Goal: Transaction & Acquisition: Purchase product/service

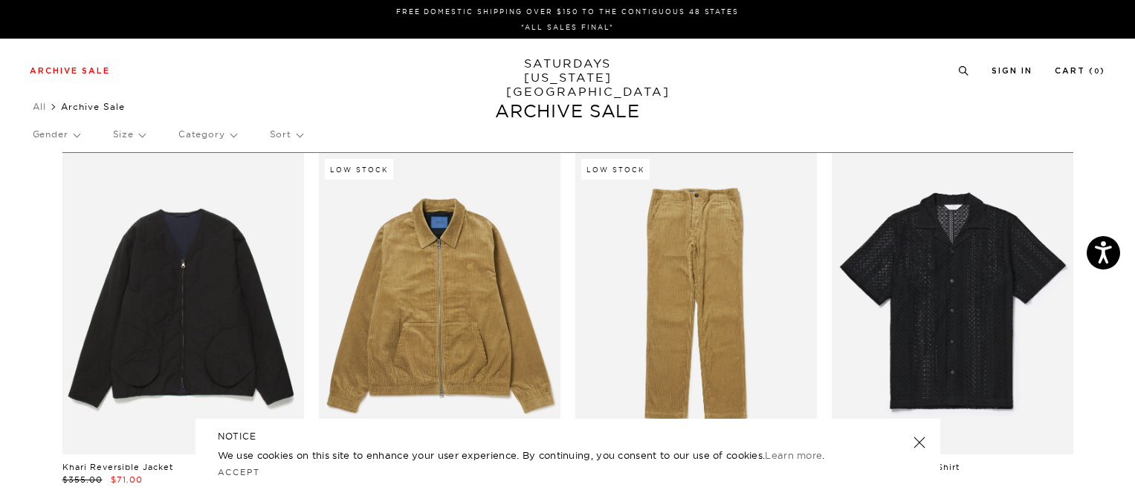
click at [913, 436] on link at bounding box center [918, 442] width 21 height 21
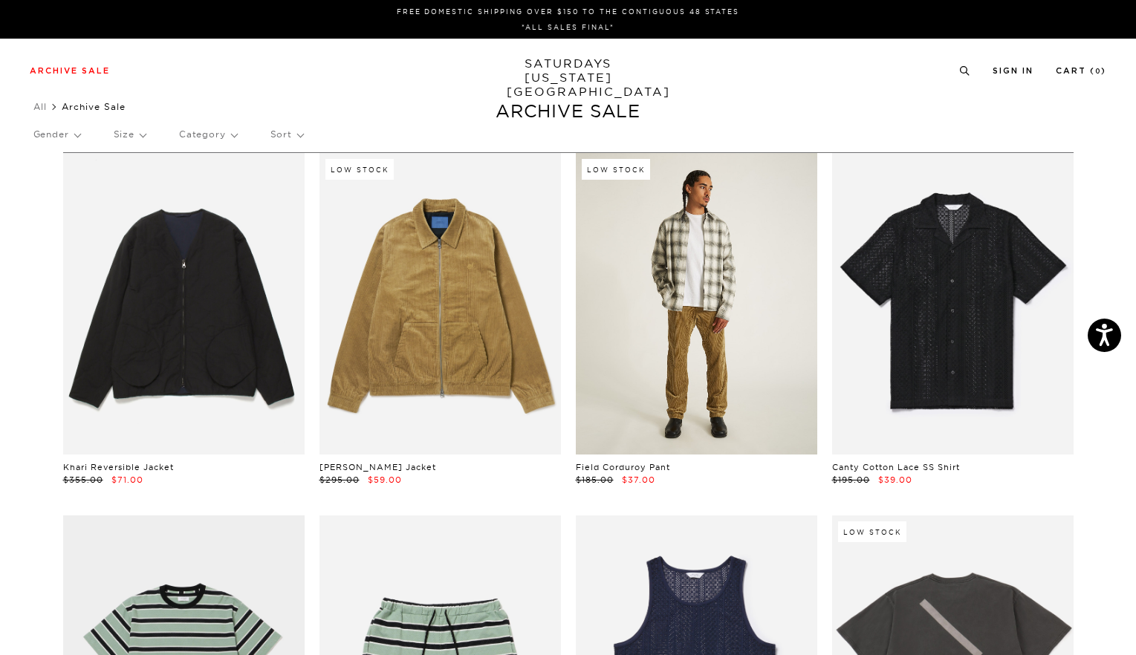
click at [739, 302] on link at bounding box center [696, 304] width 241 height 302
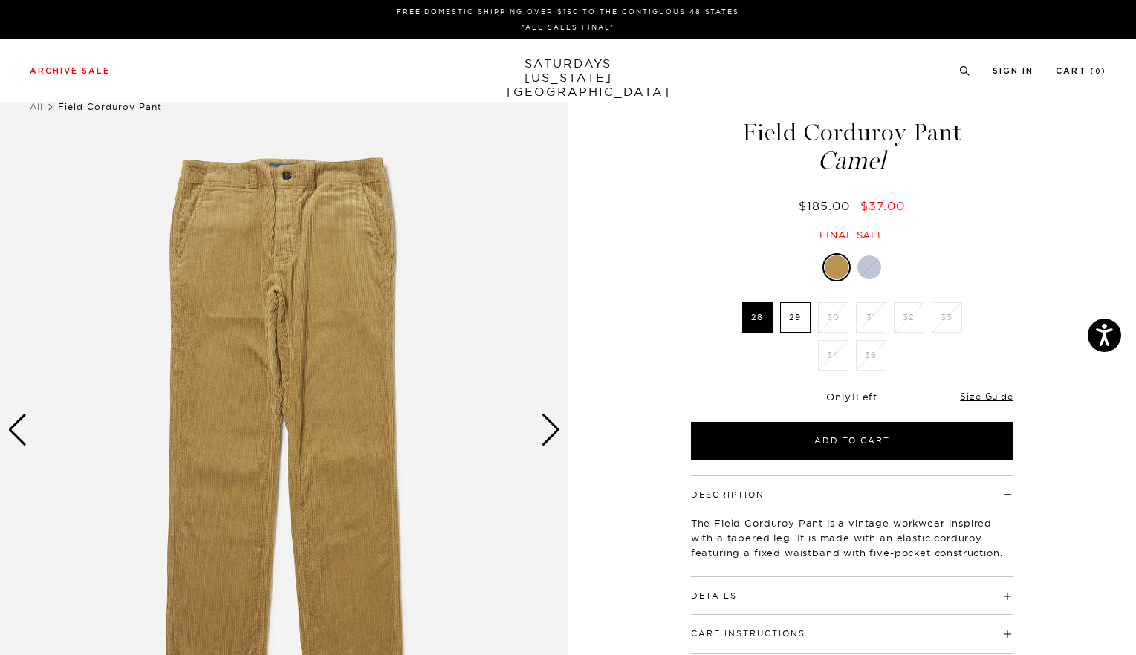
click at [553, 424] on div "Next slide" at bounding box center [551, 430] width 20 height 33
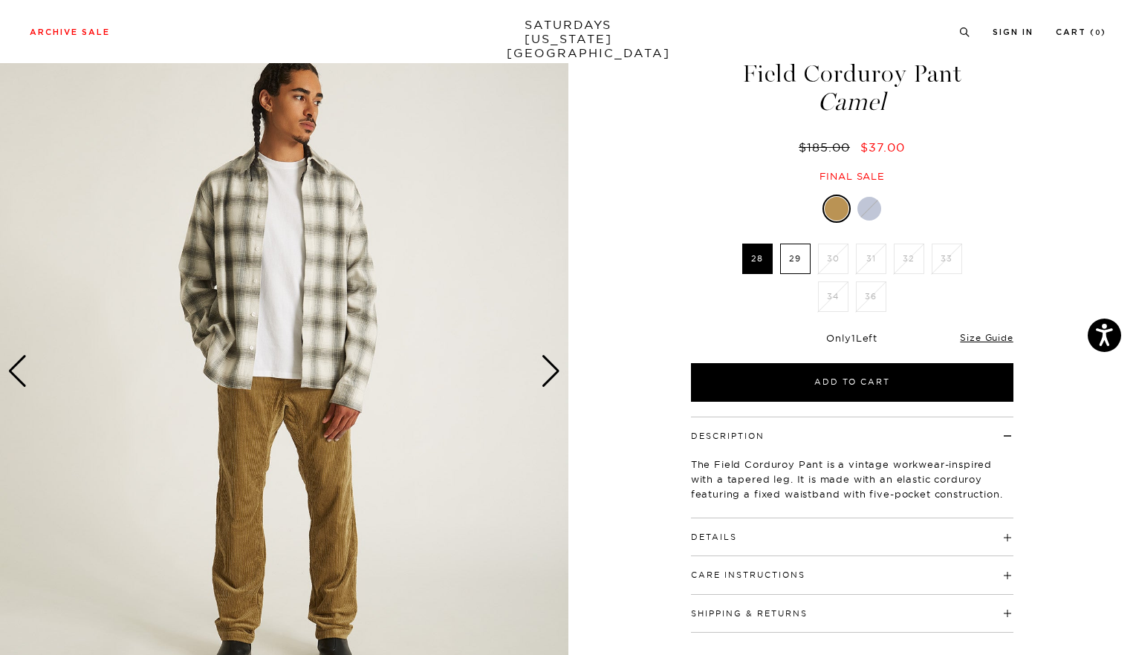
scroll to position [184, 0]
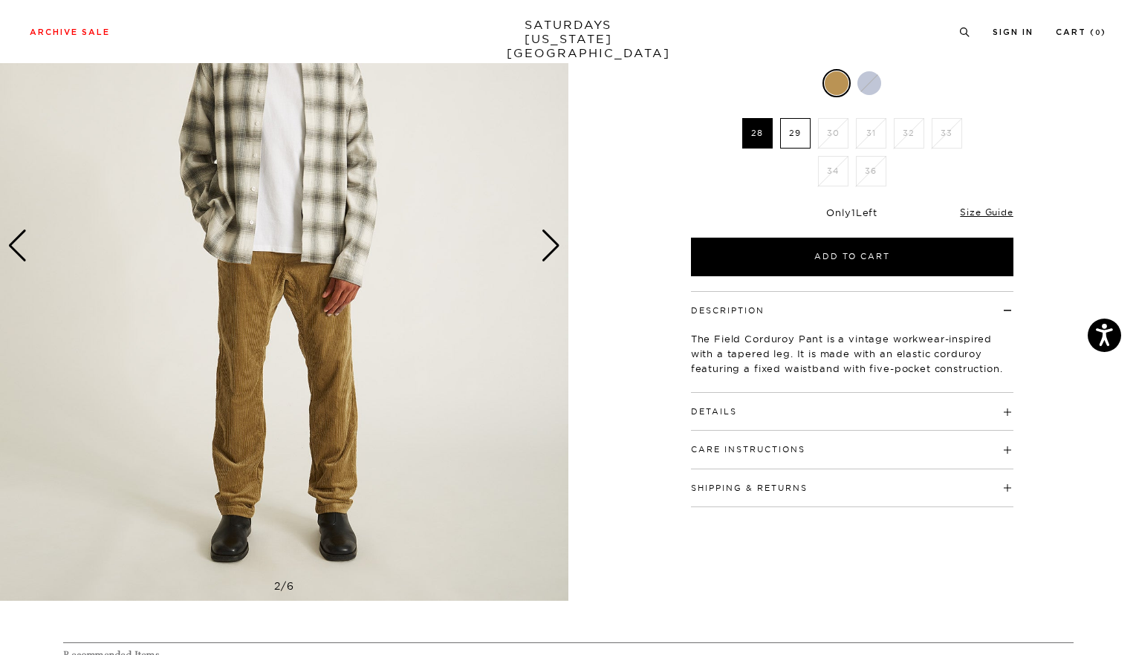
click at [549, 248] on div "Next slide" at bounding box center [551, 246] width 20 height 33
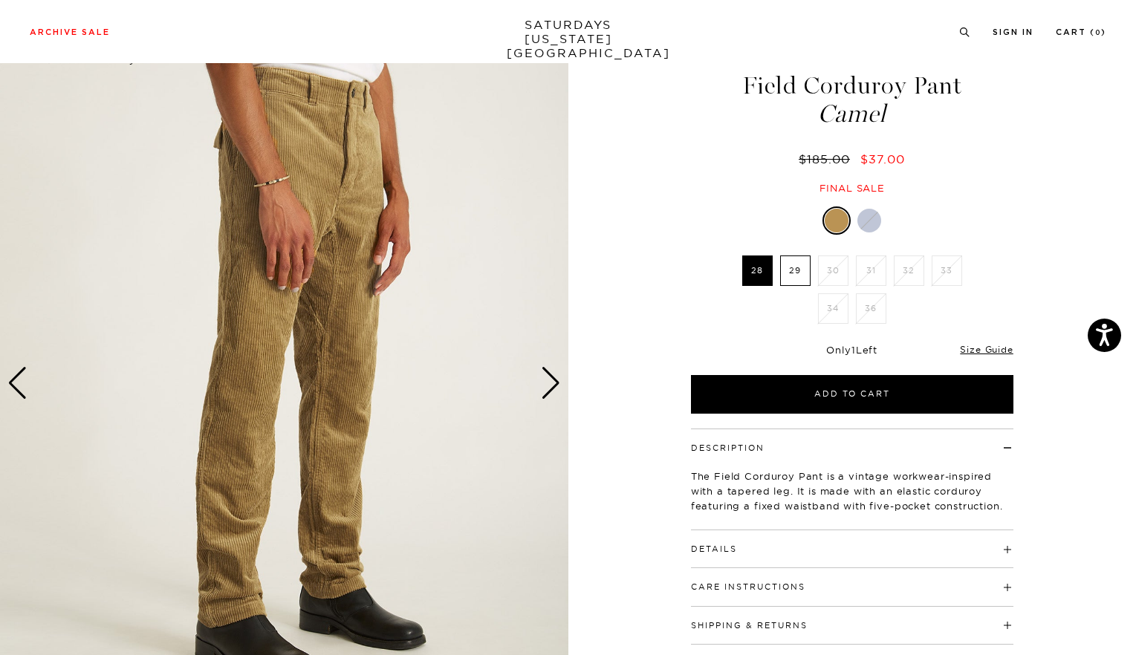
scroll to position [0, 0]
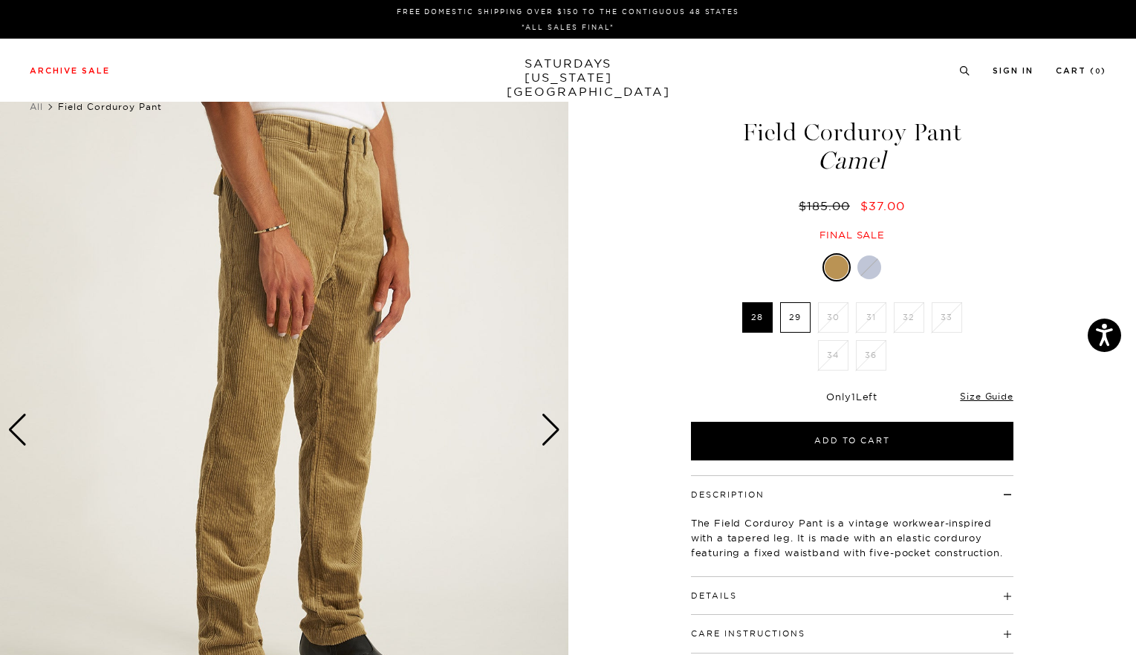
click at [551, 439] on div "Next slide" at bounding box center [551, 430] width 20 height 33
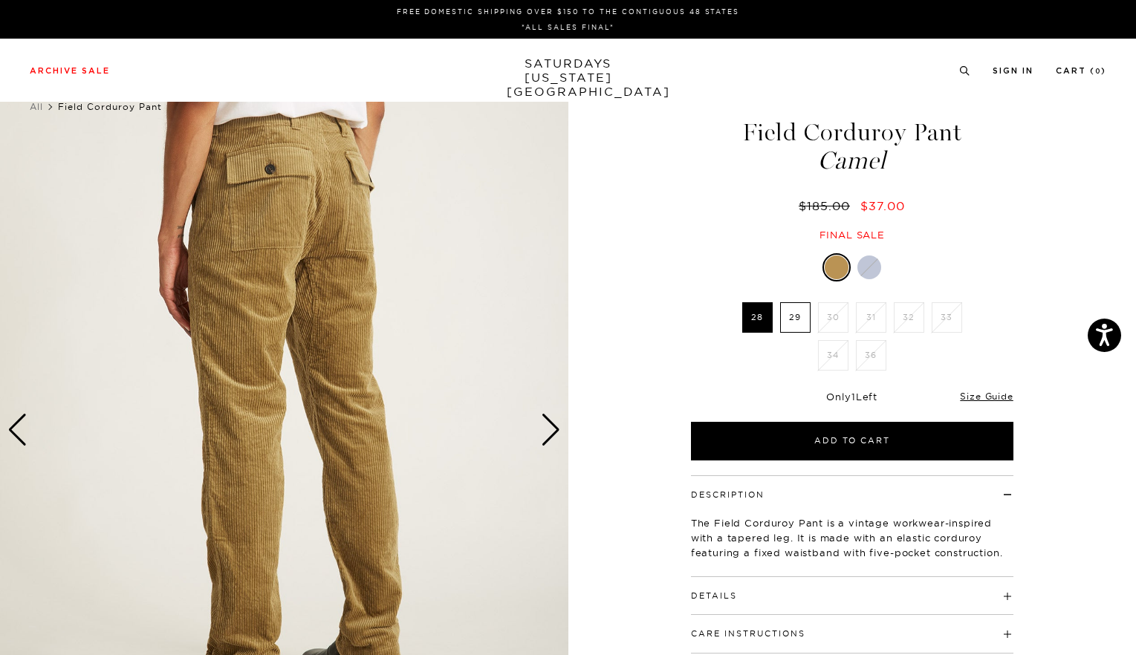
click at [551, 439] on div "Next slide" at bounding box center [551, 430] width 20 height 33
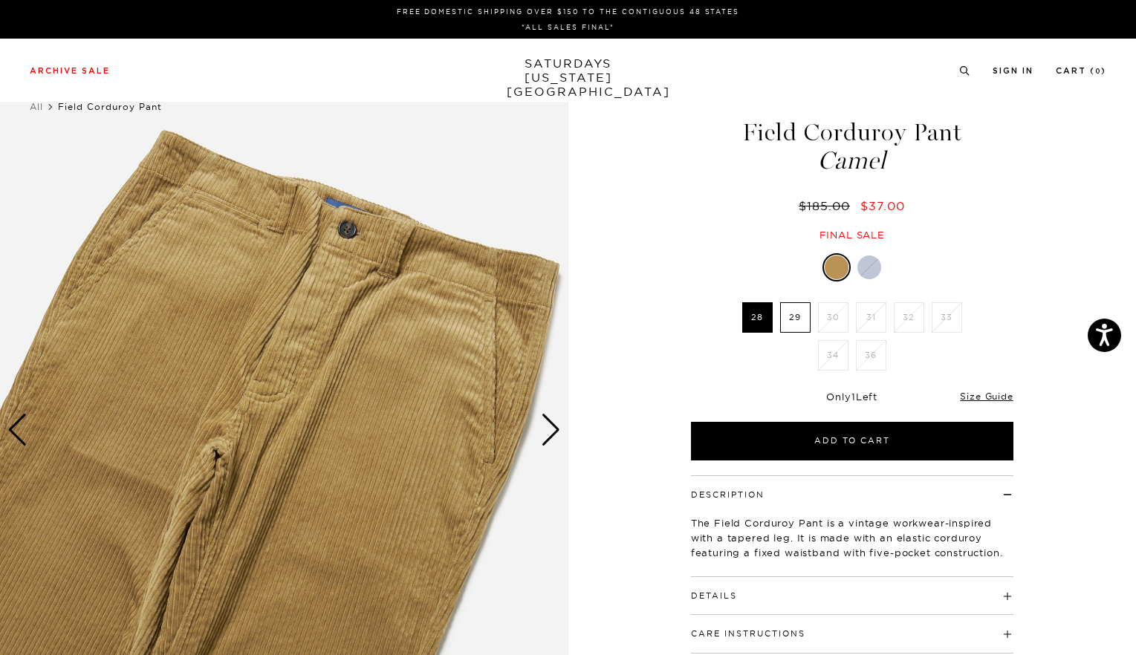
click at [748, 314] on label "28" at bounding box center [757, 317] width 30 height 30
click at [0, 0] on input "28" at bounding box center [0, 0] width 0 height 0
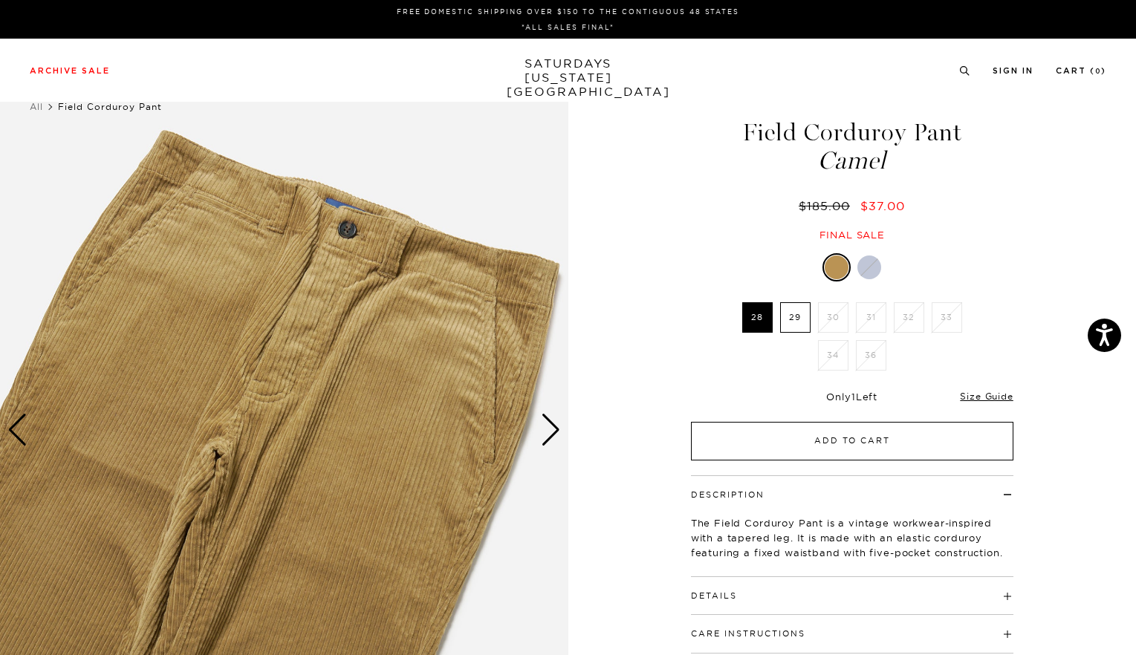
click at [817, 448] on button "Add to Cart" at bounding box center [852, 441] width 322 height 39
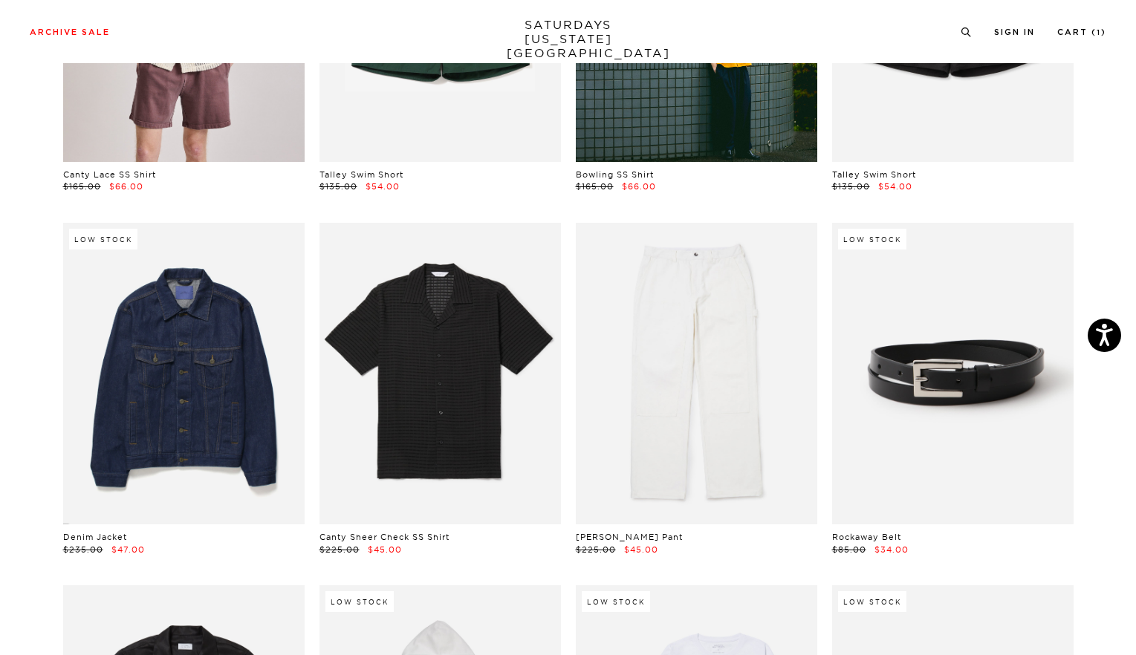
scroll to position [1095, 0]
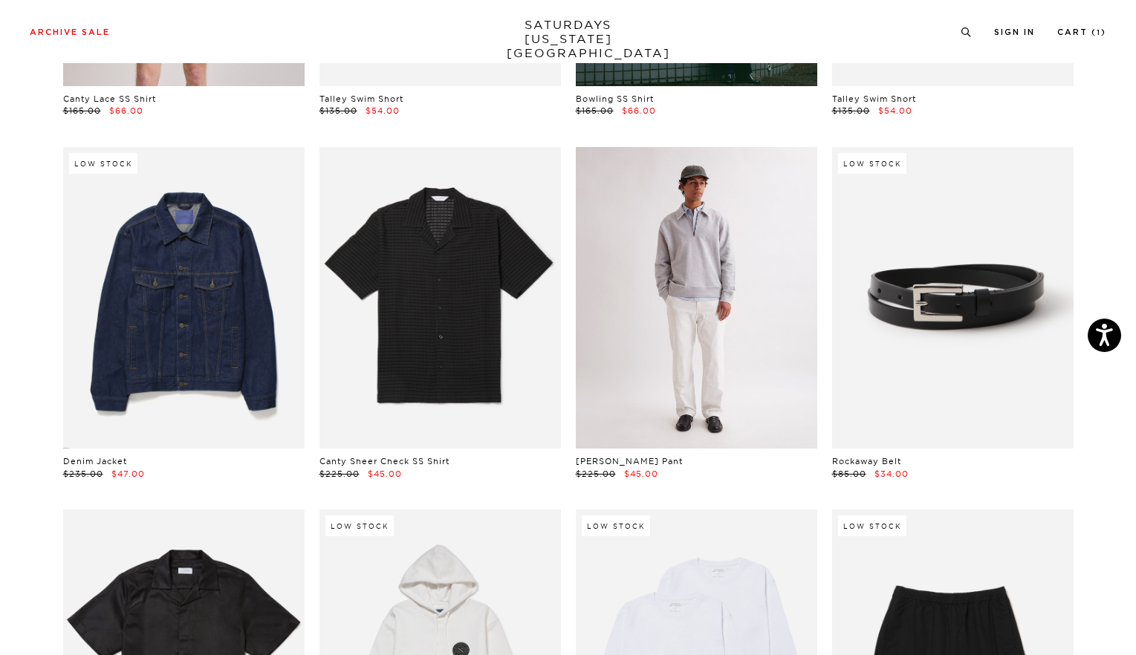
click at [681, 314] on link at bounding box center [696, 298] width 241 height 302
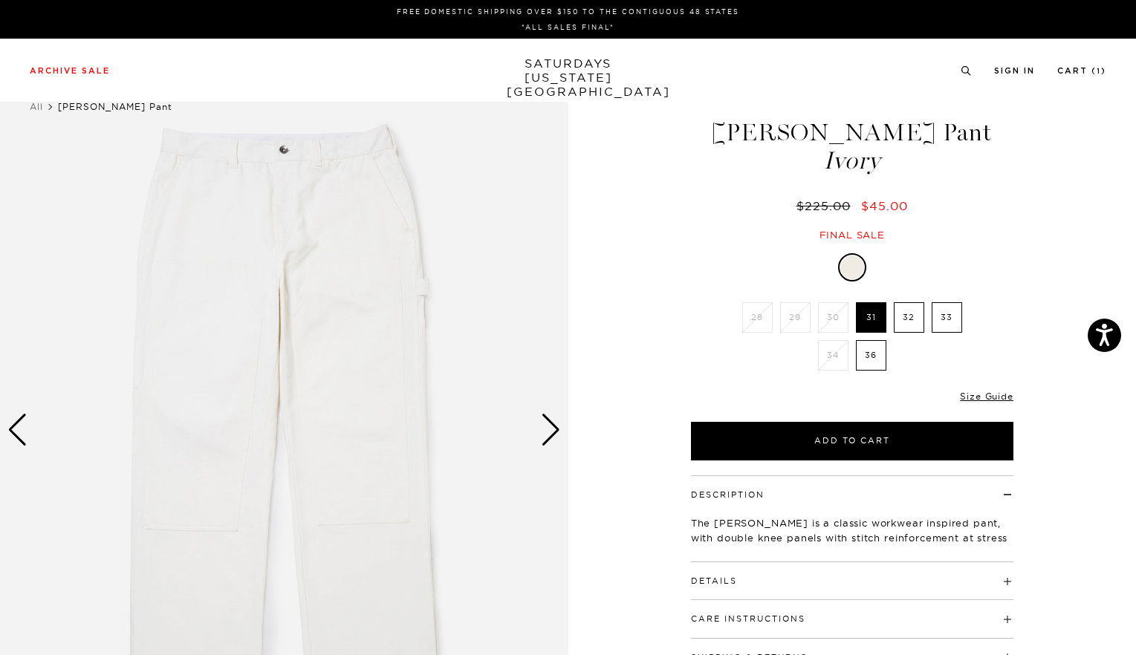
click at [548, 436] on div "Next slide" at bounding box center [551, 430] width 20 height 33
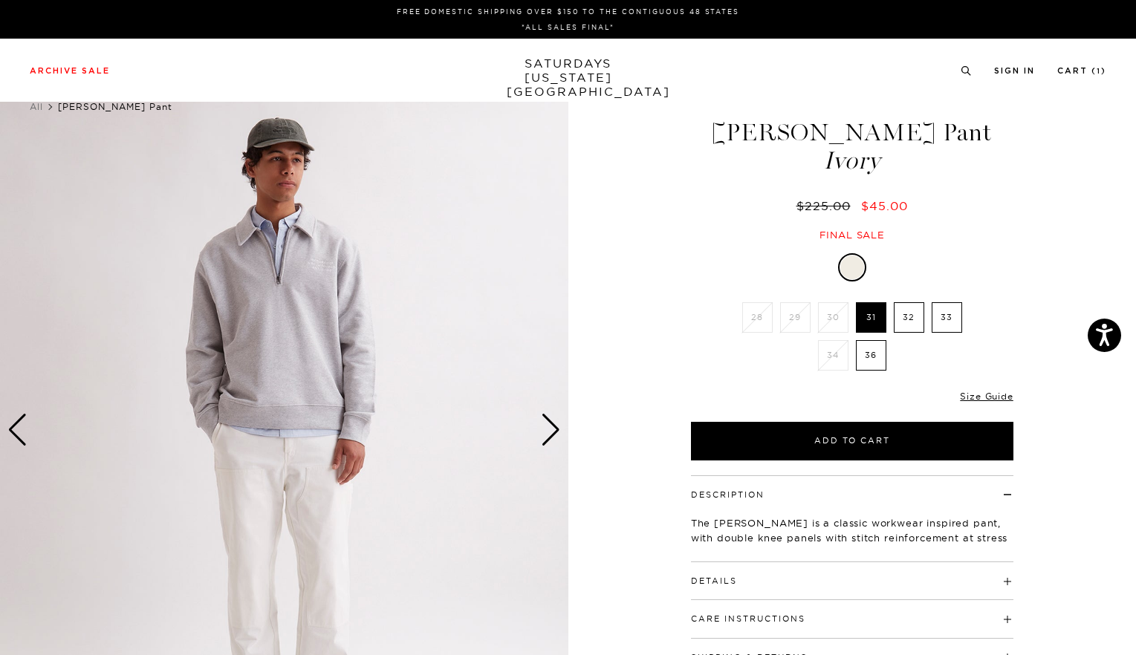
click at [548, 436] on div "Next slide" at bounding box center [551, 430] width 20 height 33
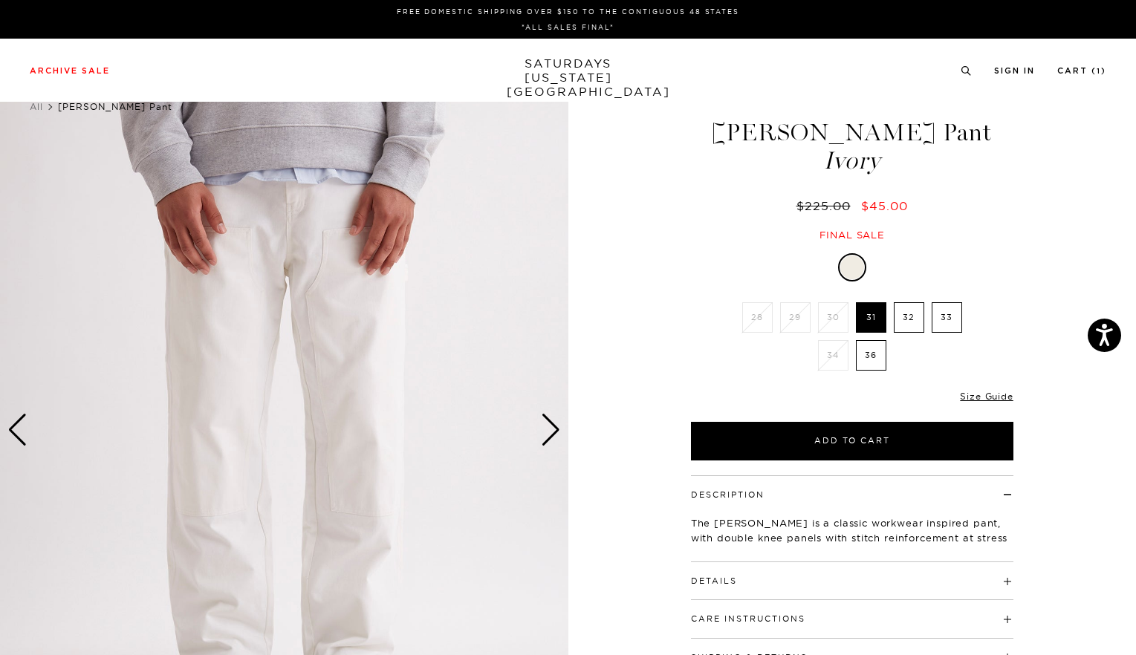
click at [548, 436] on div "Next slide" at bounding box center [551, 430] width 20 height 33
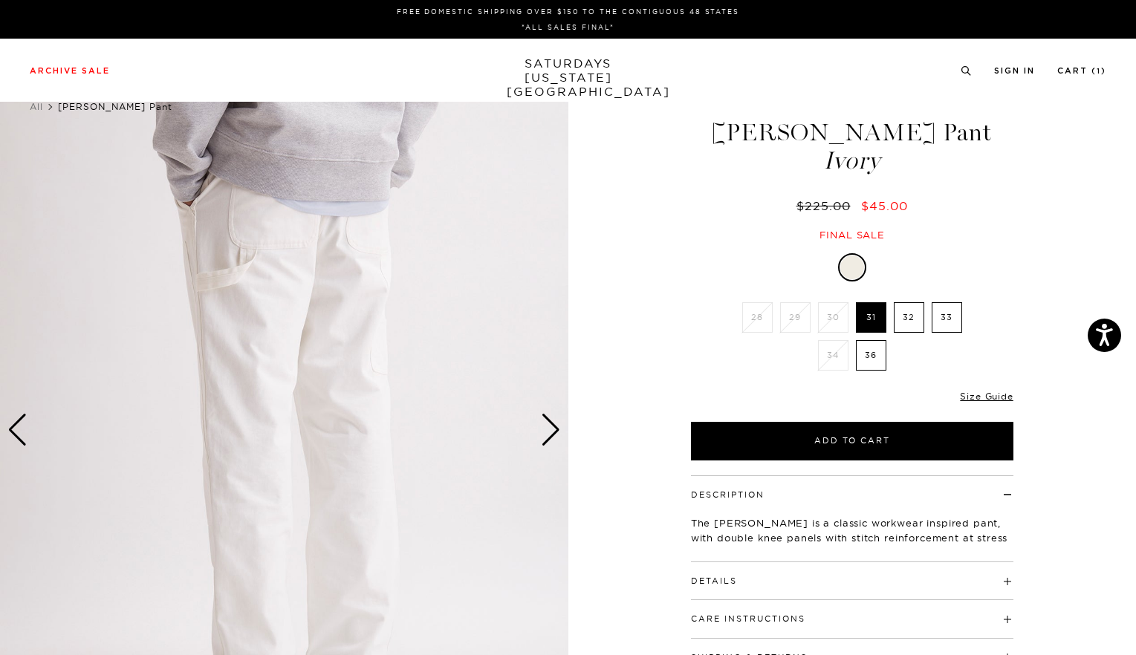
click at [548, 436] on div "Next slide" at bounding box center [551, 430] width 20 height 33
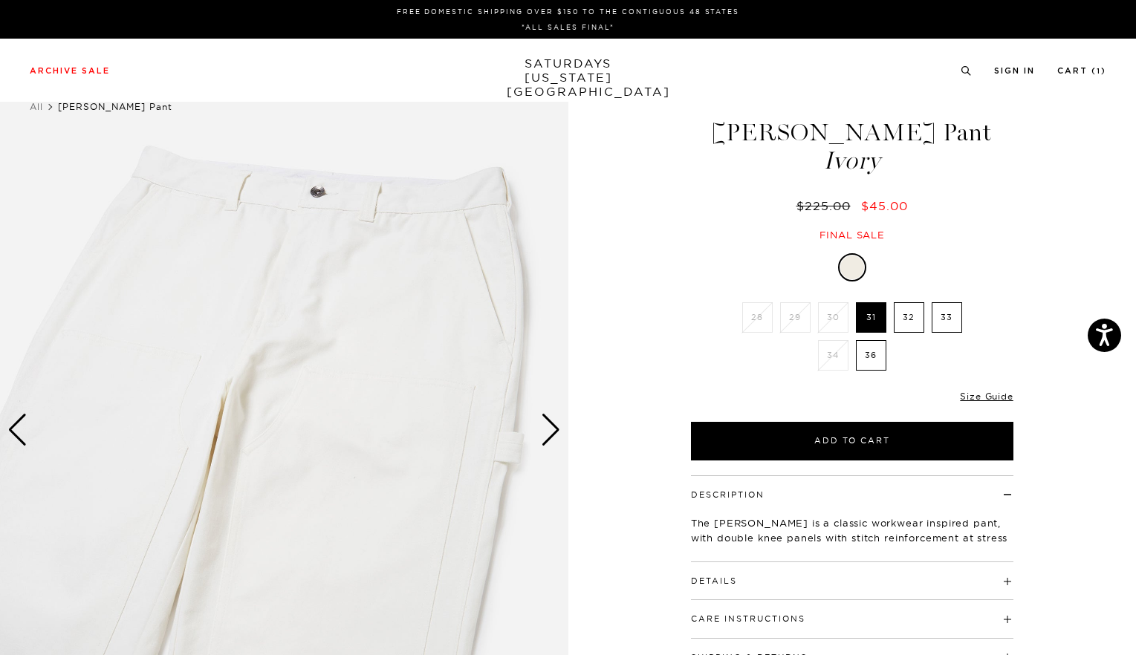
click at [548, 436] on div "Next slide" at bounding box center [551, 430] width 20 height 33
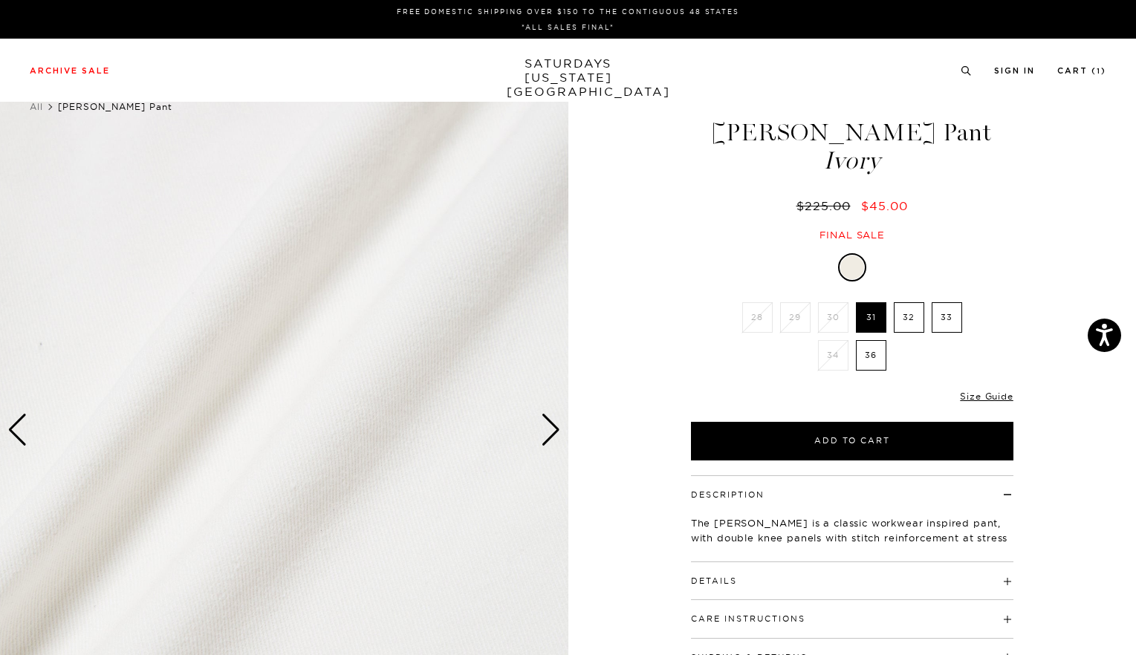
click at [548, 436] on div "Next slide" at bounding box center [551, 430] width 20 height 33
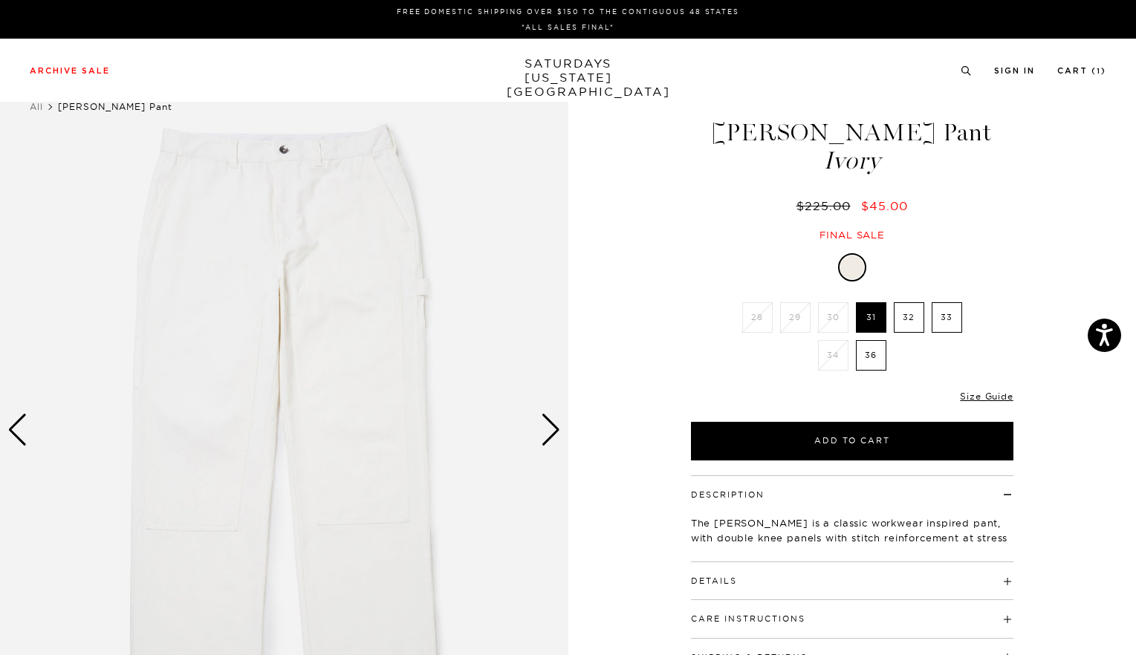
click at [548, 436] on div "Next slide" at bounding box center [551, 430] width 20 height 33
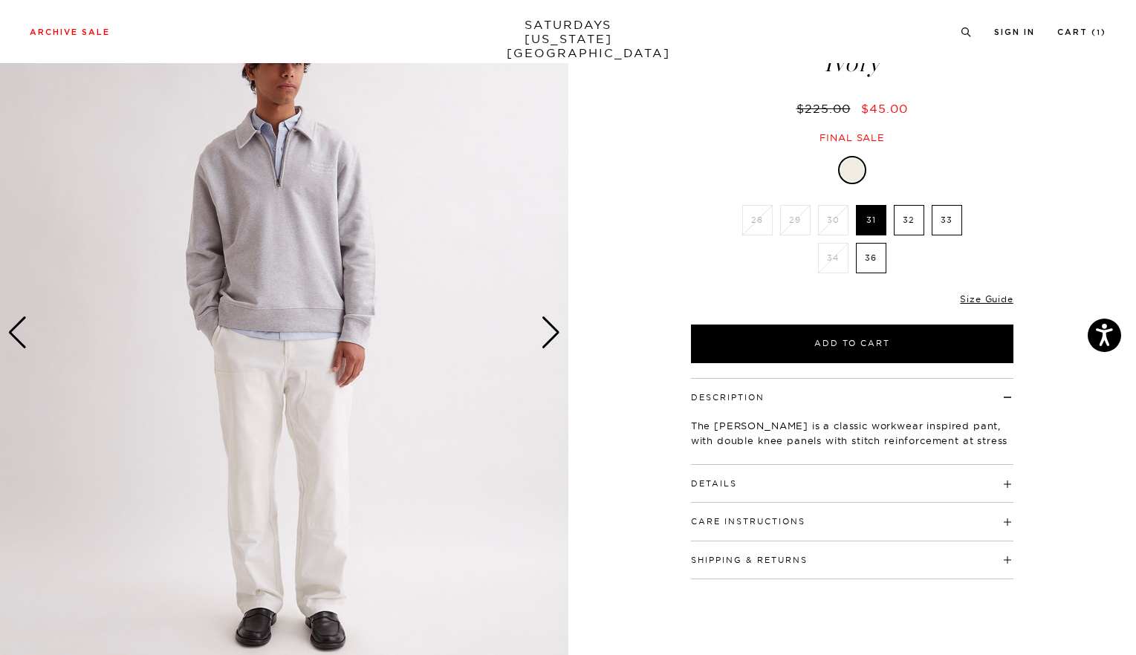
scroll to position [49, 0]
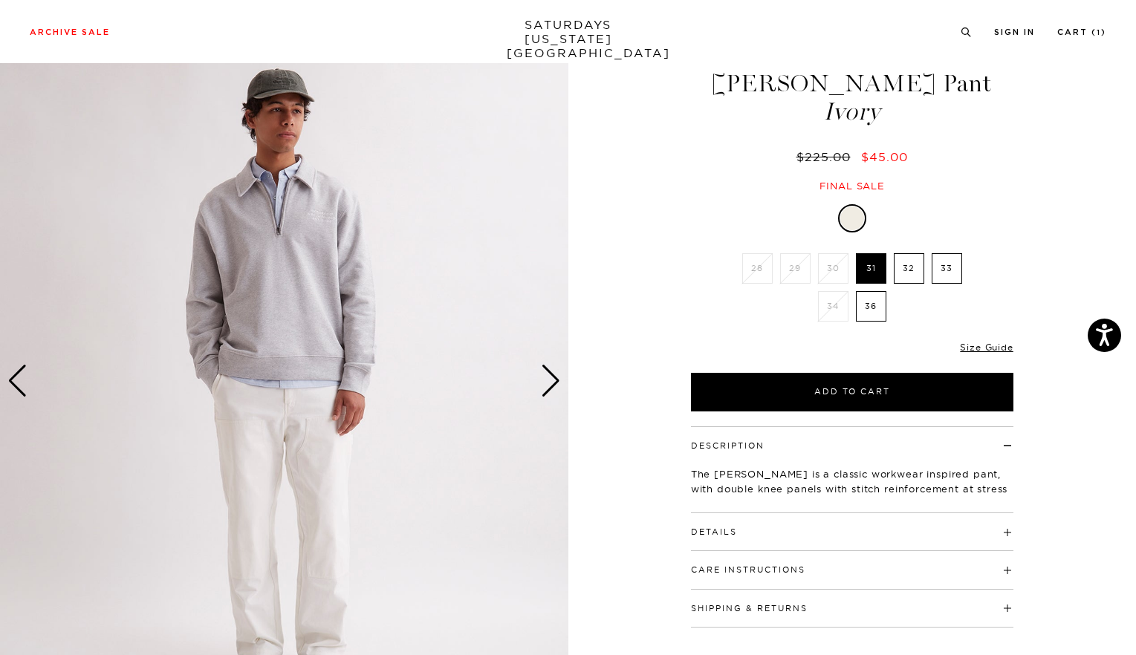
click at [557, 389] on div "Next slide" at bounding box center [551, 381] width 20 height 33
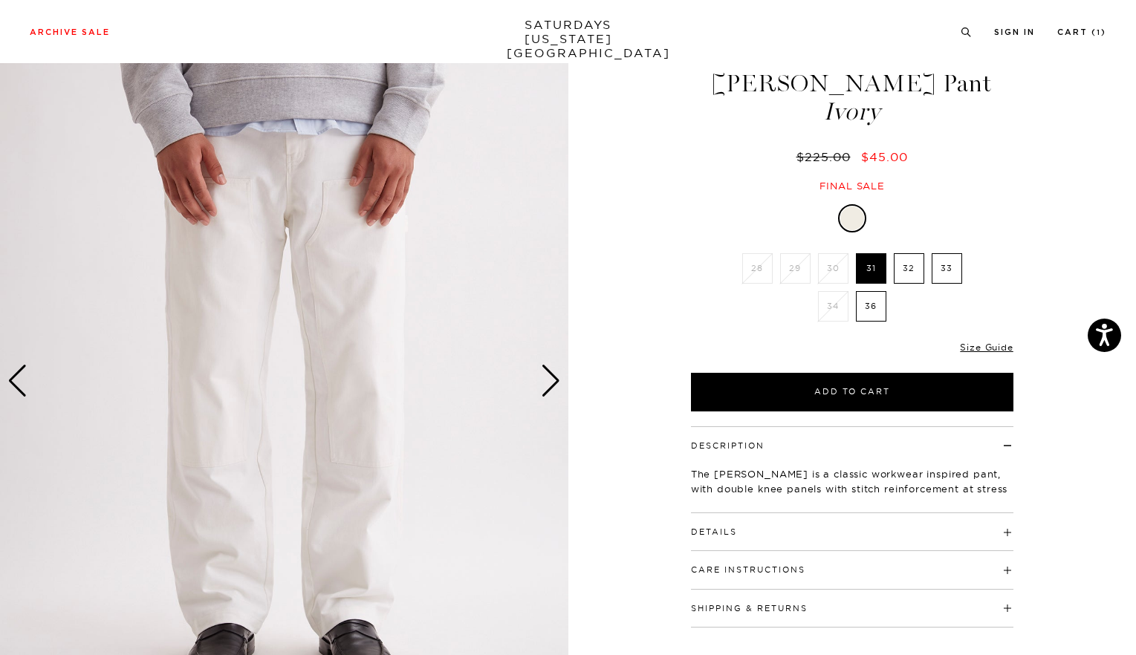
click at [557, 389] on div "Next slide" at bounding box center [551, 381] width 20 height 33
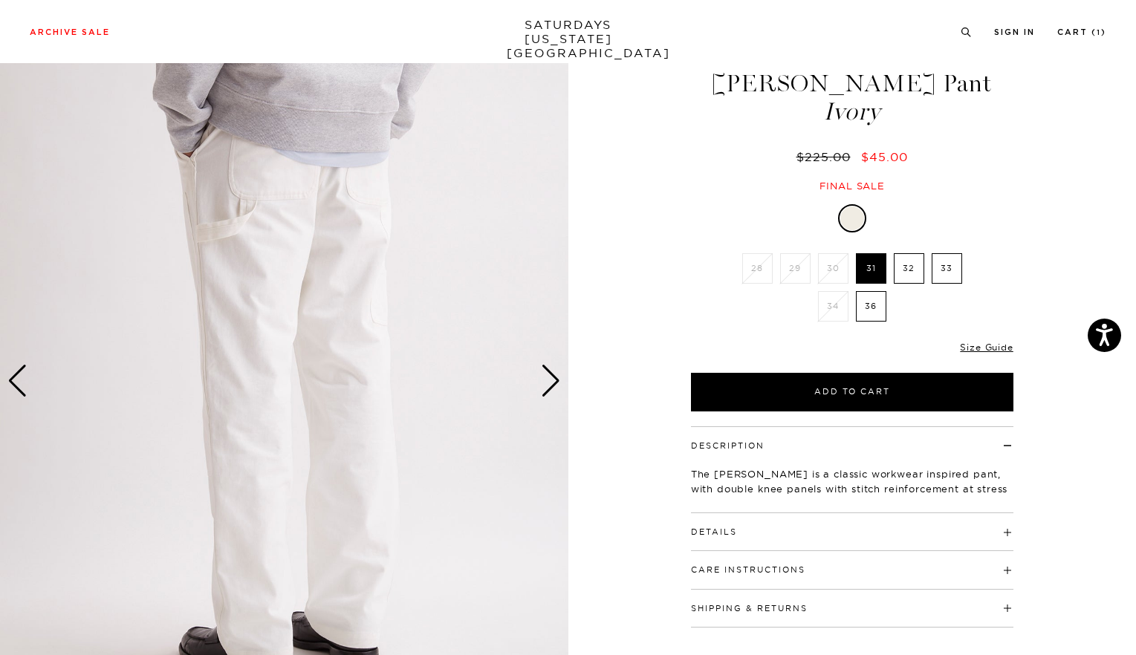
click at [557, 389] on div "Next slide" at bounding box center [551, 381] width 20 height 33
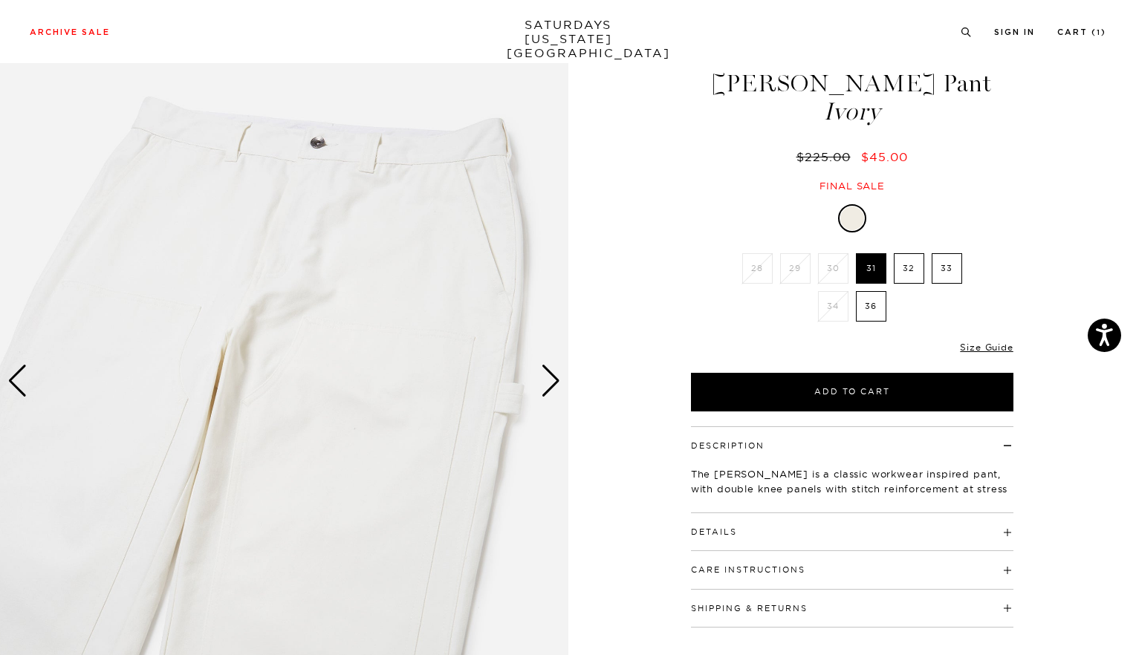
click at [557, 389] on div "Next slide" at bounding box center [551, 381] width 20 height 33
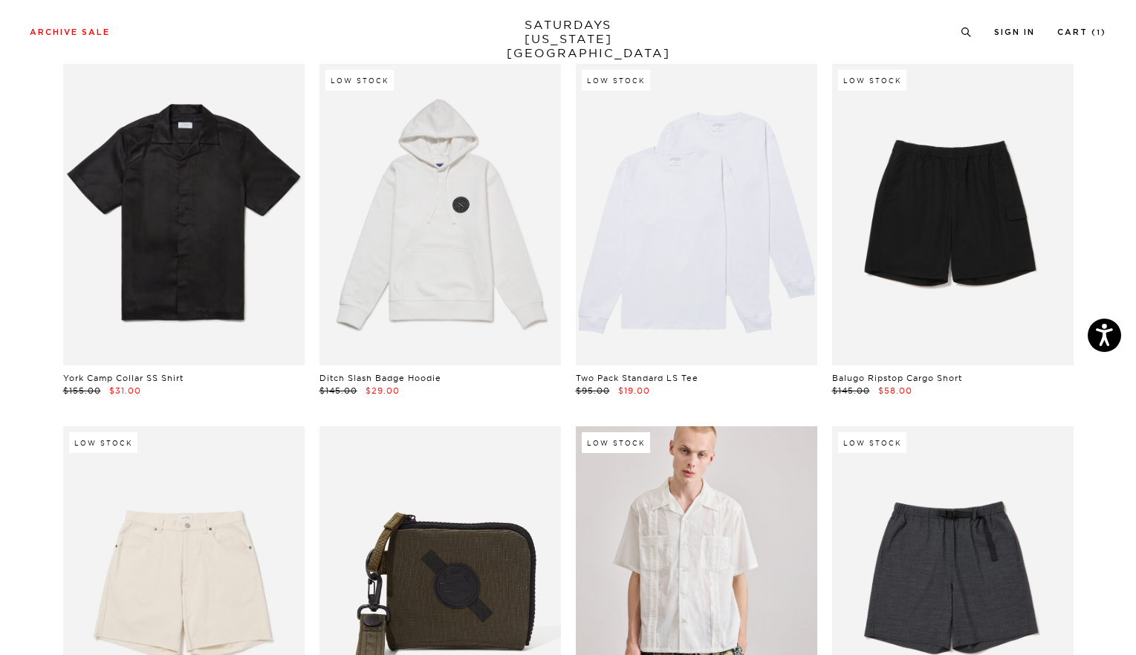
scroll to position [1430, 0]
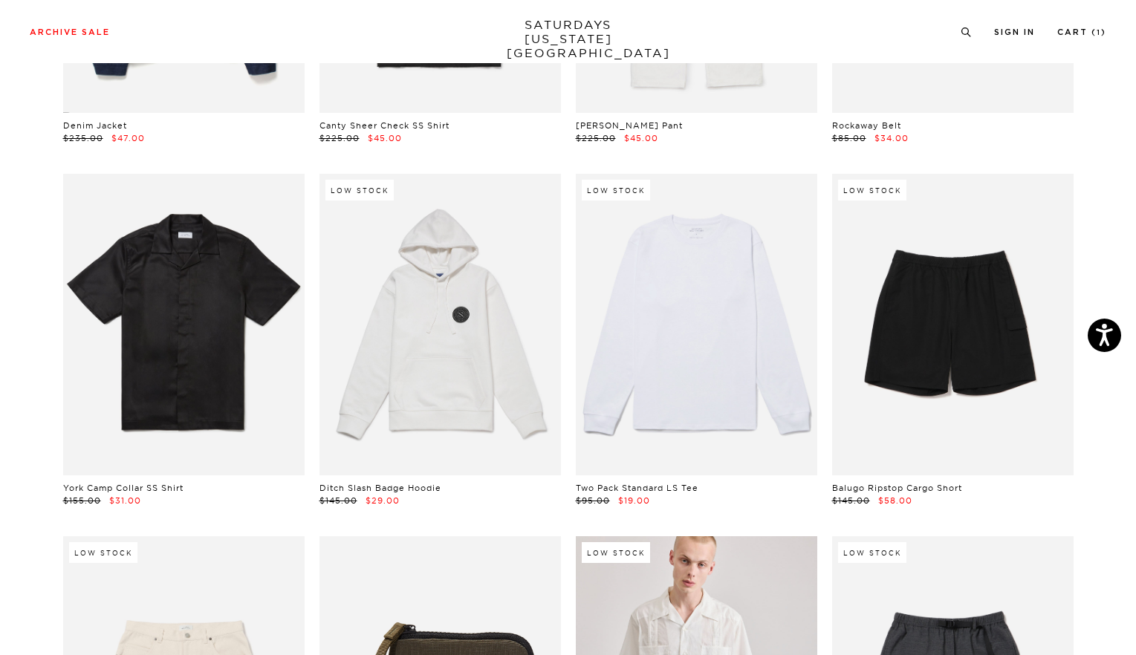
click at [722, 326] on link at bounding box center [696, 325] width 241 height 302
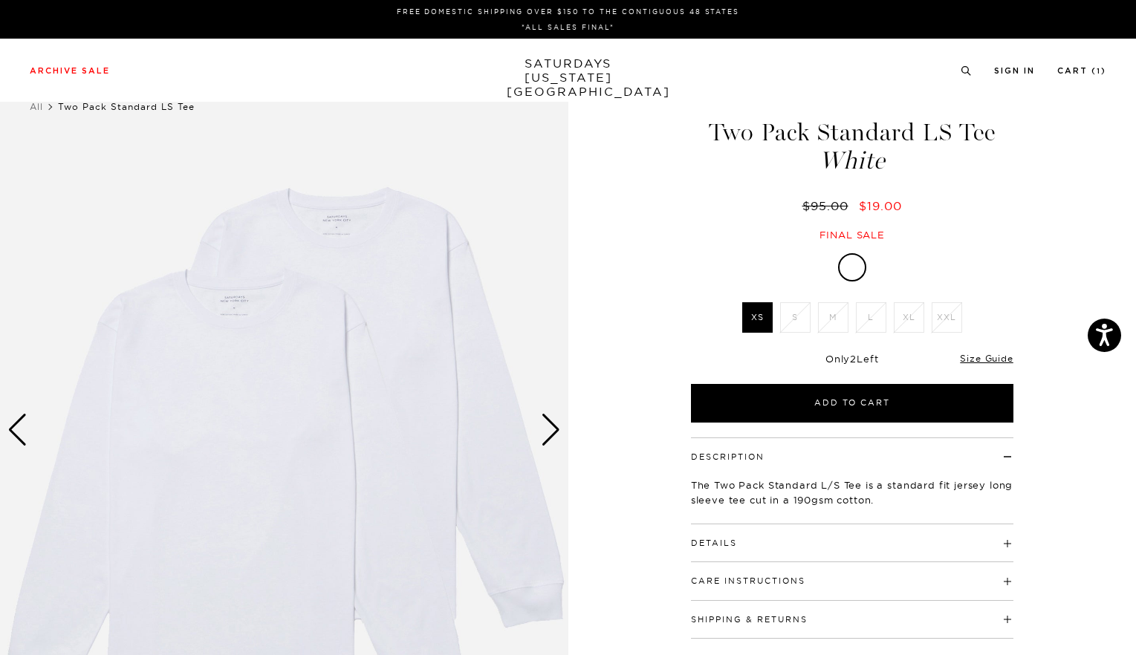
click at [545, 439] on div "Next slide" at bounding box center [551, 430] width 20 height 33
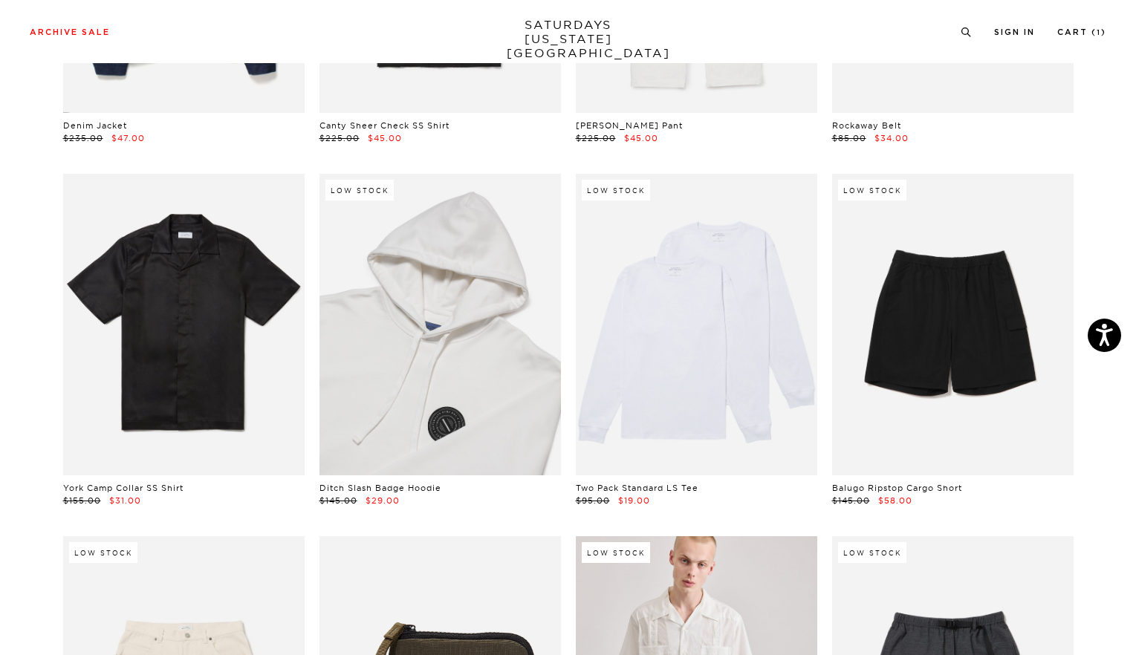
click at [451, 340] on link at bounding box center [440, 325] width 241 height 302
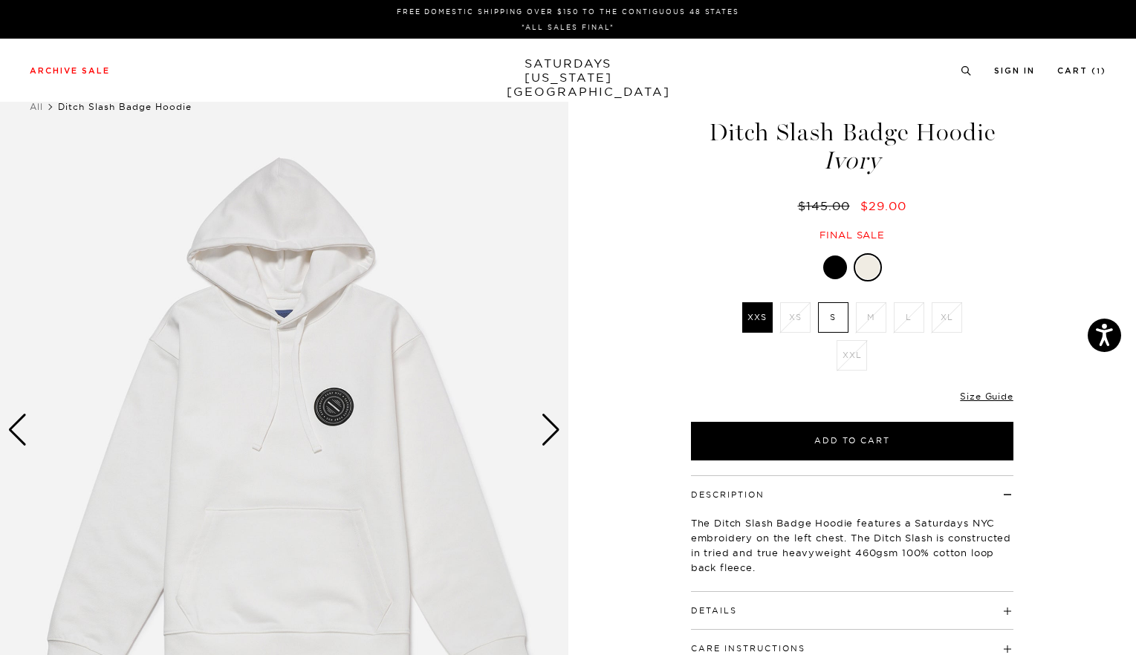
click at [550, 438] on div "Next slide" at bounding box center [551, 430] width 20 height 33
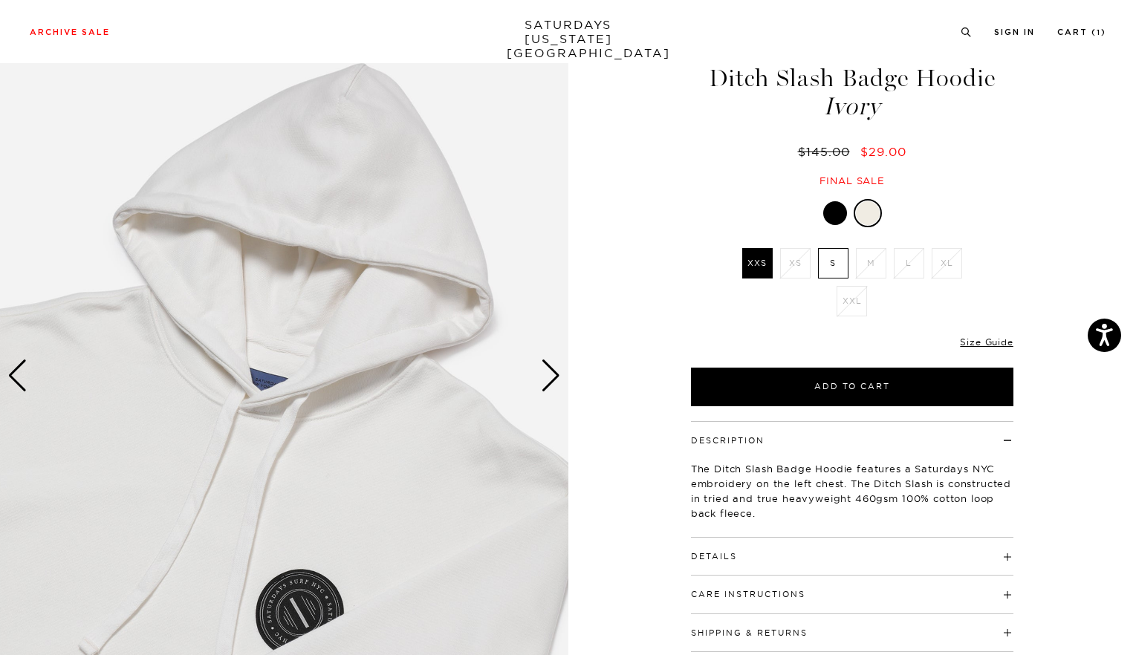
scroll to position [140, 0]
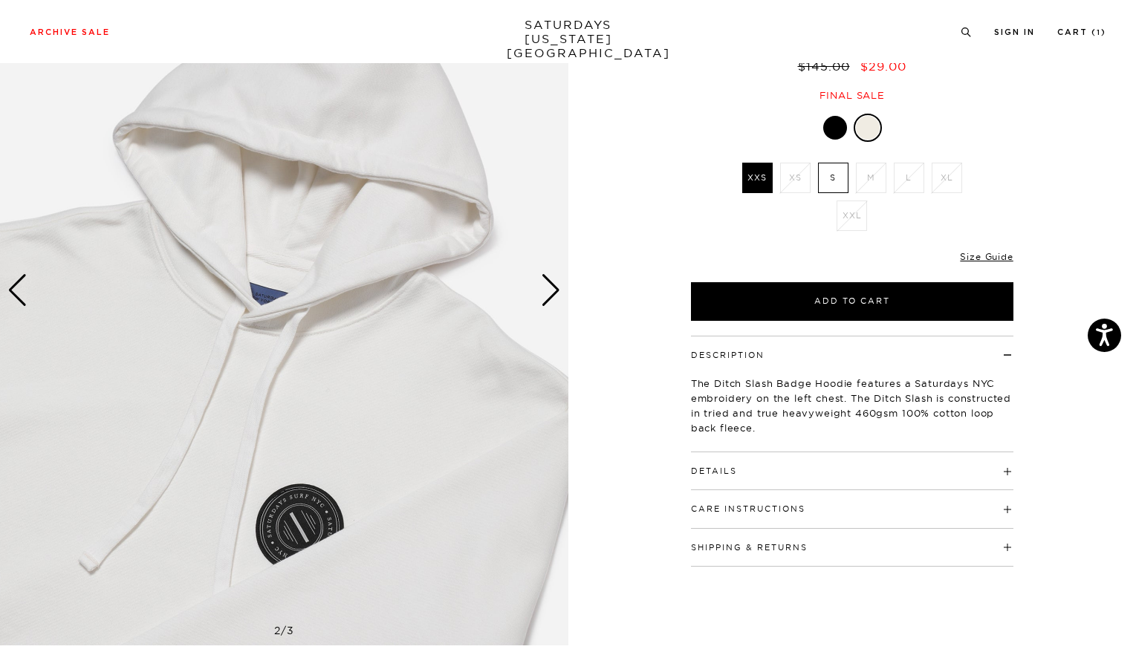
click at [869, 137] on div at bounding box center [868, 128] width 24 height 24
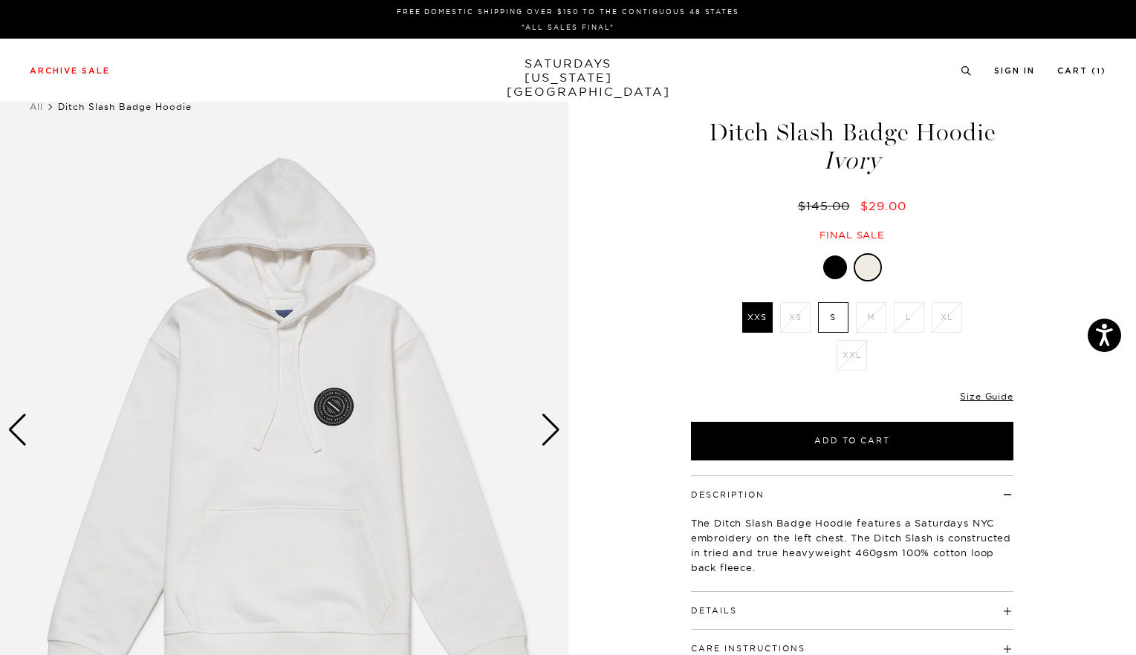
click at [881, 267] on link at bounding box center [868, 267] width 28 height 28
click at [837, 311] on label "S" at bounding box center [833, 317] width 30 height 30
click at [0, 0] on input "S" at bounding box center [0, 0] width 0 height 0
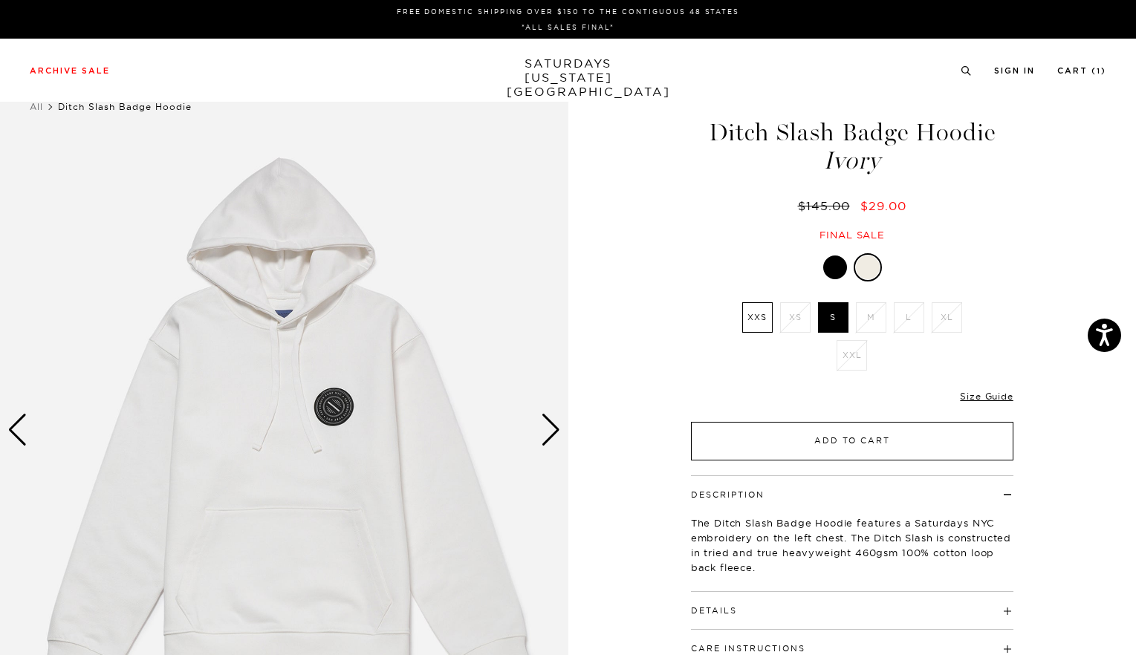
click at [834, 440] on button "Add to Cart" at bounding box center [852, 441] width 322 height 39
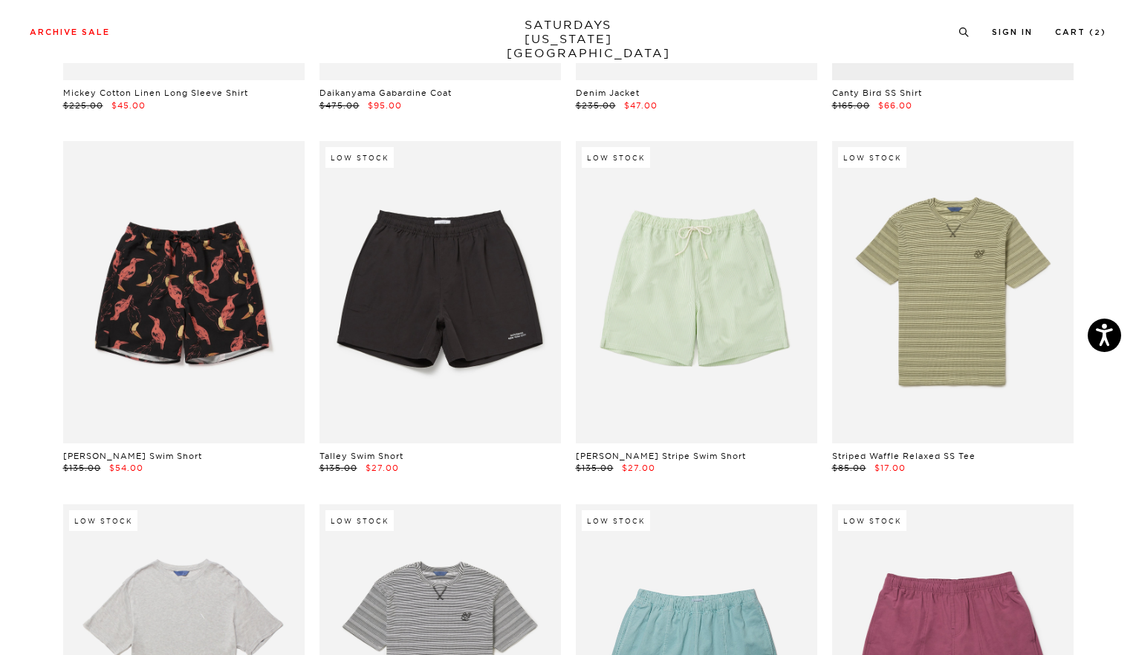
scroll to position [4710, 0]
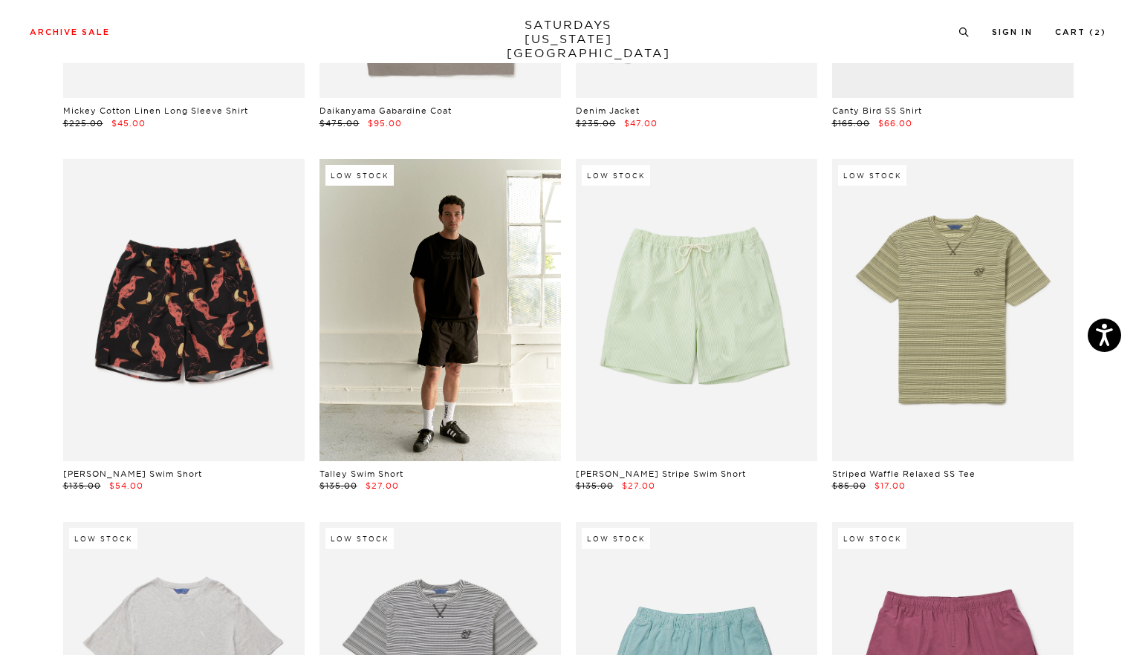
click at [465, 293] on link at bounding box center [440, 310] width 241 height 302
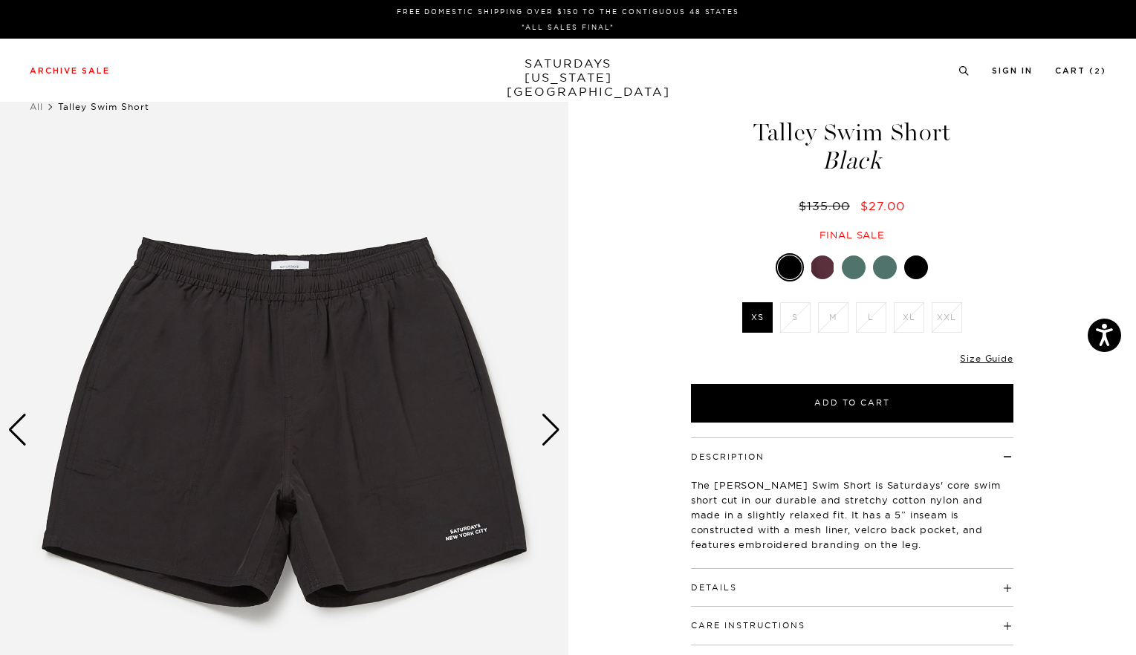
click at [820, 270] on div at bounding box center [823, 268] width 24 height 24
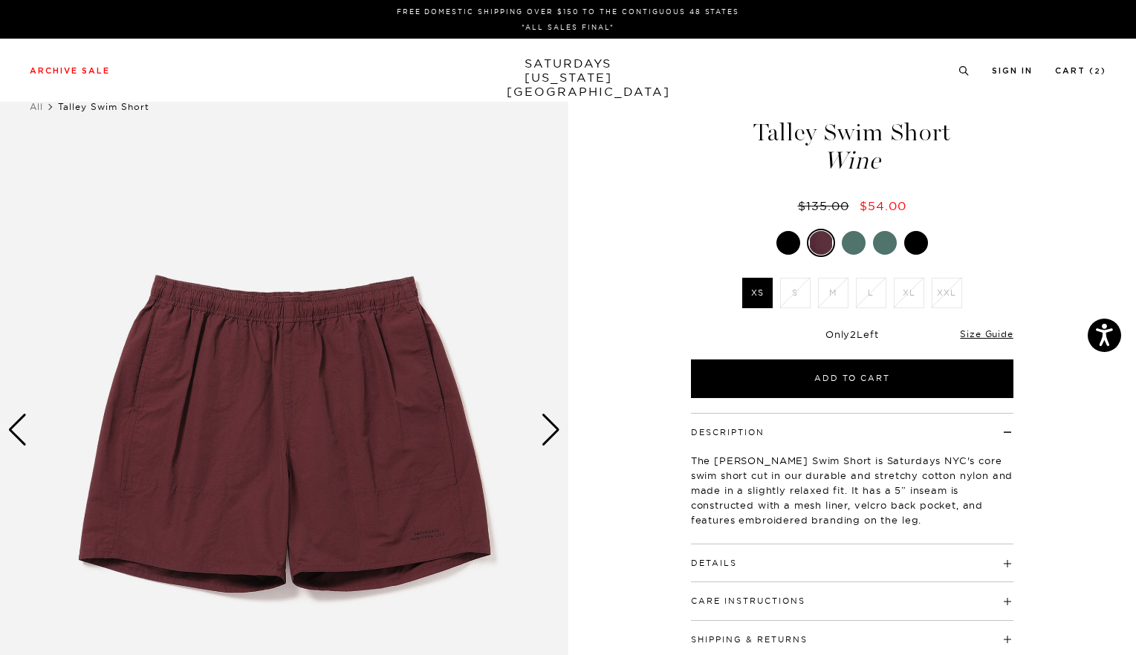
click at [860, 243] on div at bounding box center [854, 243] width 24 height 24
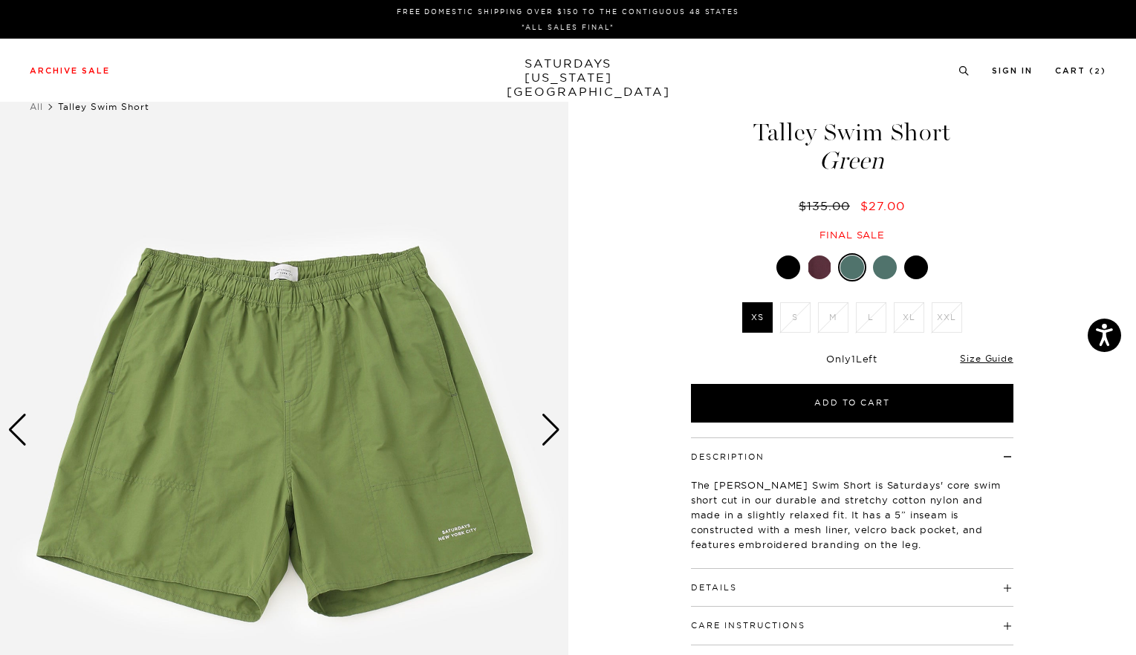
click at [880, 265] on div at bounding box center [885, 268] width 24 height 24
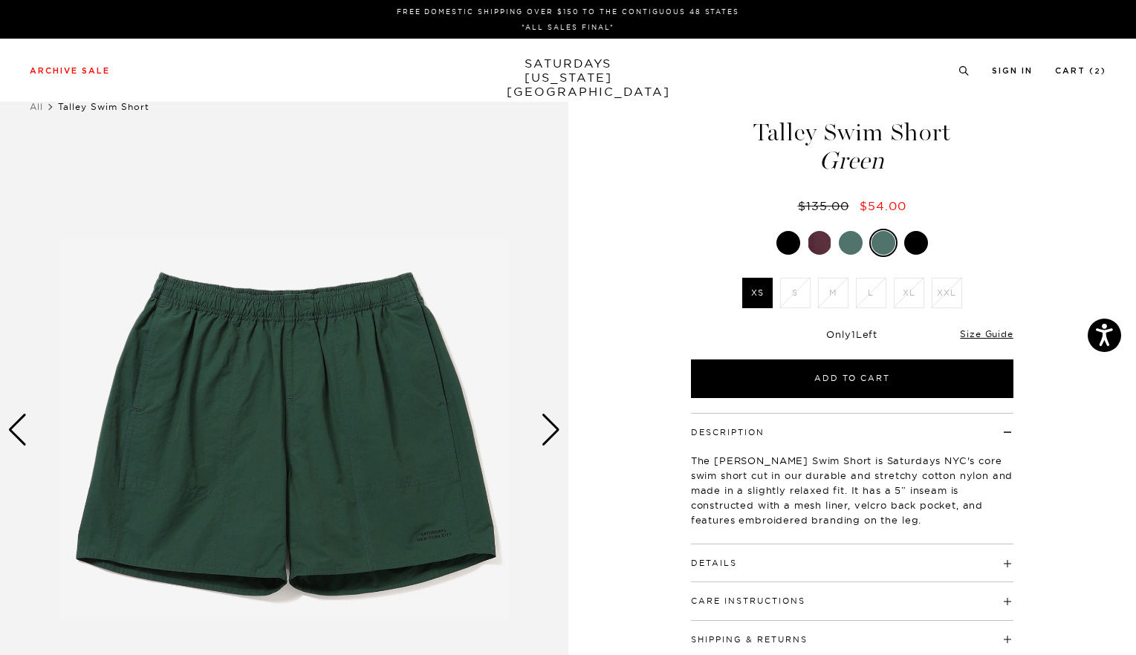
click at [918, 250] on div at bounding box center [916, 243] width 24 height 24
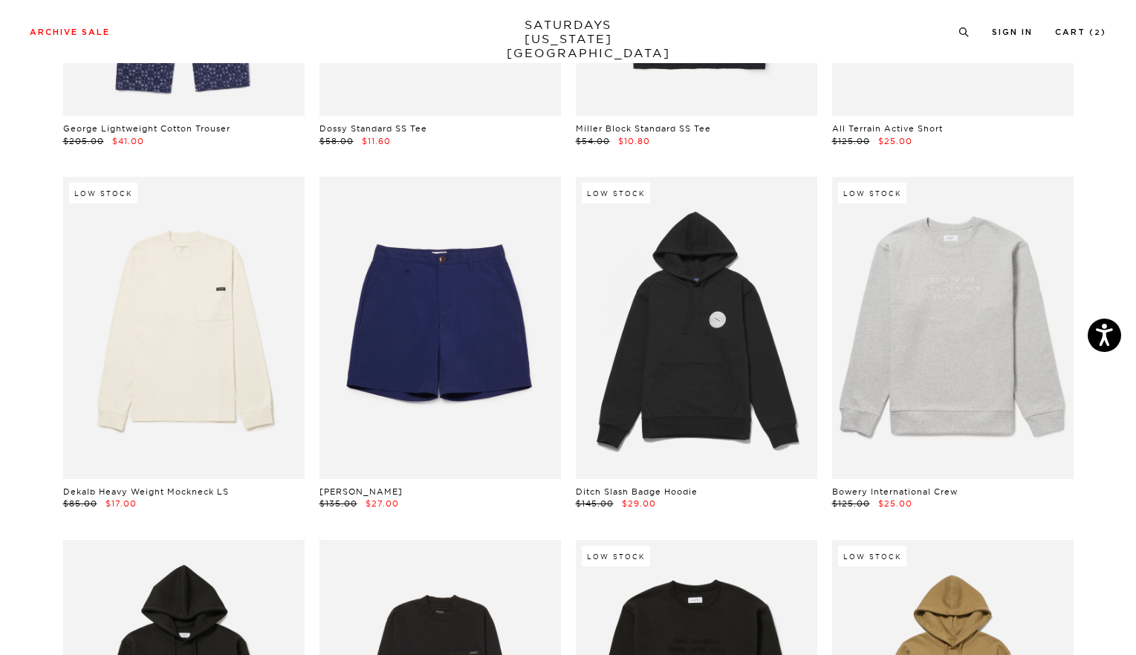
scroll to position [6233, 0]
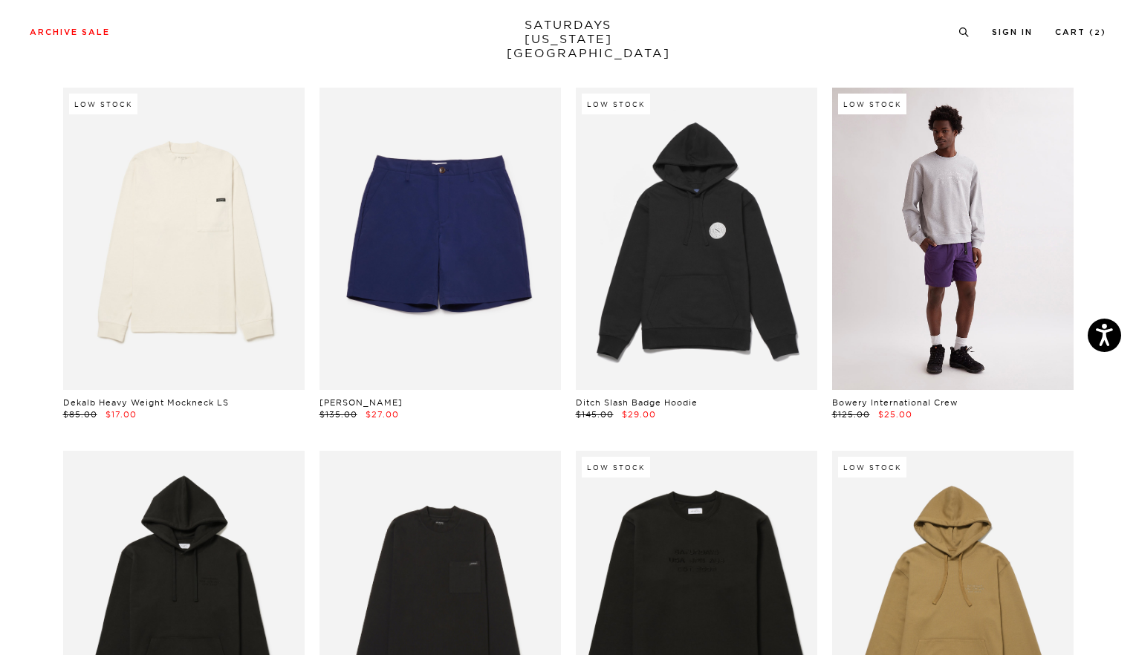
click at [918, 276] on link at bounding box center [952, 239] width 241 height 302
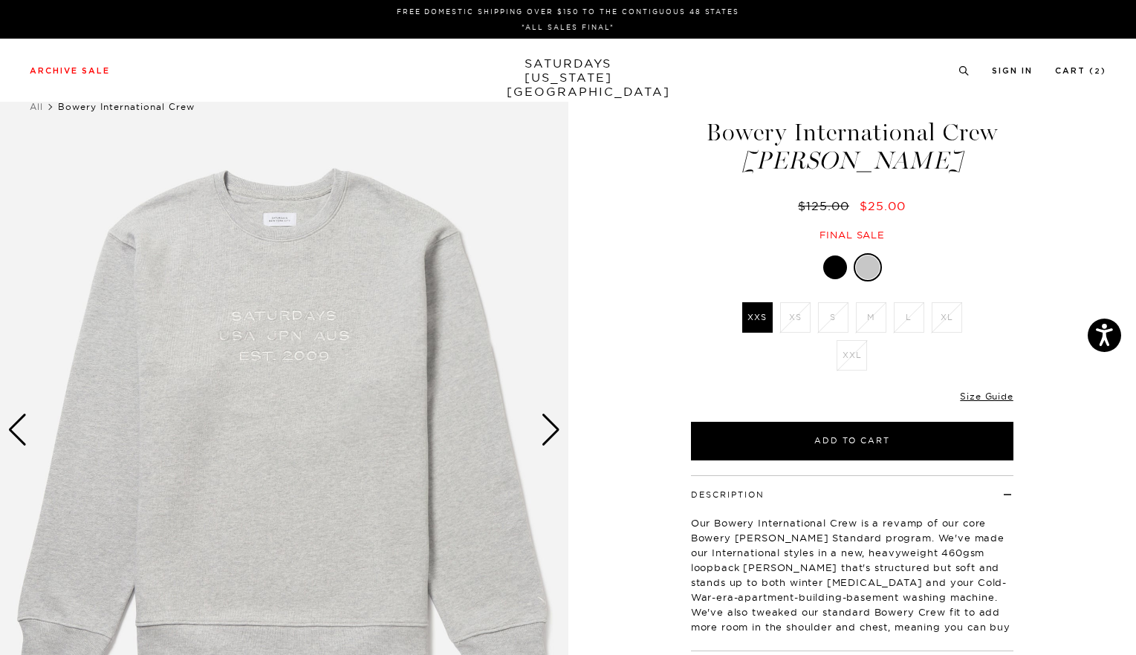
click at [829, 260] on div at bounding box center [835, 268] width 24 height 24
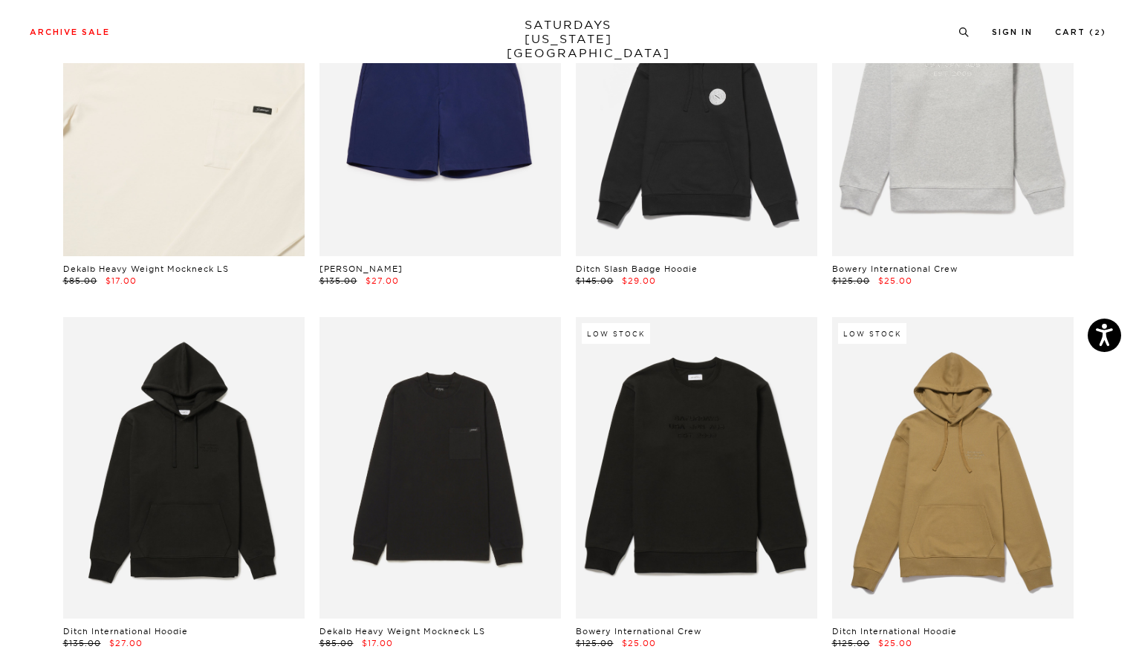
scroll to position [6618, 0]
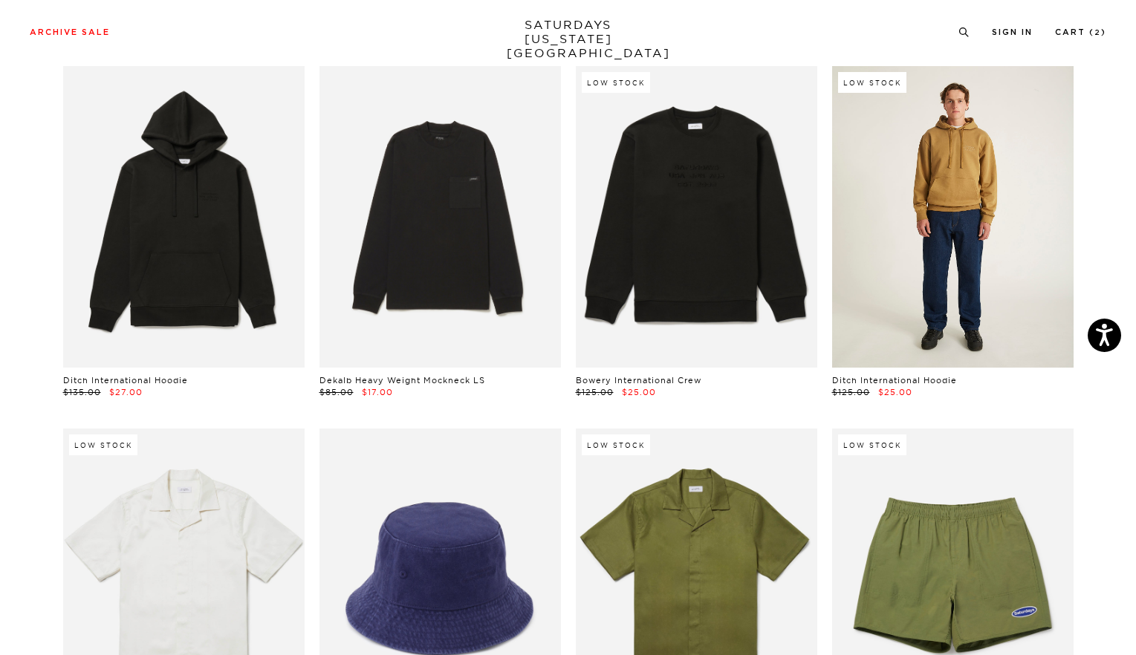
click at [956, 240] on link at bounding box center [952, 217] width 241 height 302
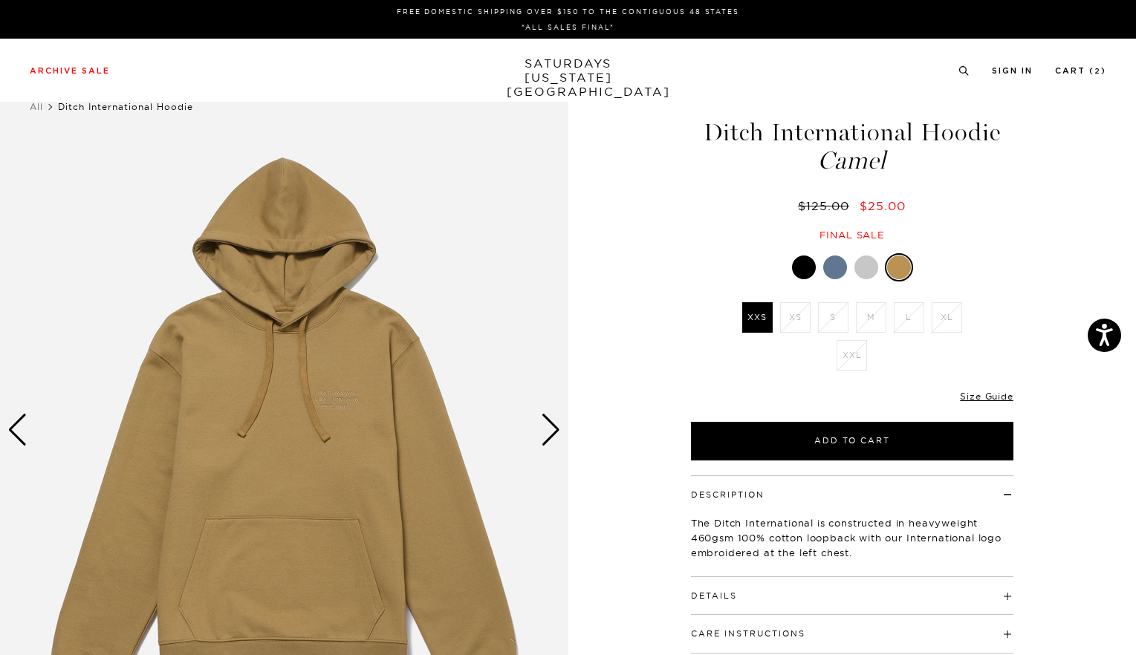
click at [832, 269] on div at bounding box center [835, 268] width 24 height 24
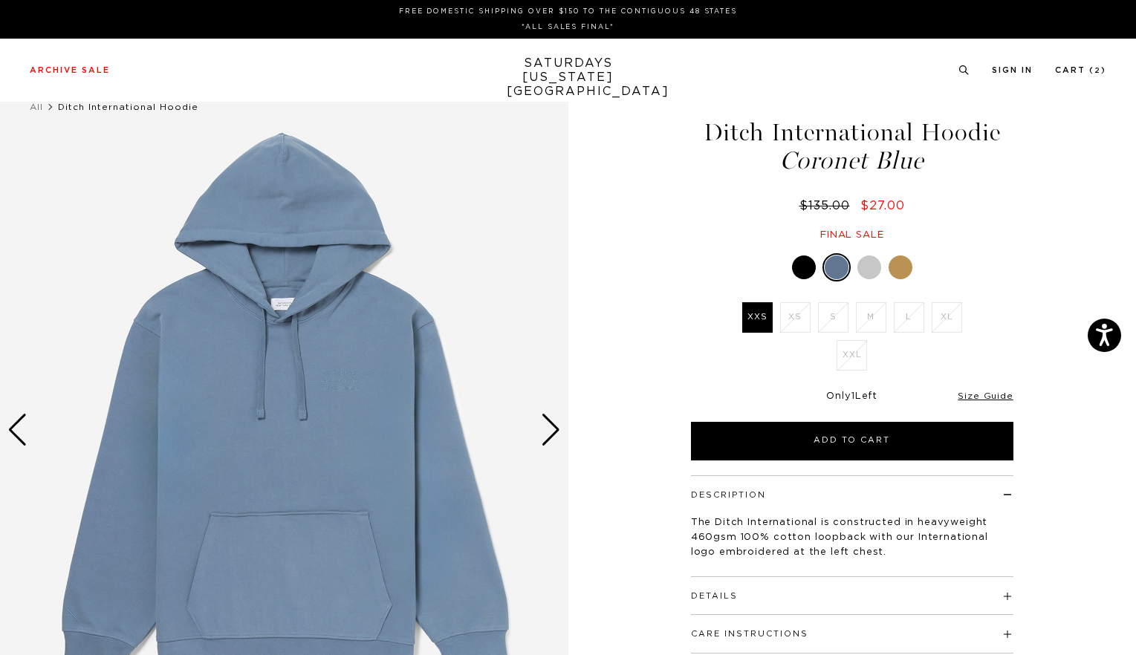
click at [872, 268] on div at bounding box center [869, 268] width 24 height 24
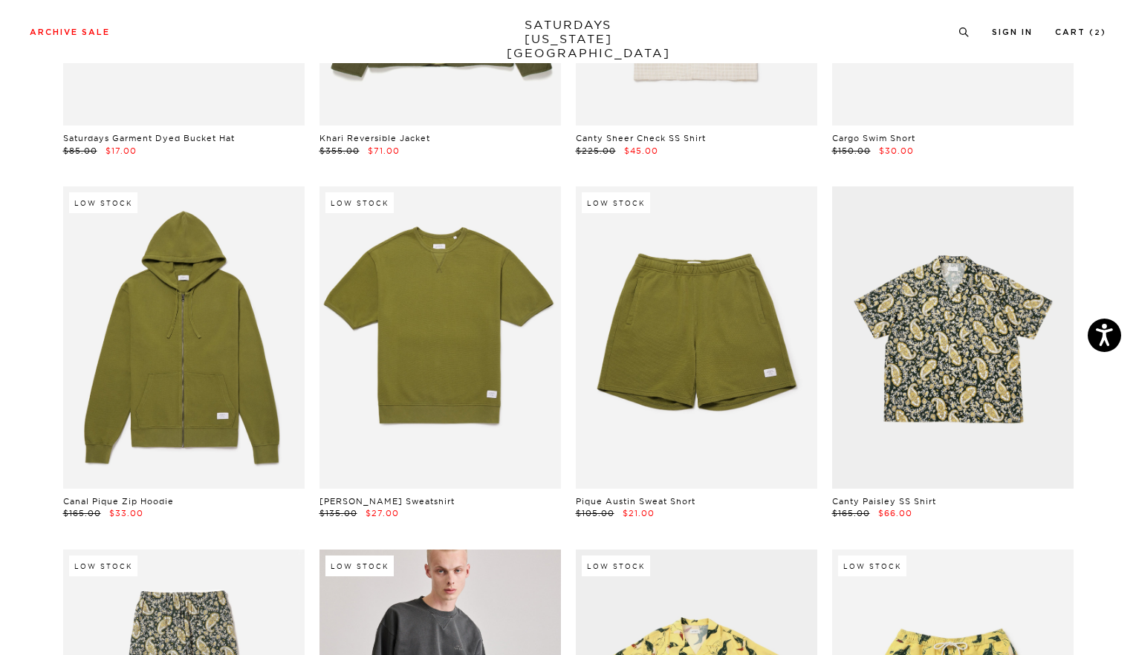
scroll to position [7595, 0]
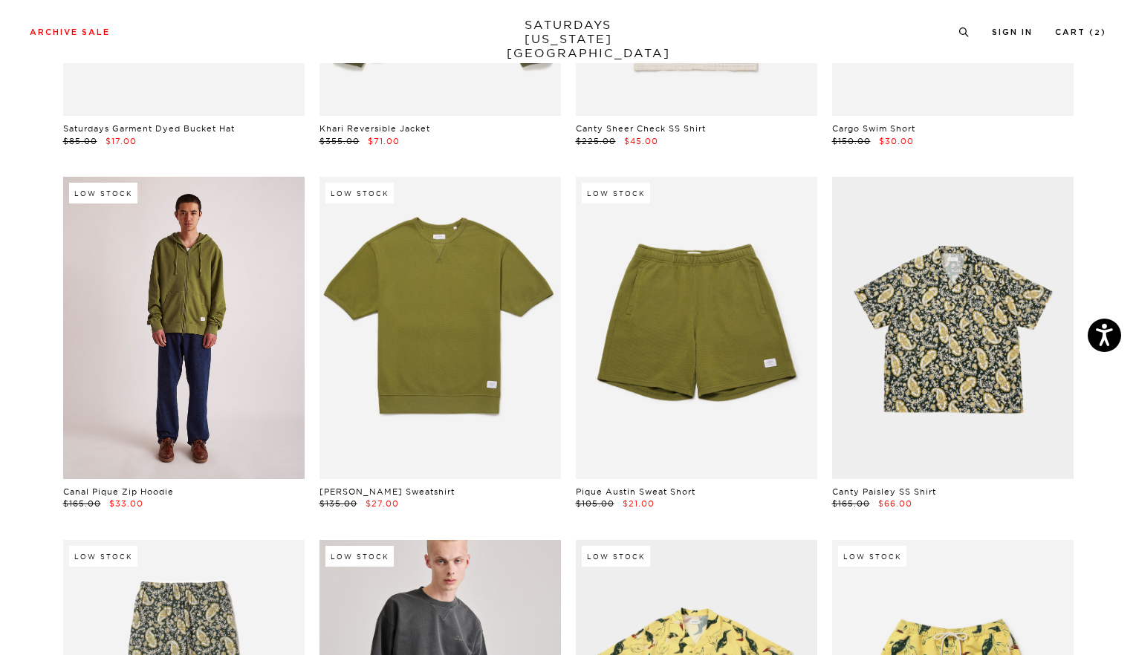
click at [253, 337] on link at bounding box center [183, 328] width 241 height 302
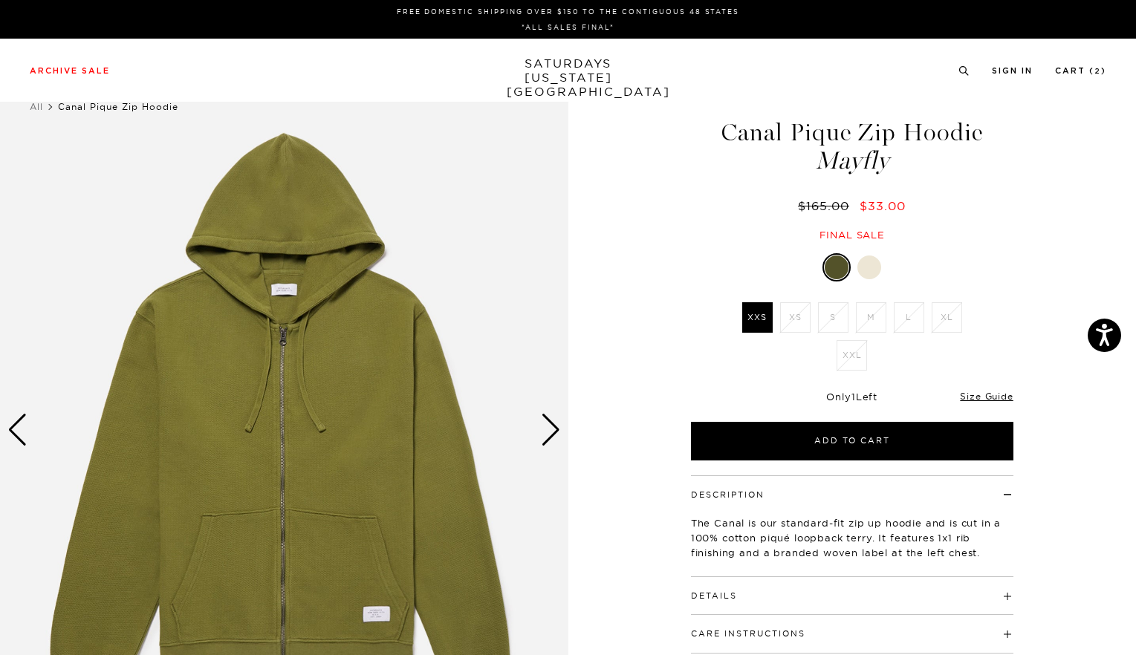
click at [878, 268] on div at bounding box center [869, 268] width 24 height 24
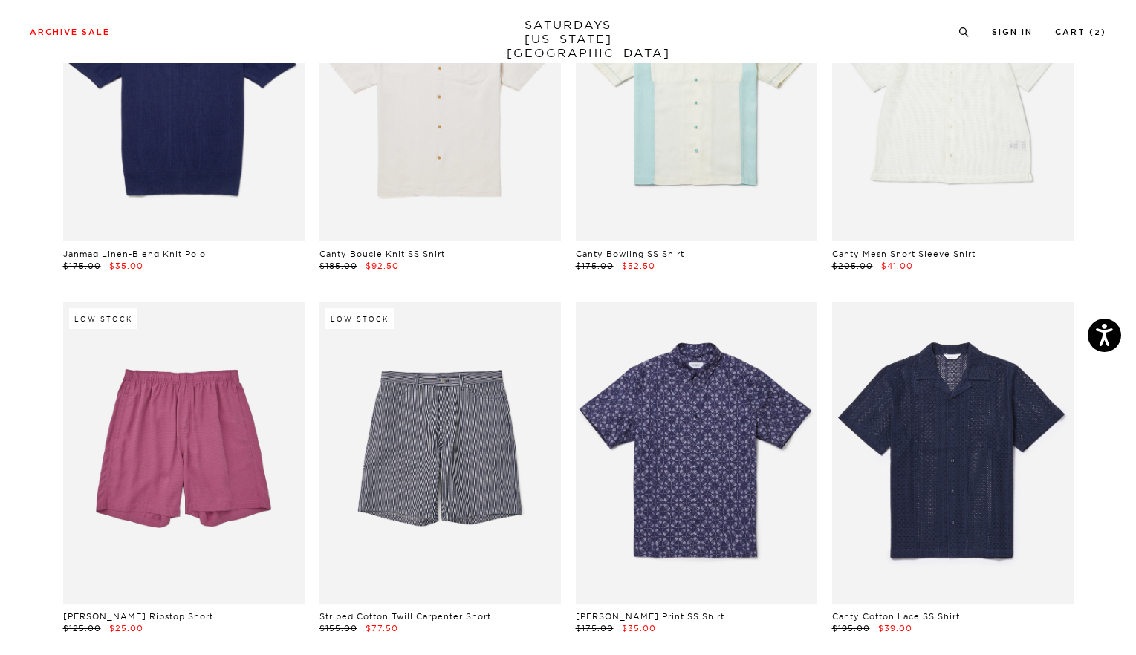
scroll to position [9360, 0]
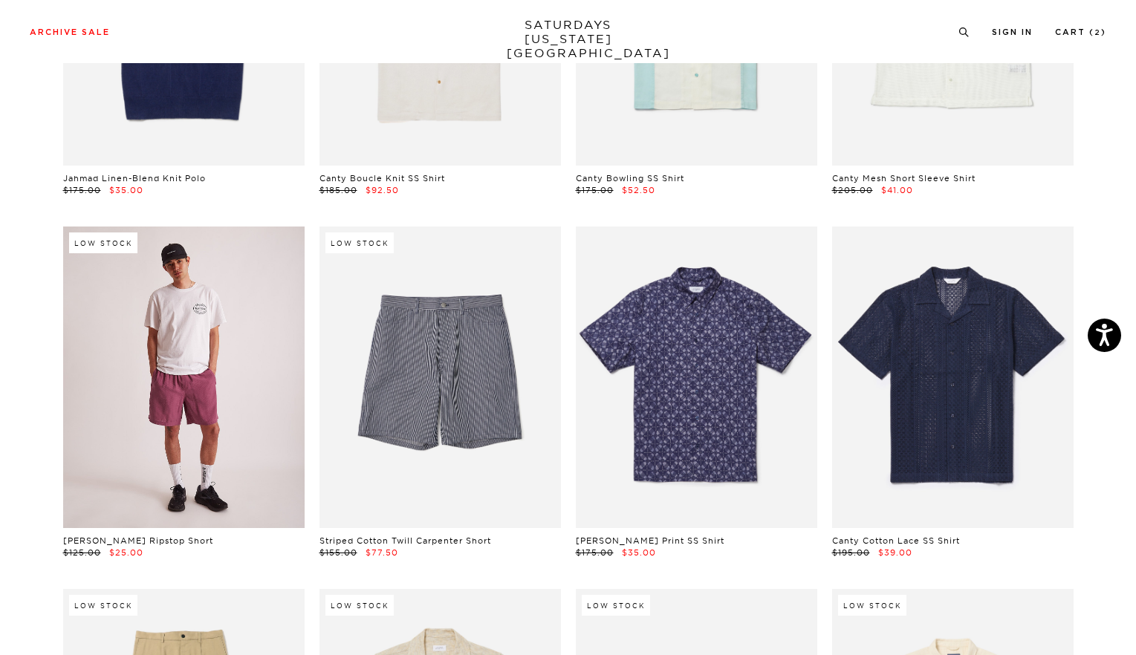
click at [189, 391] on link at bounding box center [183, 378] width 241 height 302
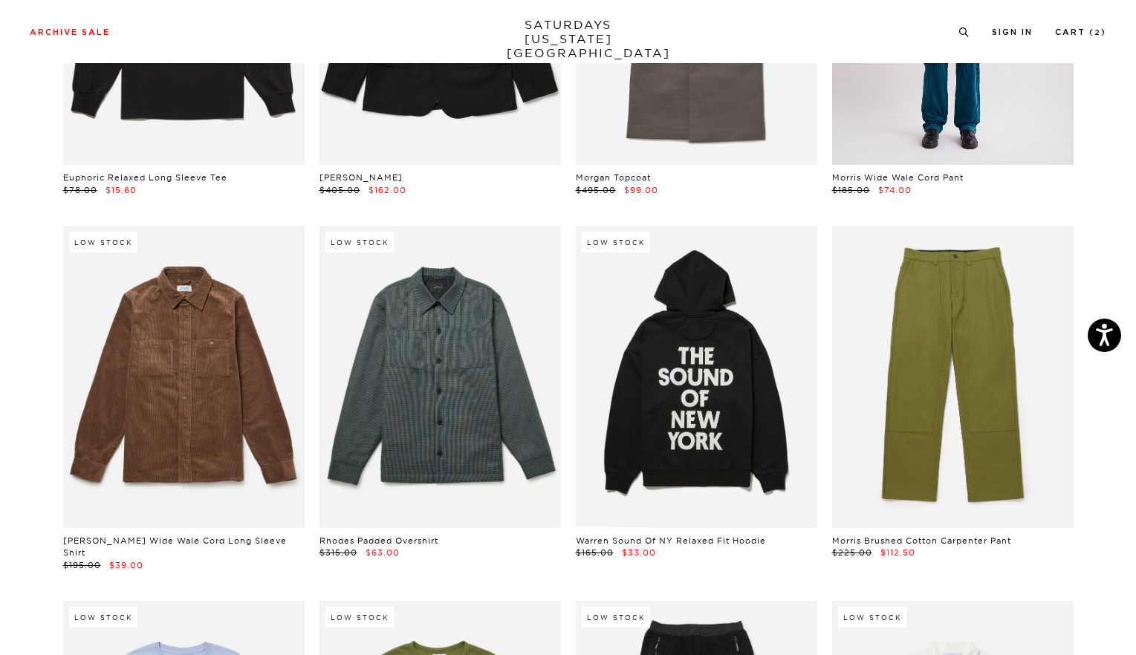
scroll to position [11227, 0]
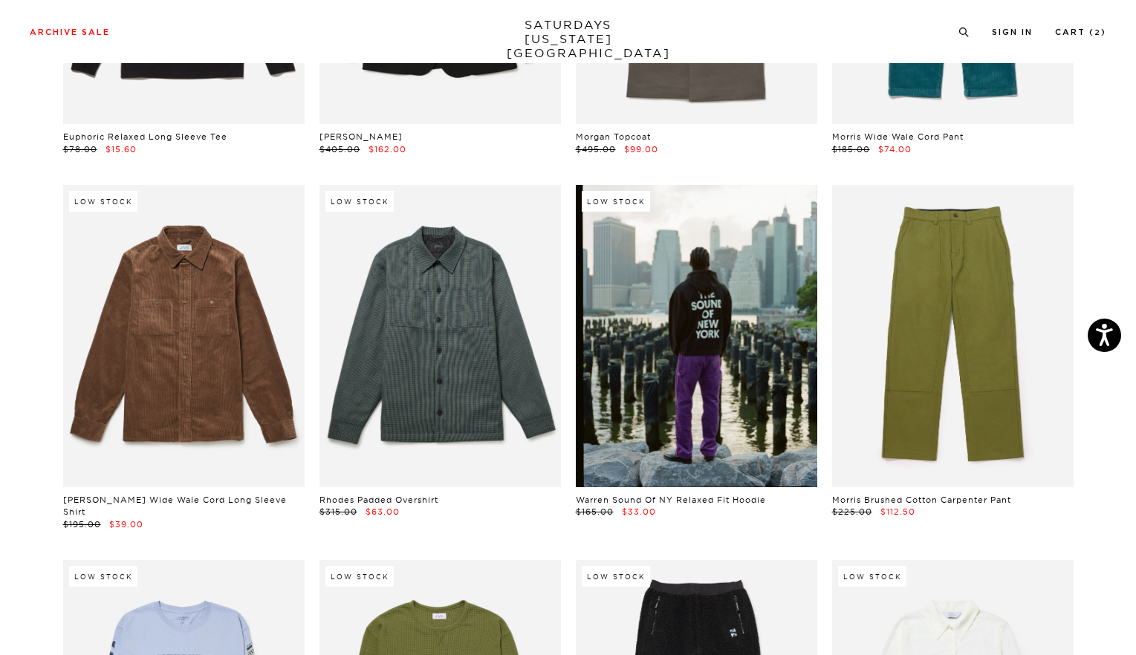
click at [759, 341] on link at bounding box center [696, 336] width 241 height 302
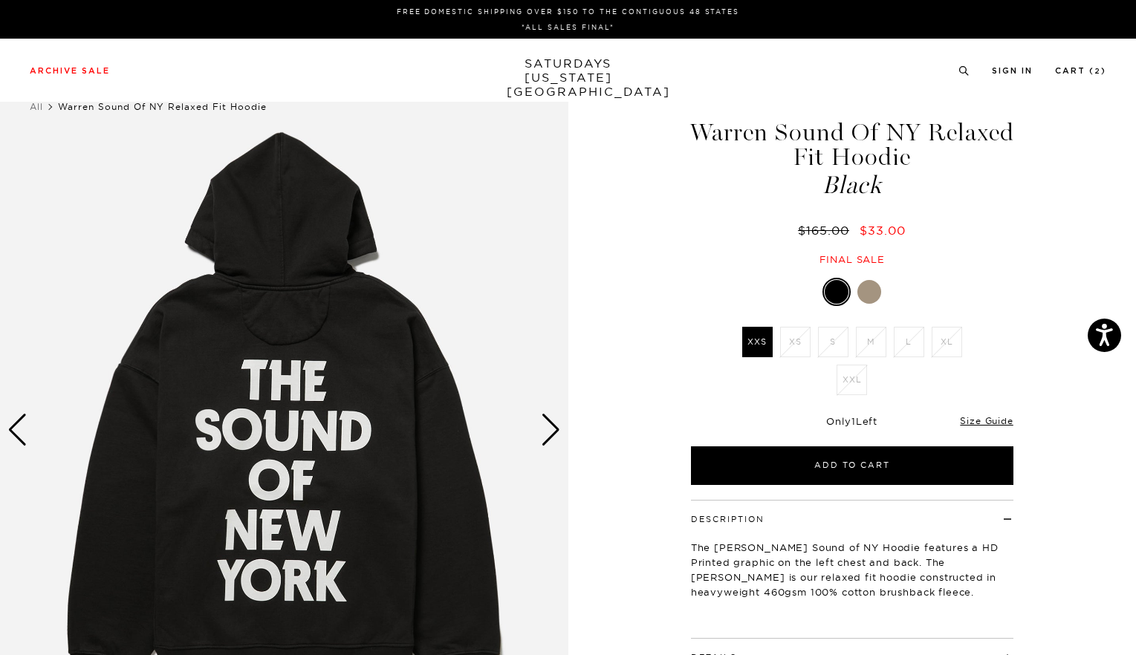
click at [759, 339] on label "XXS" at bounding box center [757, 342] width 30 height 30
click at [0, 0] on input "XXS" at bounding box center [0, 0] width 0 height 0
click at [551, 430] on div "Next slide" at bounding box center [551, 430] width 20 height 33
click at [863, 296] on div at bounding box center [869, 292] width 24 height 24
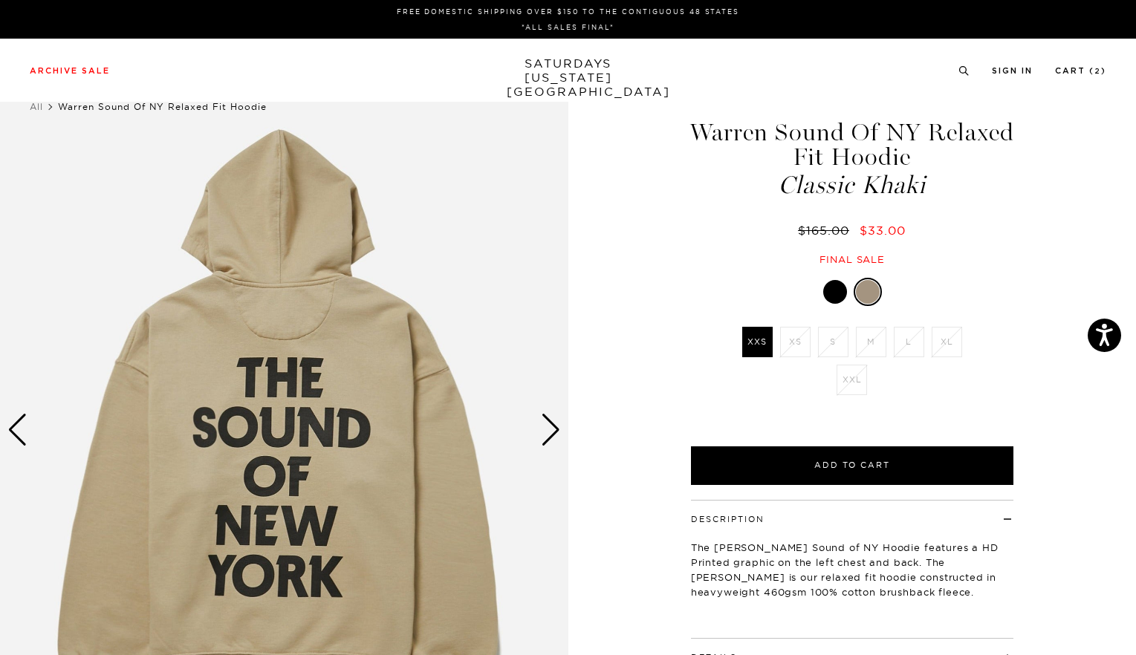
click at [556, 435] on div "Next slide" at bounding box center [551, 430] width 20 height 33
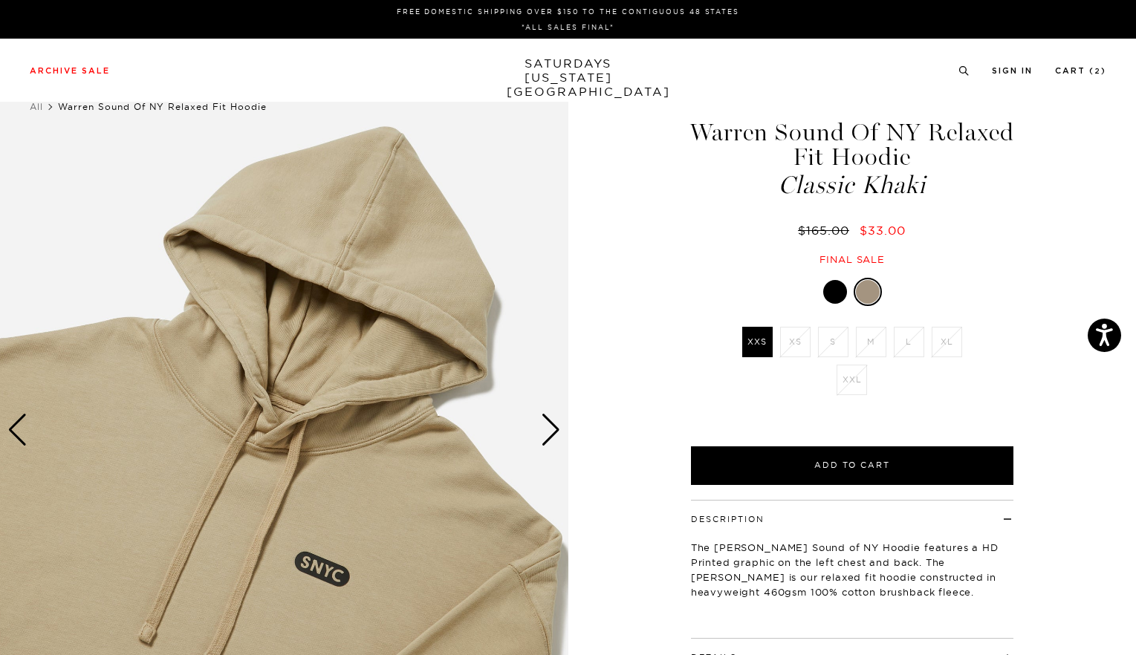
click at [556, 435] on div "Next slide" at bounding box center [551, 430] width 20 height 33
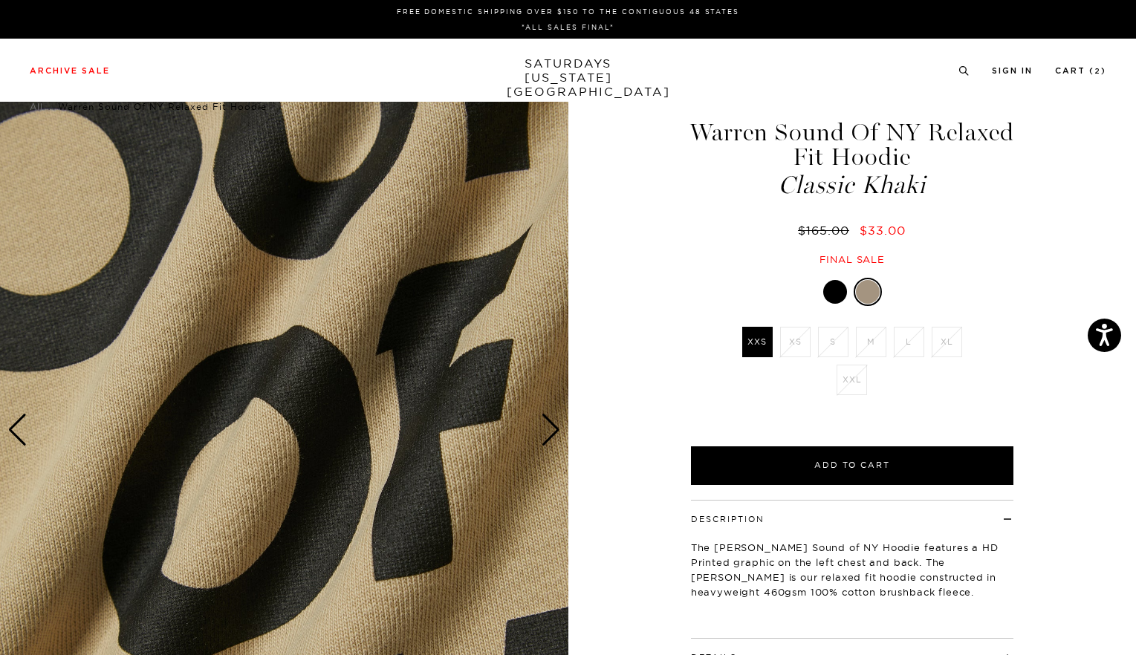
click at [556, 435] on div "Next slide" at bounding box center [551, 430] width 20 height 33
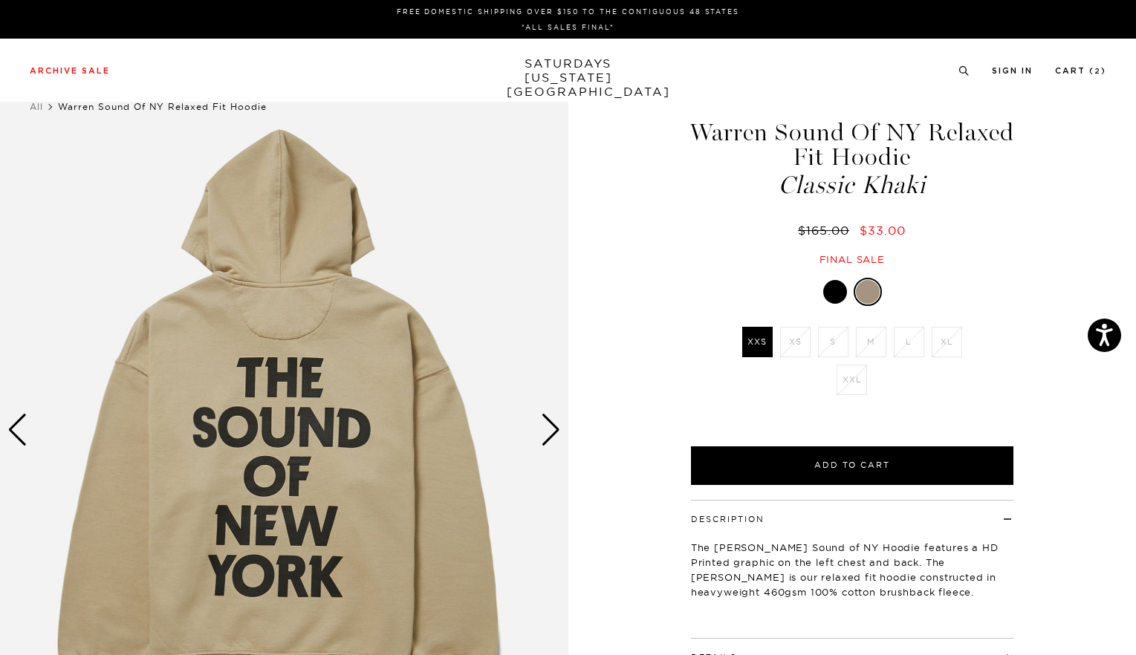
click at [556, 435] on div "Next slide" at bounding box center [551, 430] width 20 height 33
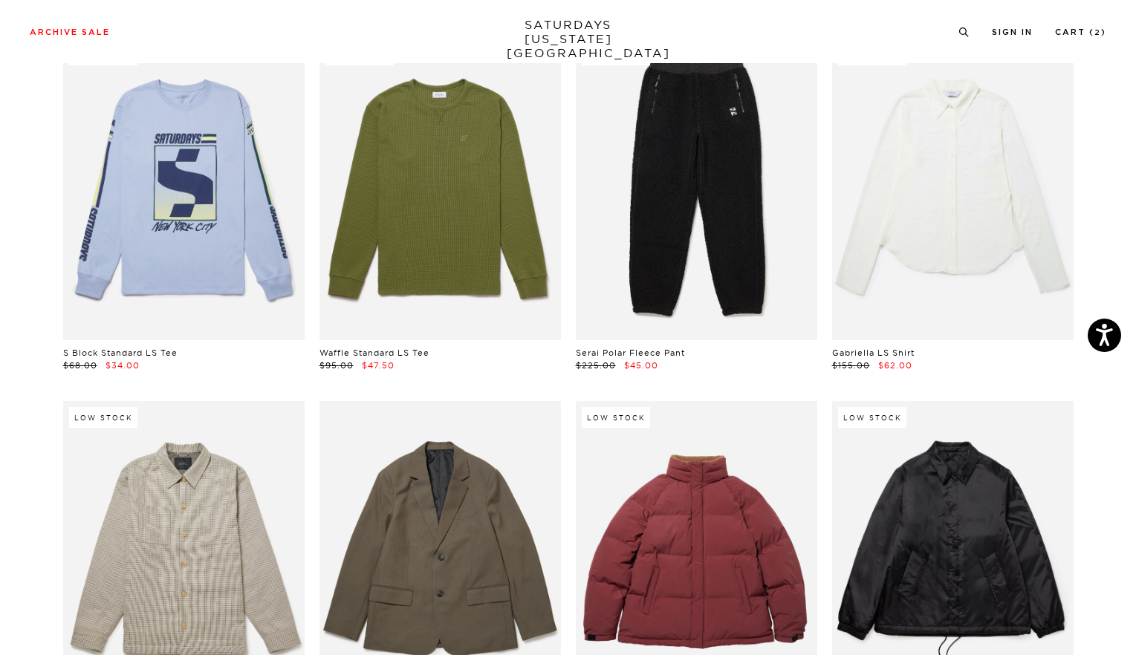
scroll to position [11862, 0]
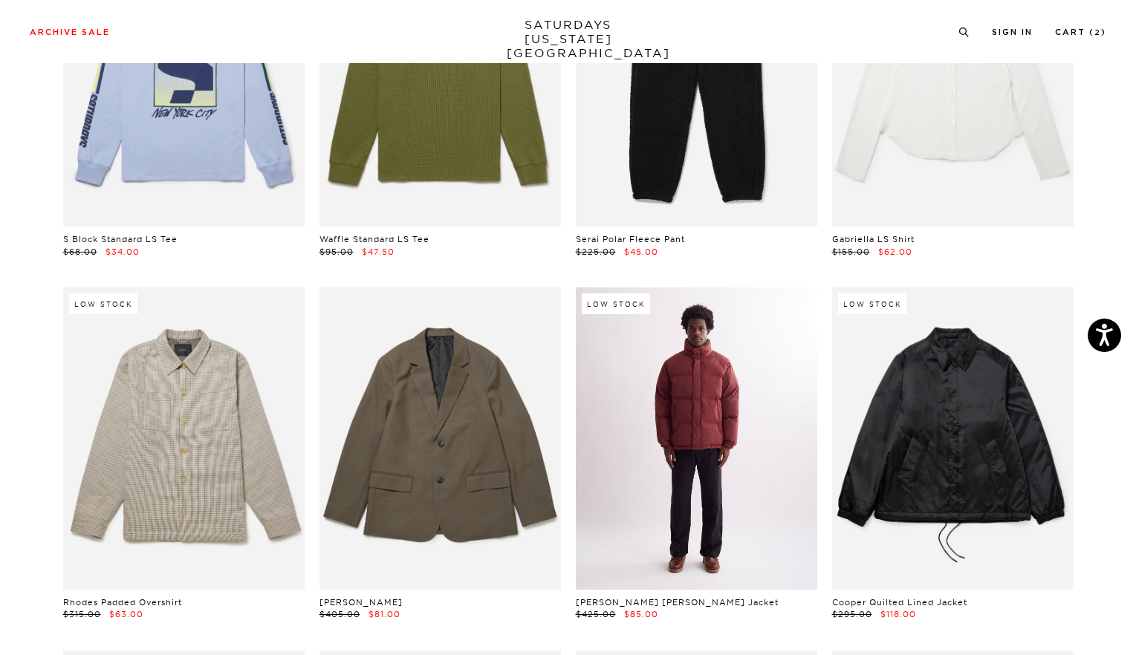
click at [792, 474] on link at bounding box center [696, 439] width 241 height 302
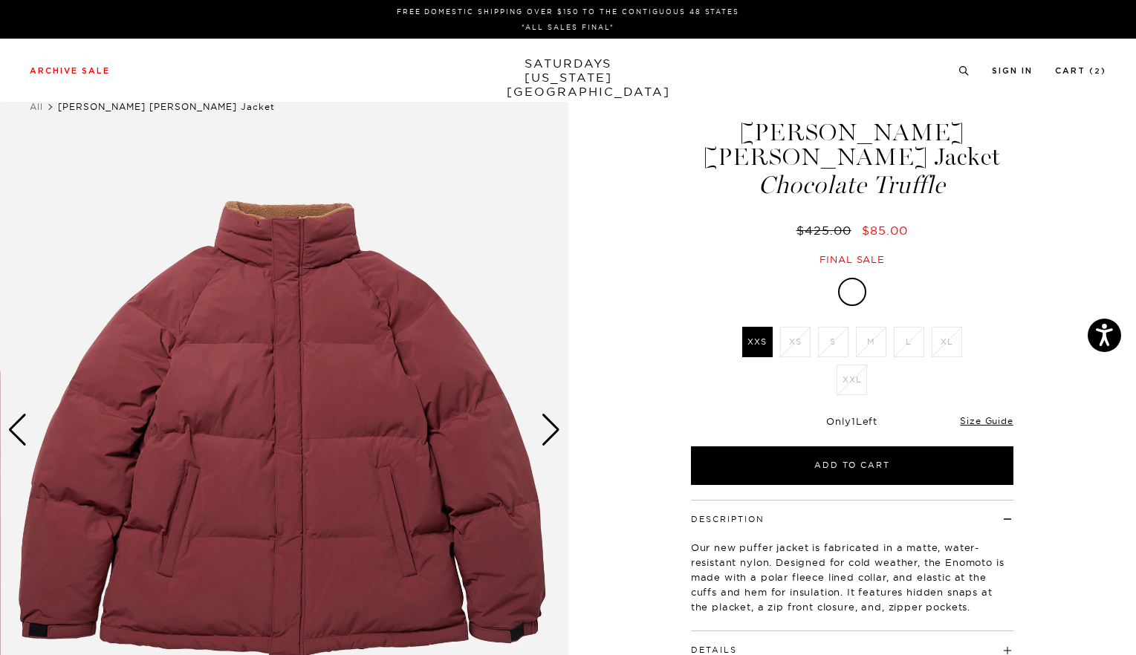
click at [554, 429] on div "Next slide" at bounding box center [551, 430] width 20 height 33
click at [549, 428] on div "Next slide" at bounding box center [551, 430] width 20 height 33
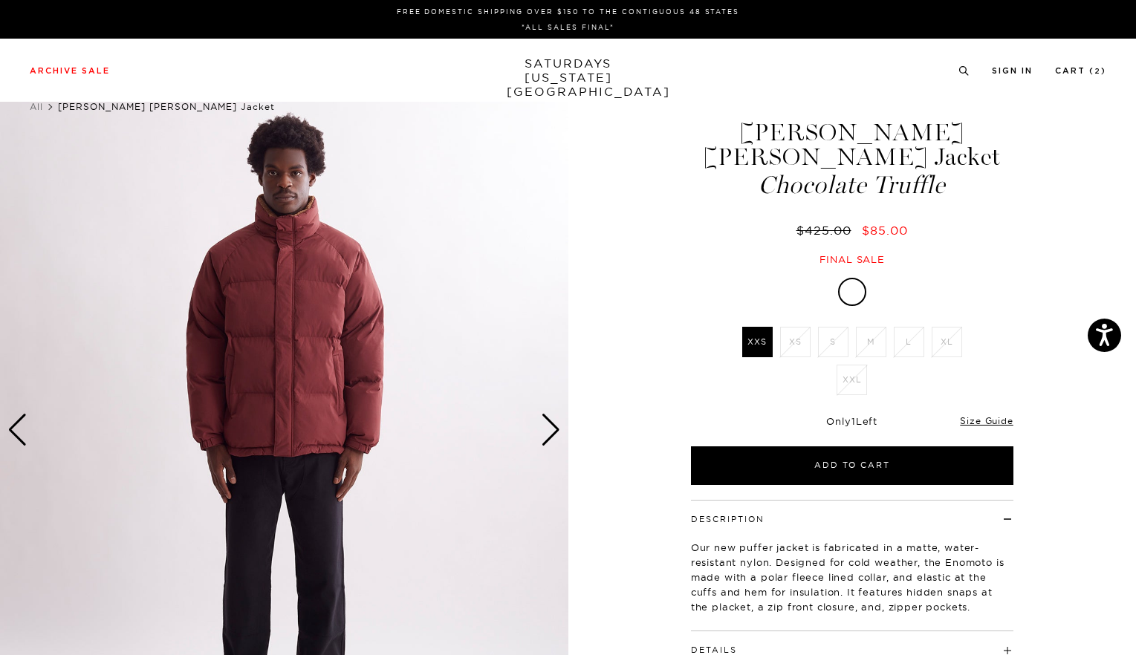
click at [549, 428] on div "Next slide" at bounding box center [551, 430] width 20 height 33
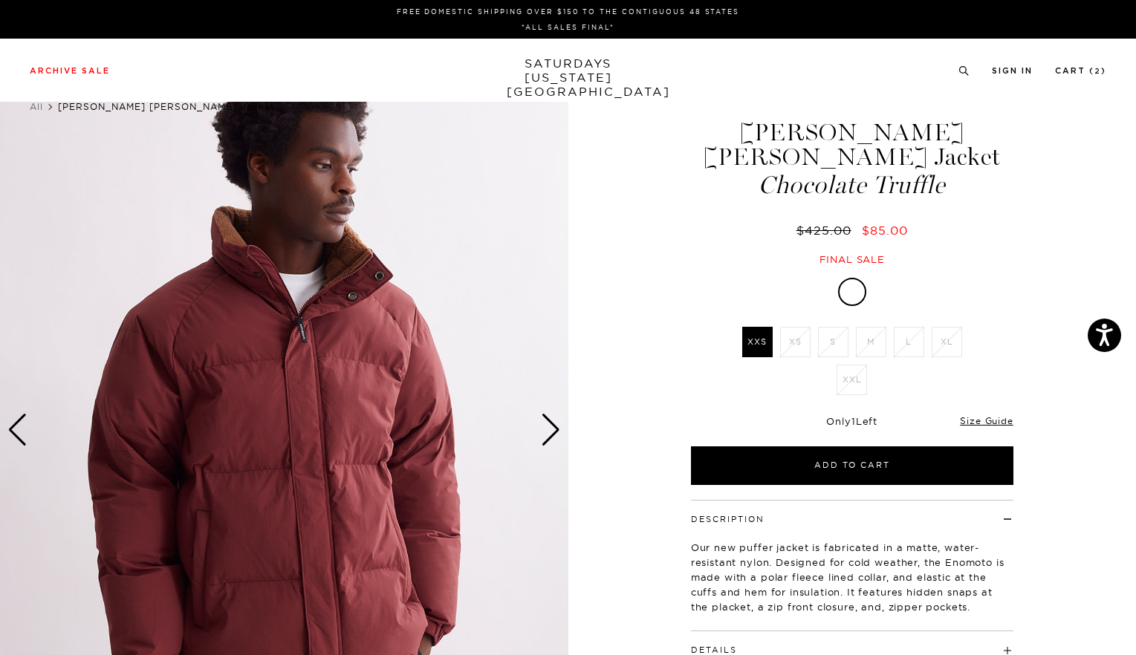
click at [549, 428] on div "Next slide" at bounding box center [551, 430] width 20 height 33
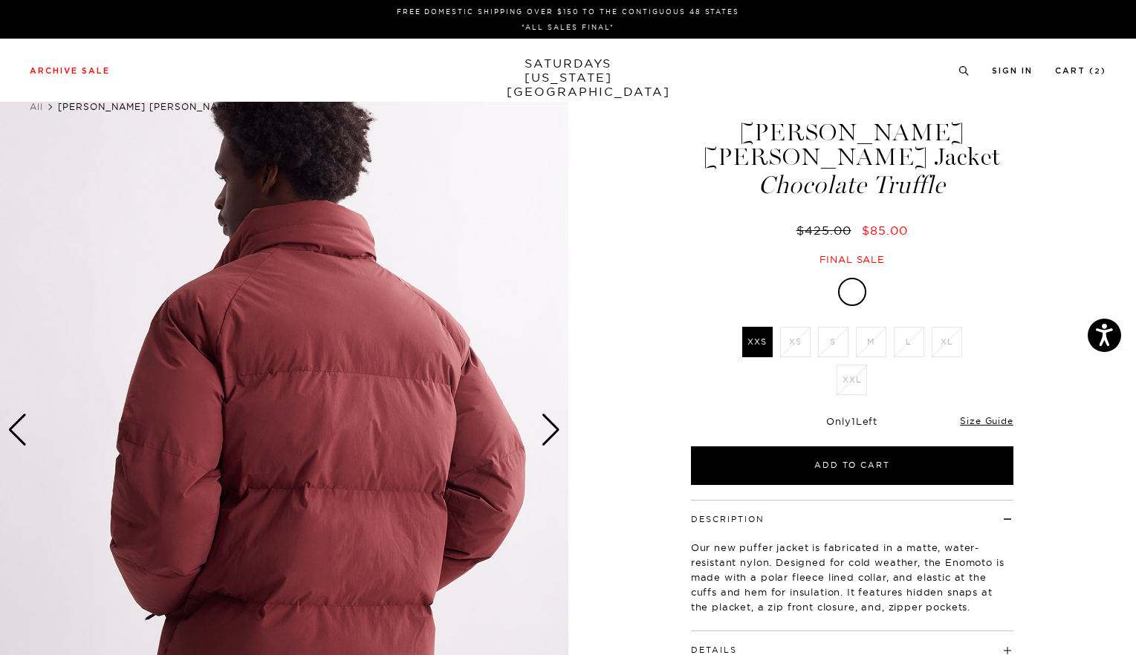
click at [549, 428] on div "Next slide" at bounding box center [551, 430] width 20 height 33
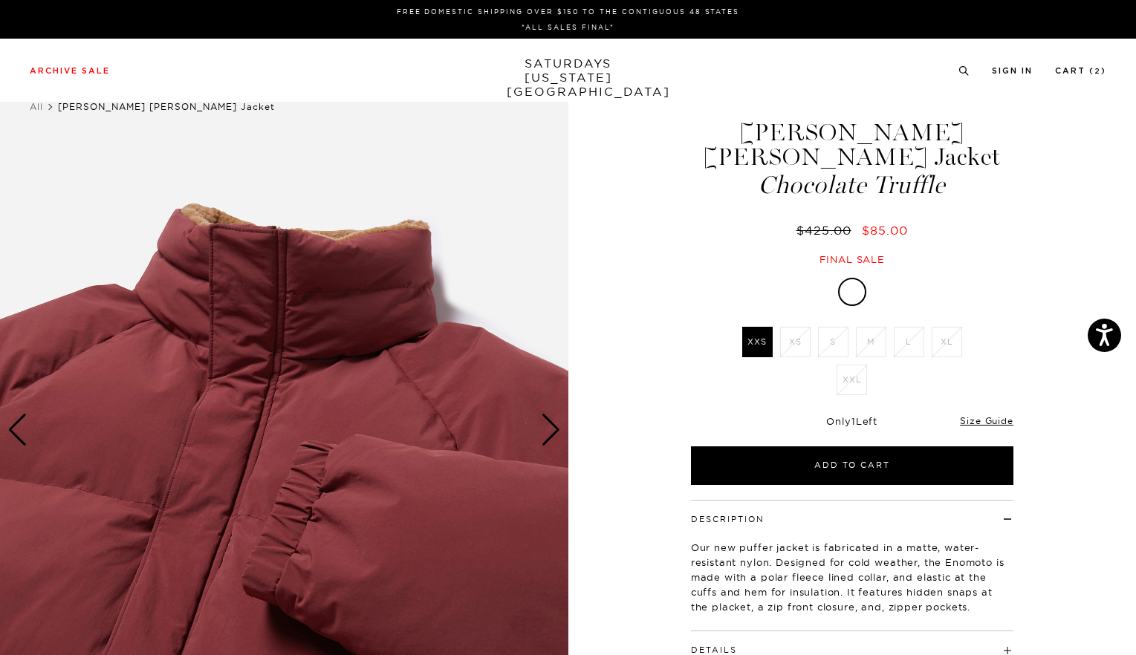
click at [549, 428] on div "Next slide" at bounding box center [551, 430] width 20 height 33
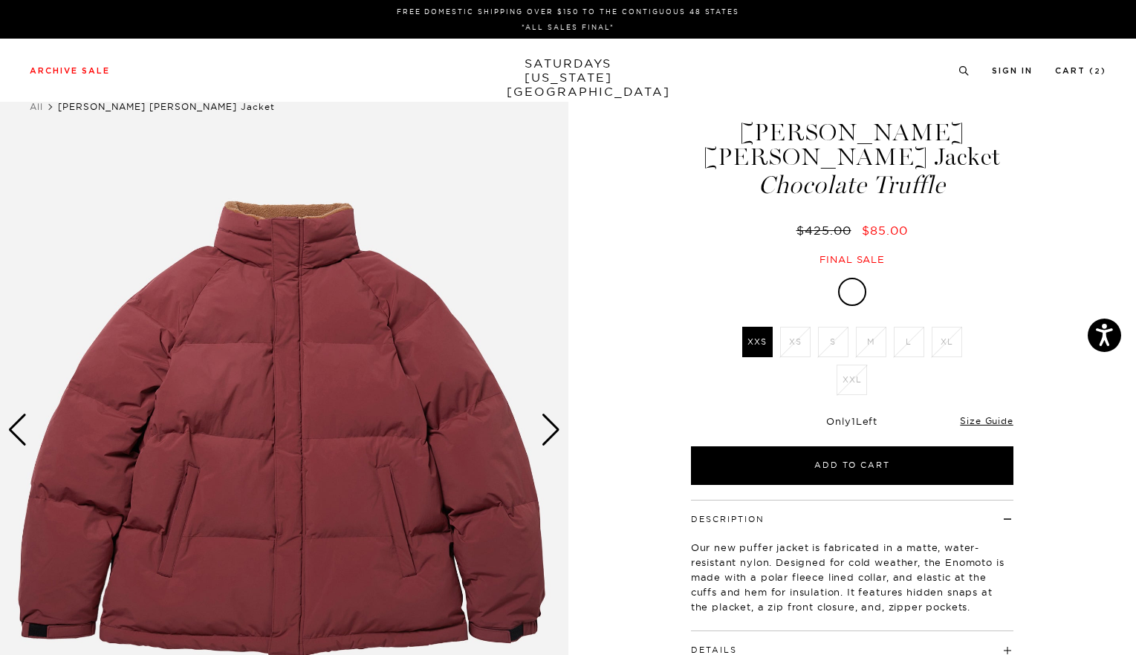
click at [549, 428] on div "Next slide" at bounding box center [551, 430] width 20 height 33
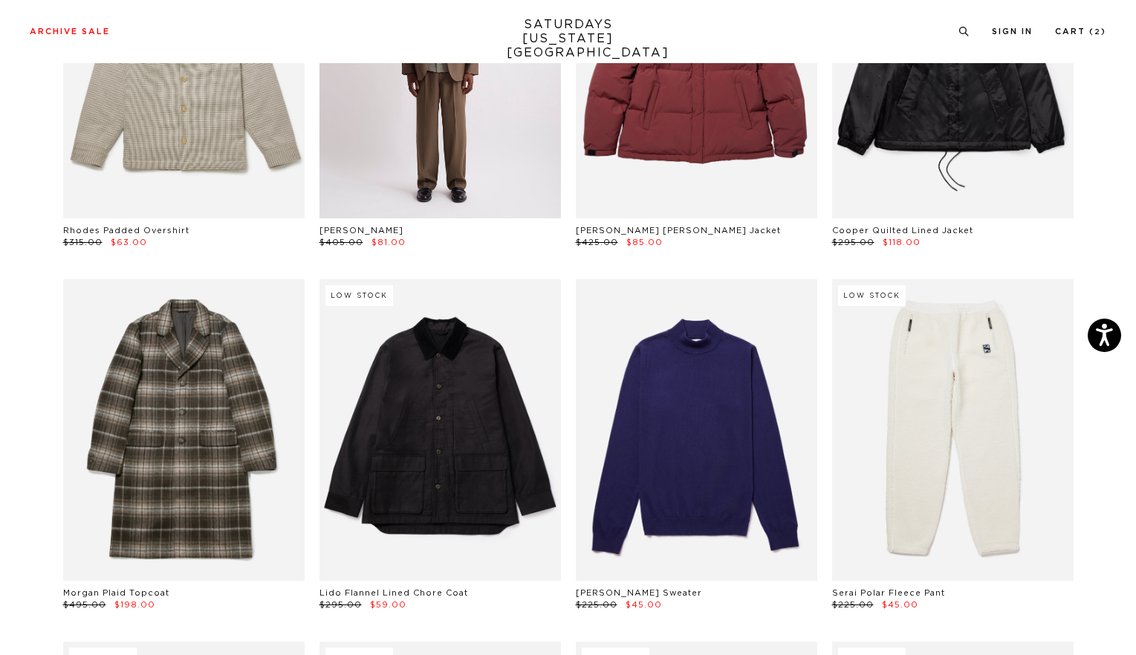
scroll to position [12269, 0]
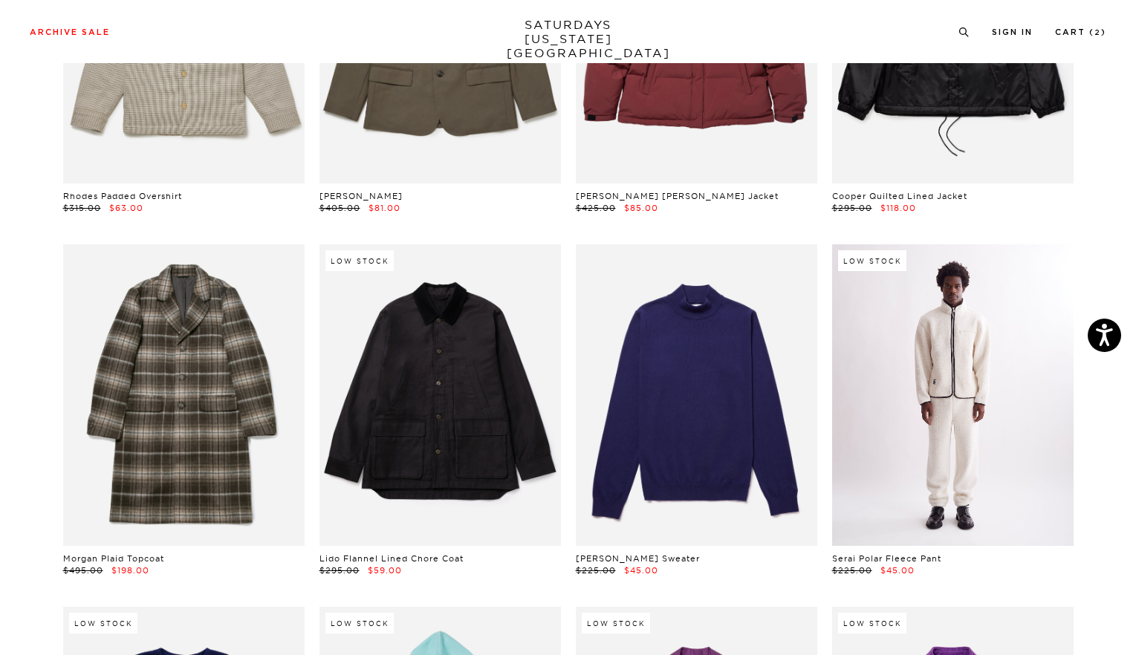
click at [891, 369] on link at bounding box center [952, 395] width 241 height 302
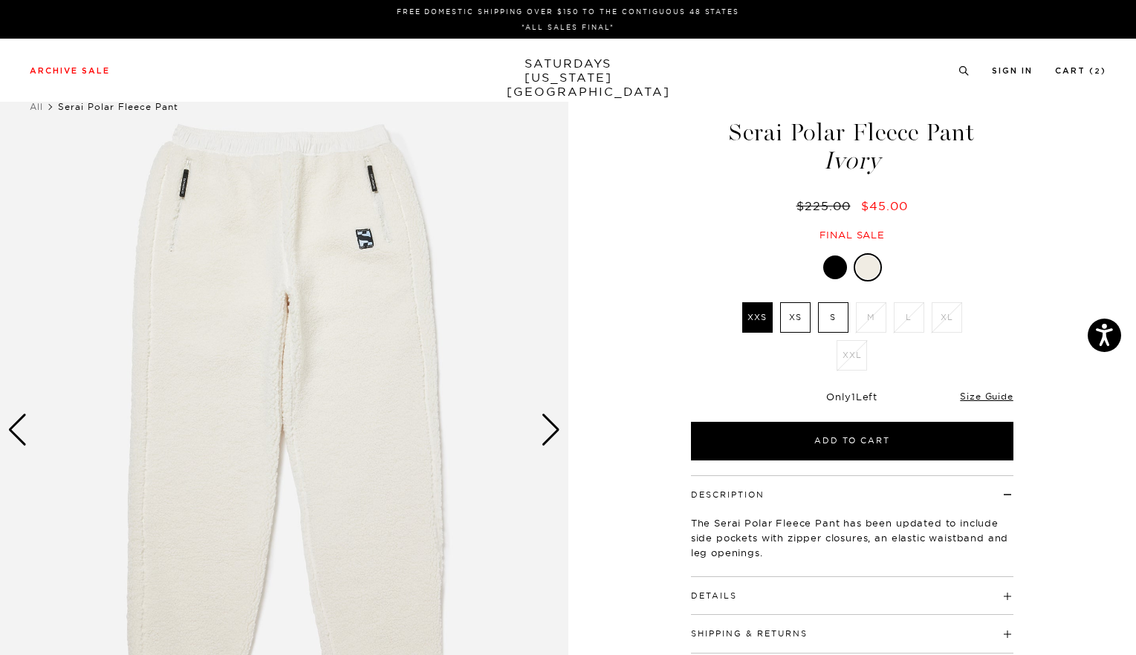
click at [834, 270] on div at bounding box center [835, 268] width 24 height 24
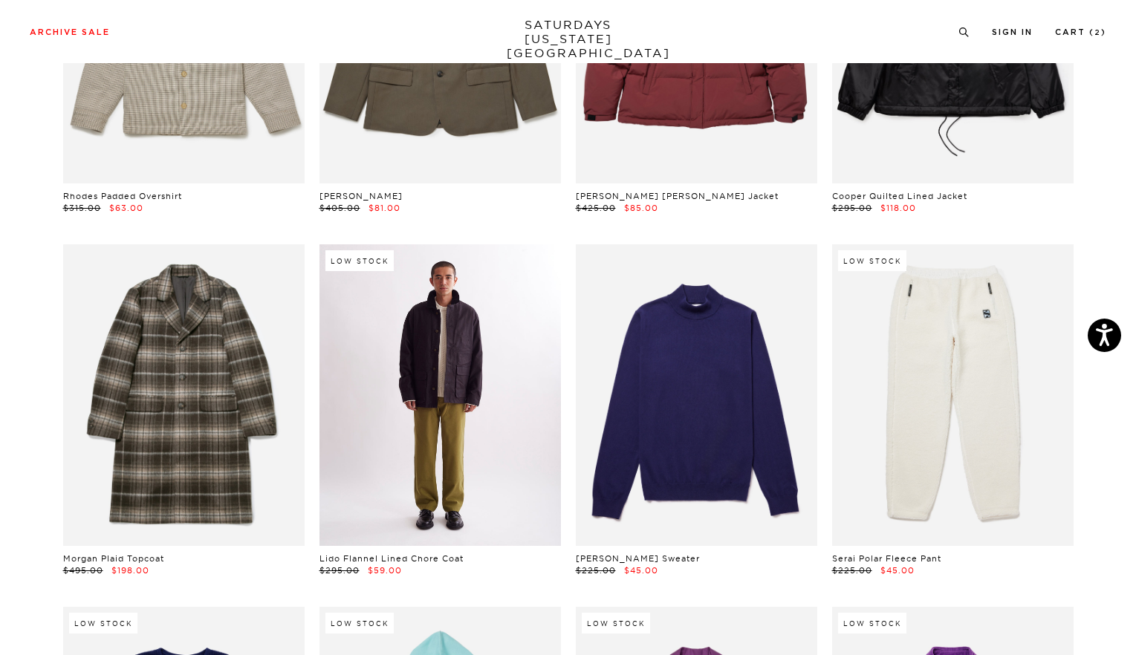
click at [450, 424] on link at bounding box center [440, 395] width 241 height 302
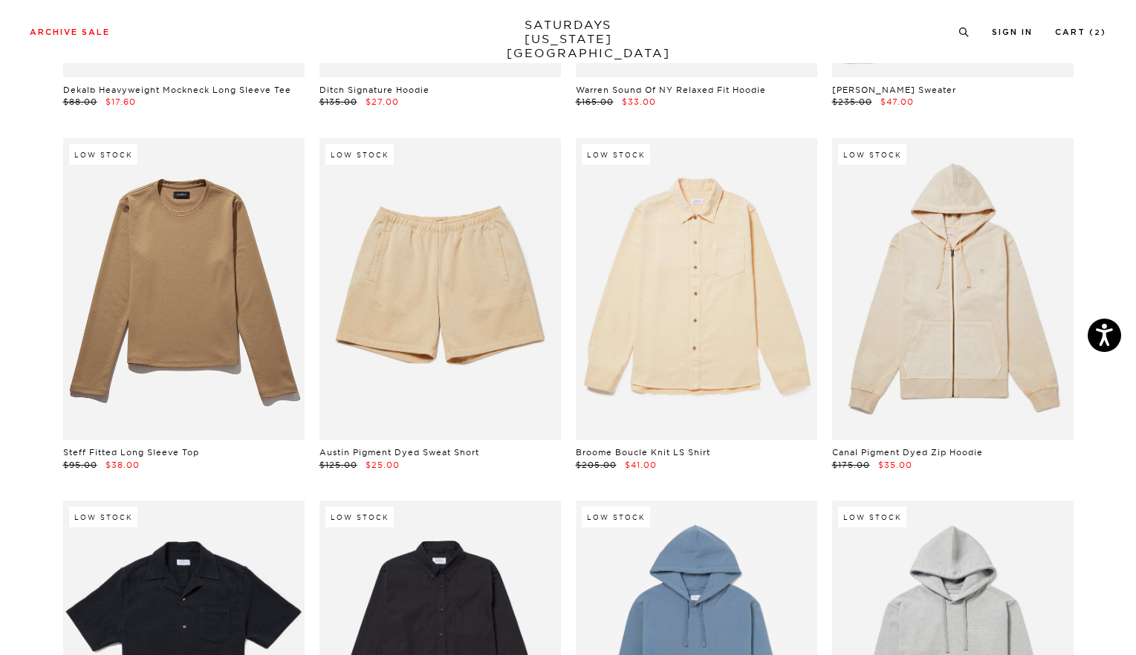
scroll to position [13632, 0]
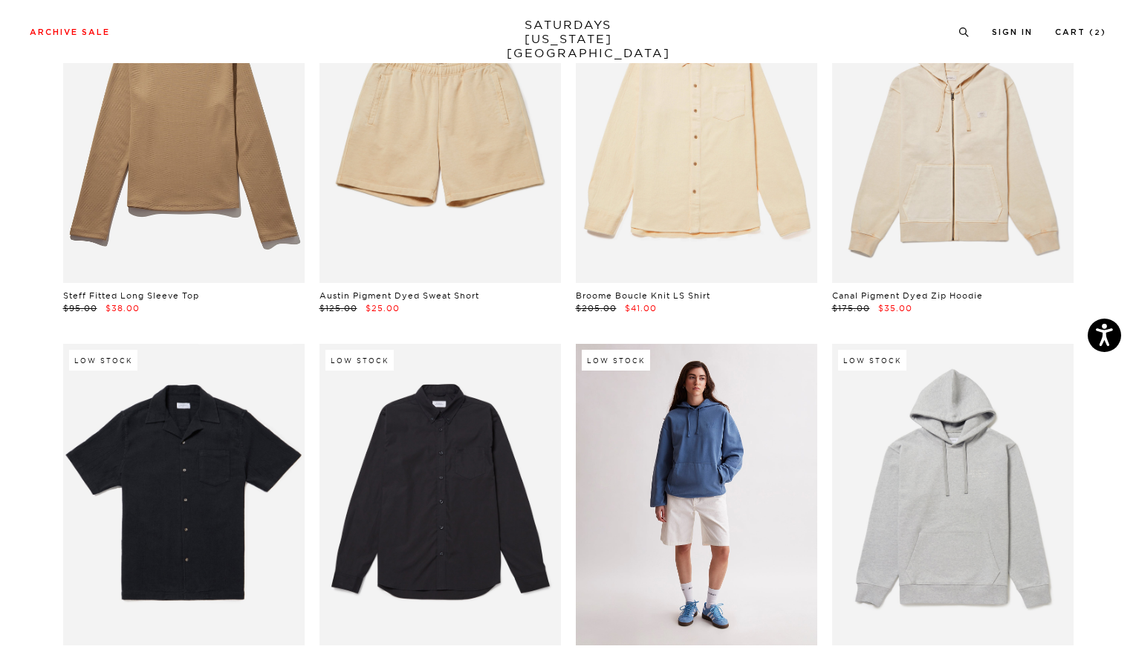
click at [652, 414] on link at bounding box center [696, 495] width 241 height 302
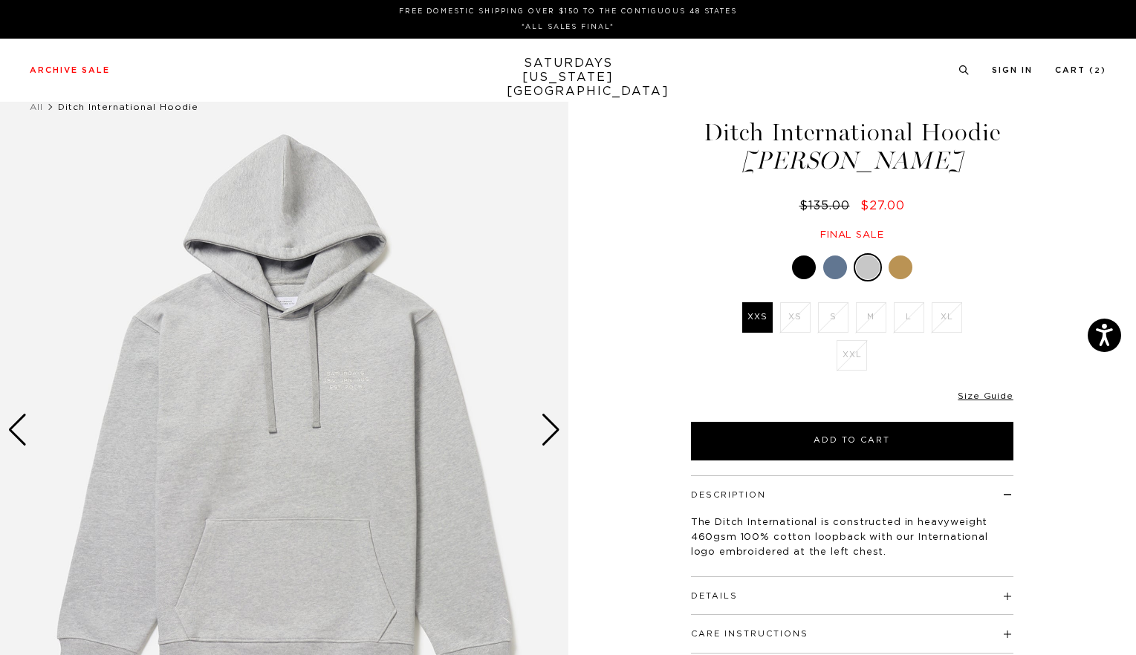
click at [912, 263] on link at bounding box center [900, 267] width 25 height 25
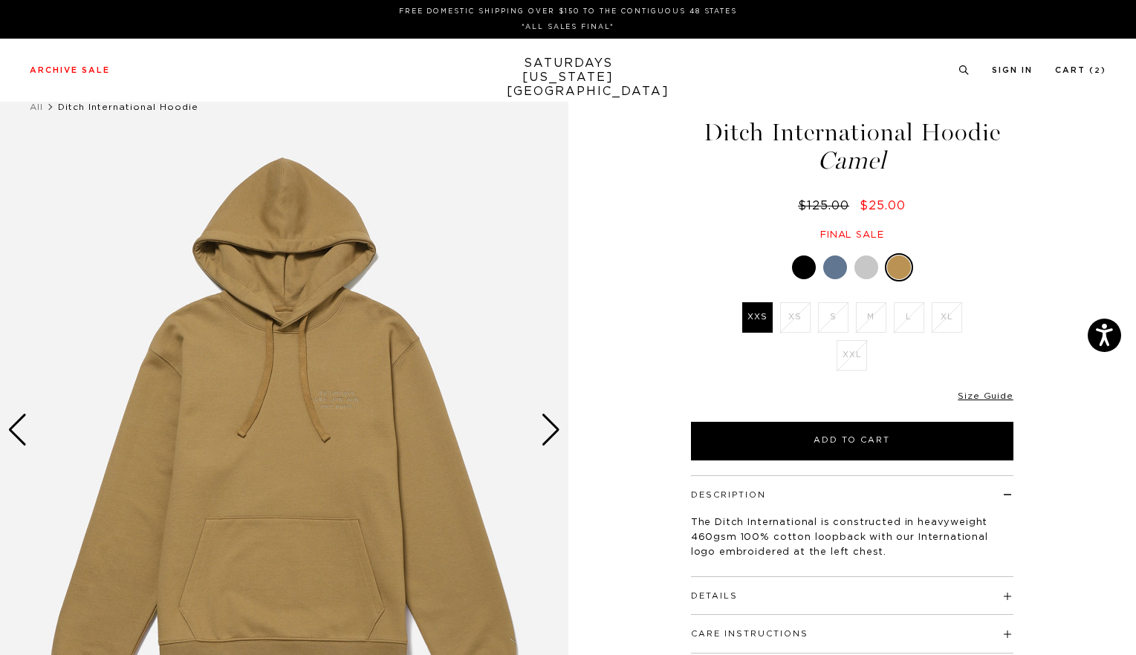
click at [800, 265] on div at bounding box center [804, 268] width 24 height 24
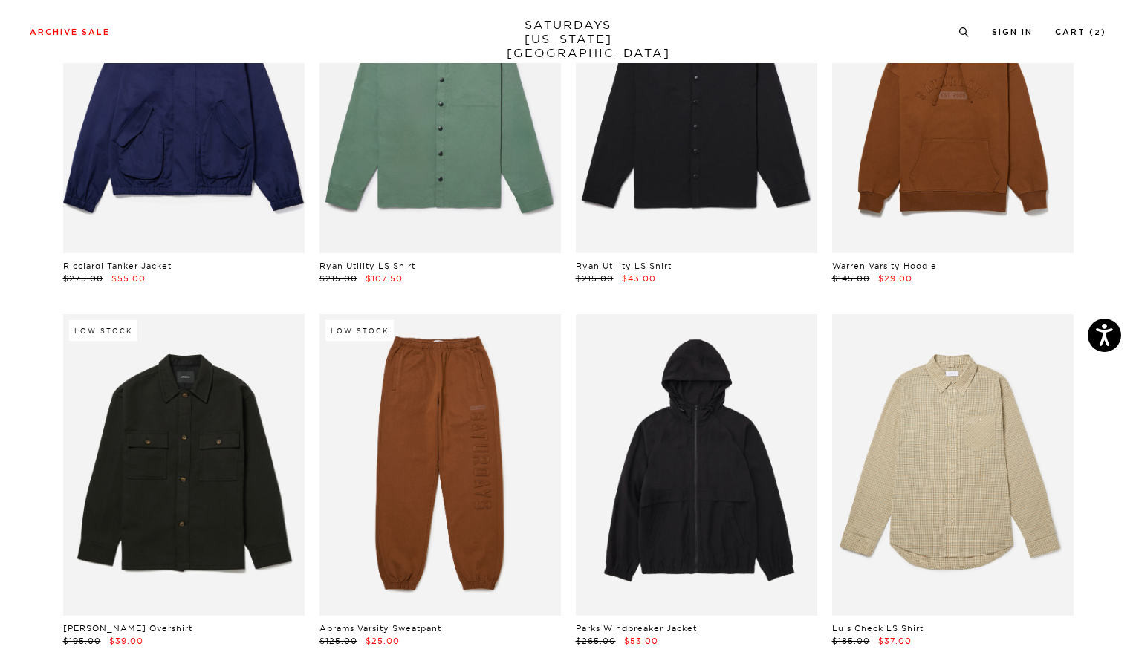
scroll to position [15178, 0]
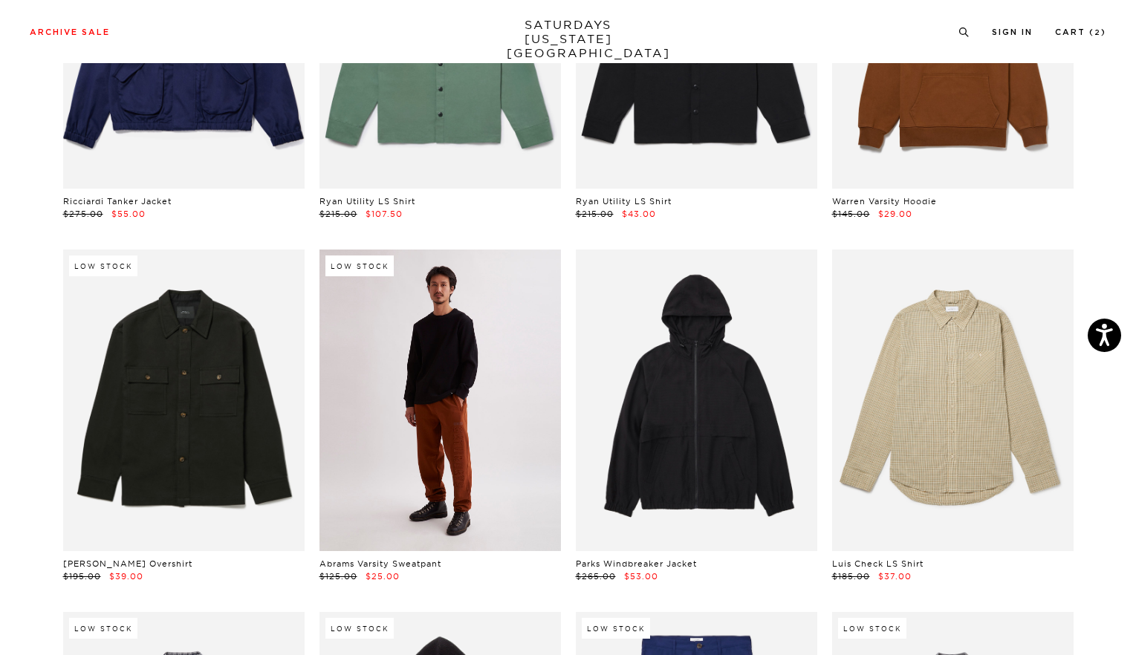
click at [500, 392] on link at bounding box center [440, 401] width 241 height 302
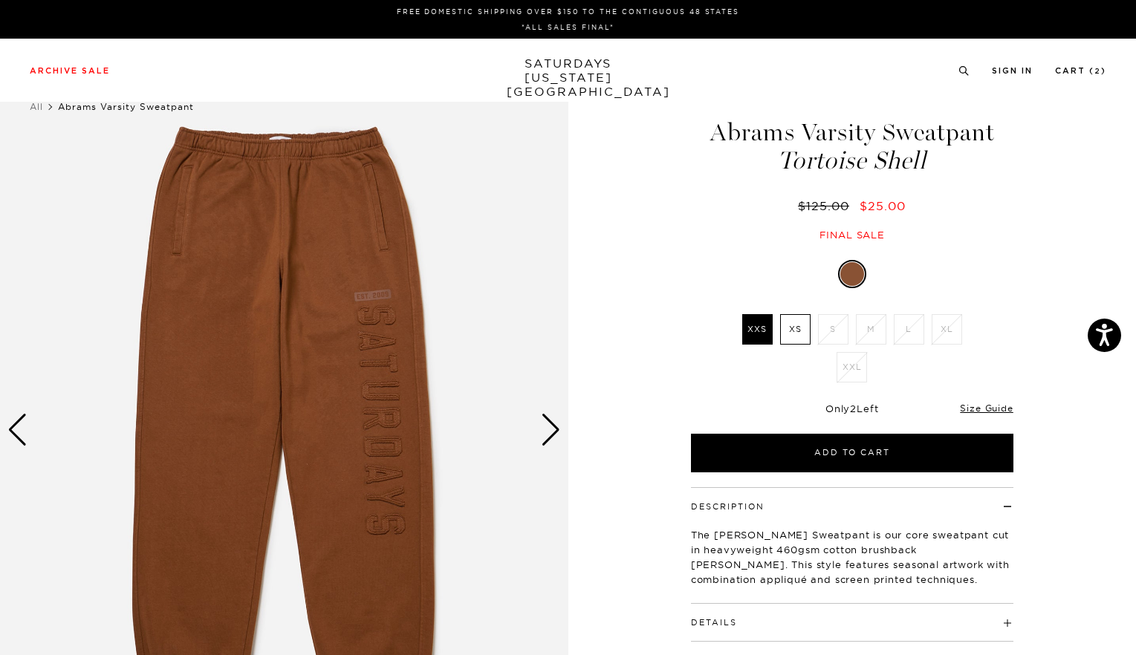
click at [548, 430] on div "Next slide" at bounding box center [551, 430] width 20 height 33
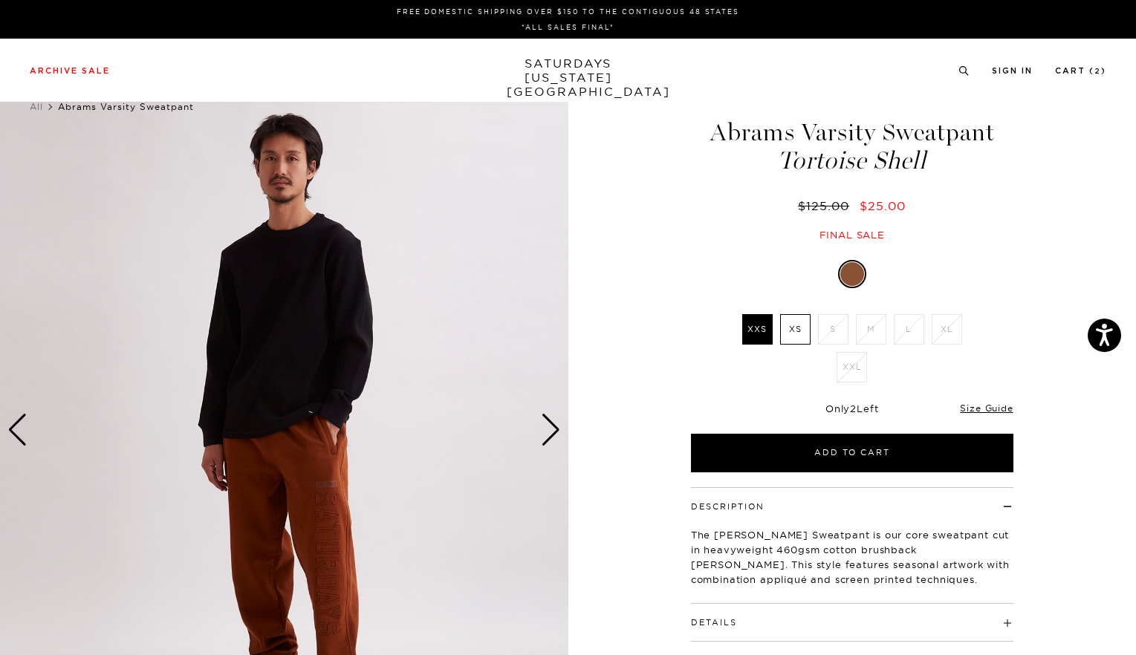
click at [548, 430] on div "Next slide" at bounding box center [551, 430] width 20 height 33
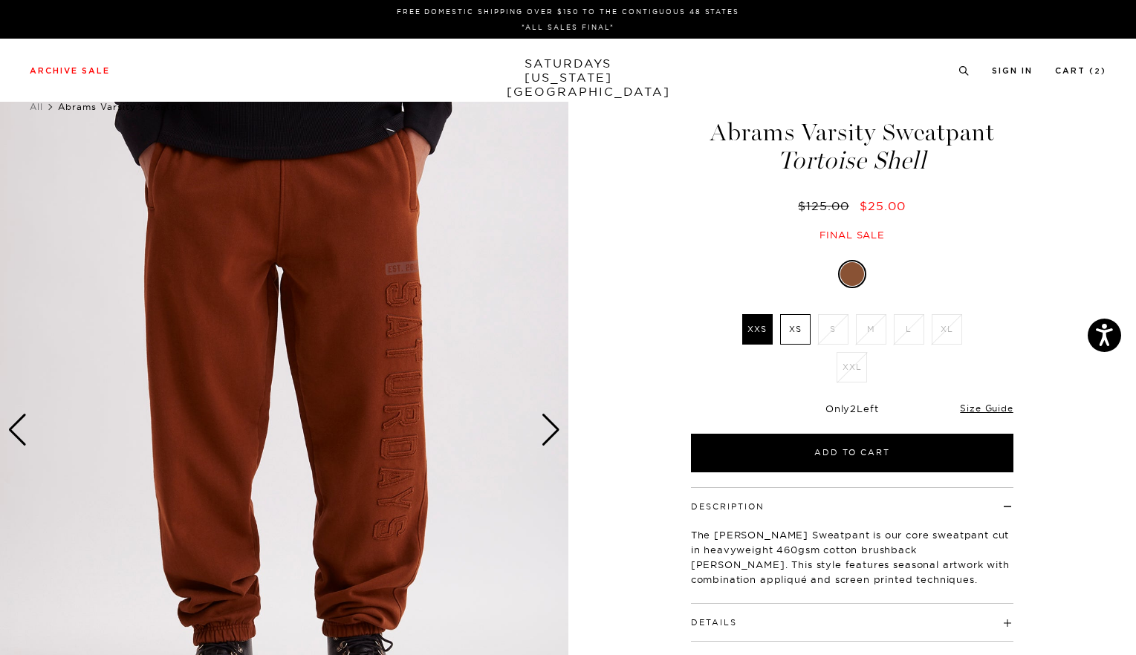
click at [548, 430] on div "Next slide" at bounding box center [551, 430] width 20 height 33
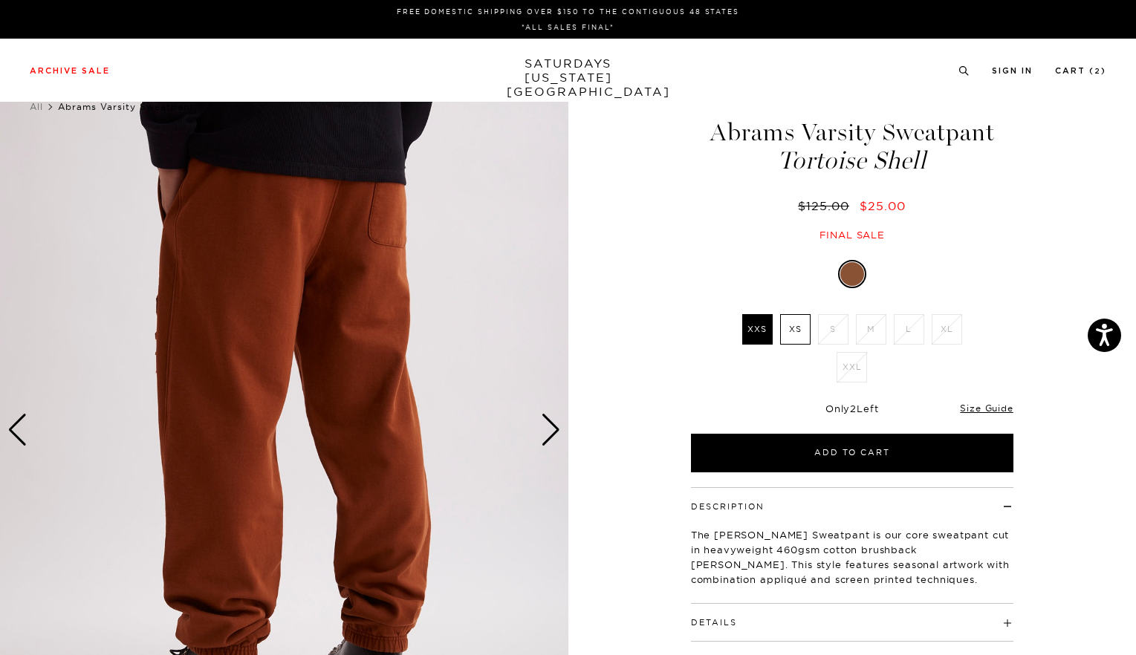
click at [794, 333] on label "XS" at bounding box center [795, 329] width 30 height 30
click at [0, 0] on input "XS" at bounding box center [0, 0] width 0 height 0
click at [30, 435] on img at bounding box center [284, 430] width 568 height 710
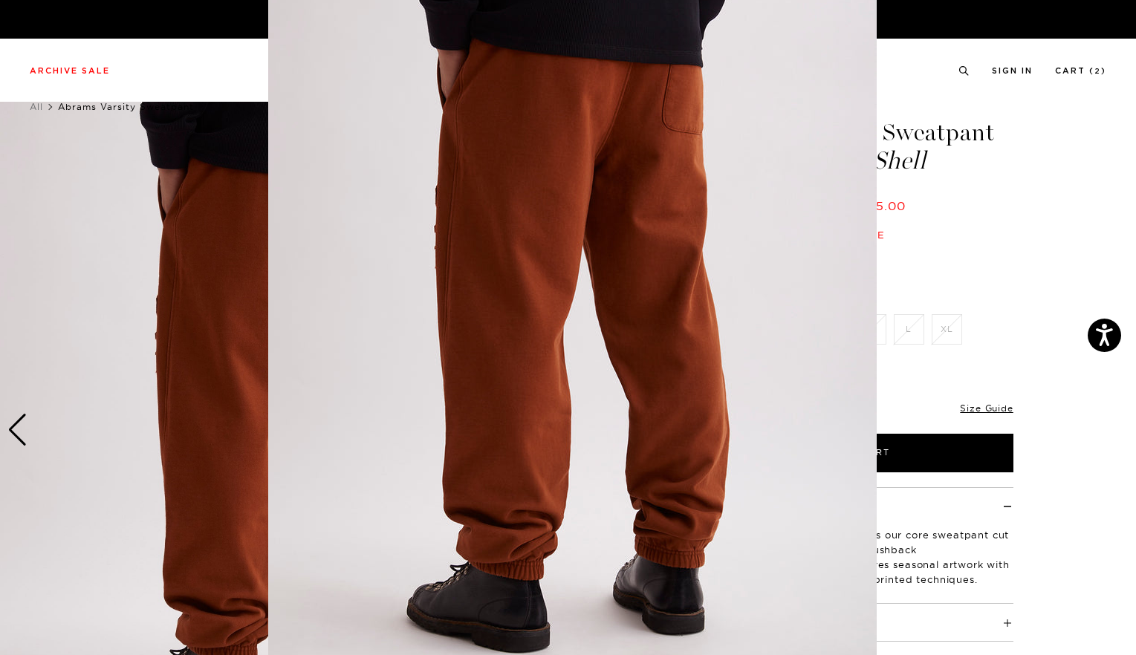
click at [18, 432] on figure at bounding box center [568, 327] width 1136 height 655
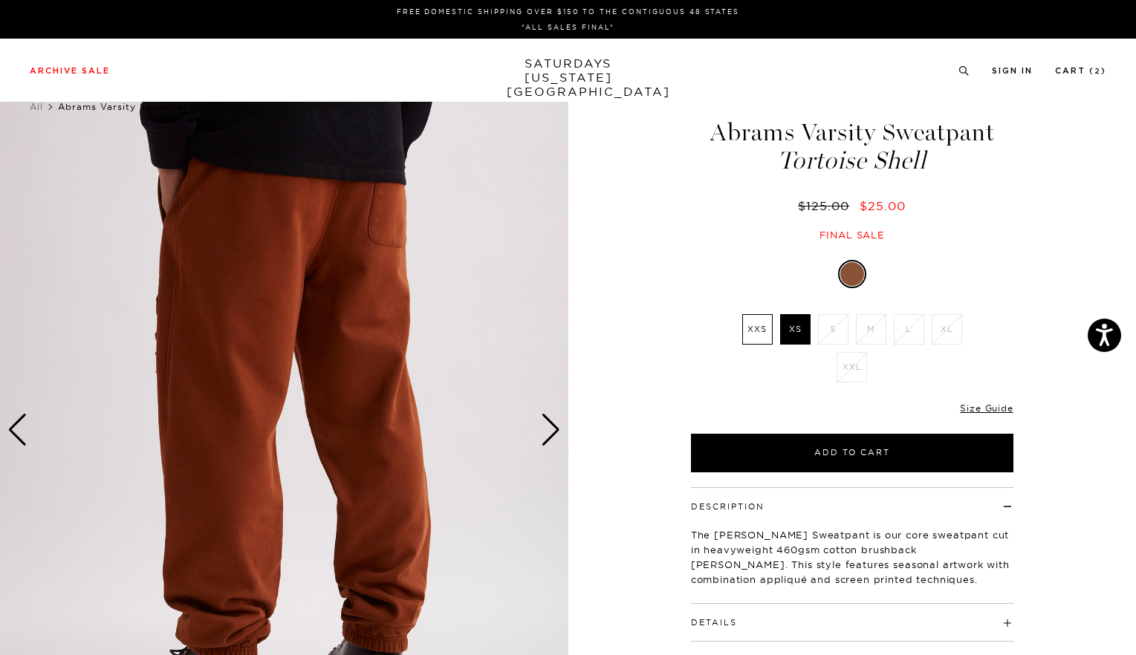
click at [18, 432] on div "Previous slide" at bounding box center [17, 430] width 20 height 33
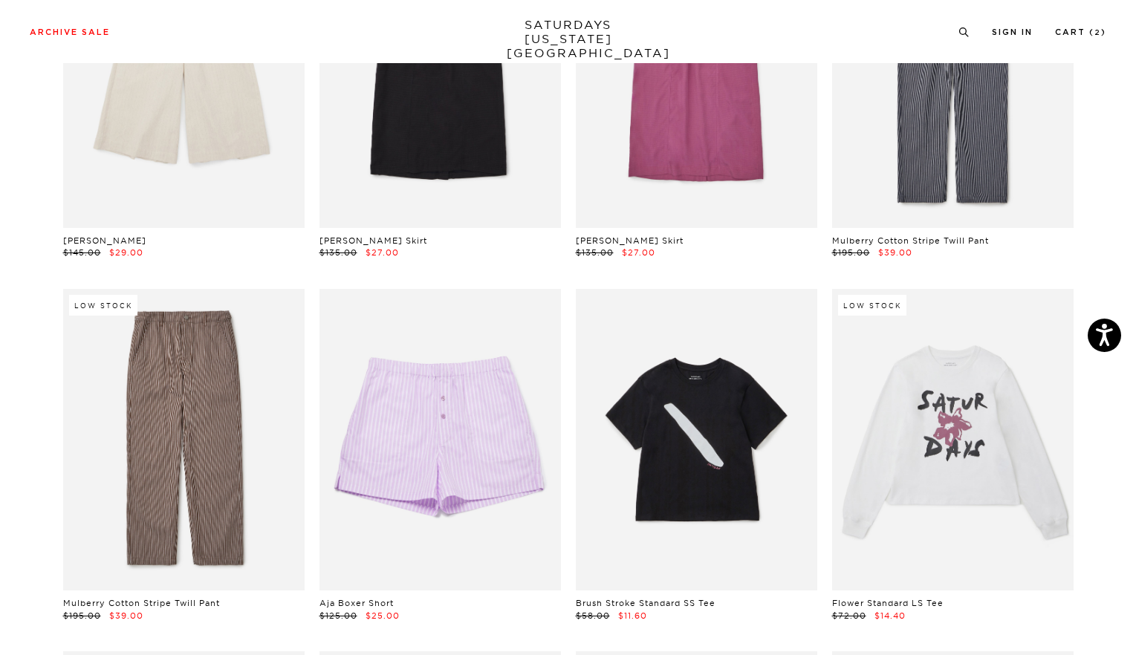
scroll to position [17795, 0]
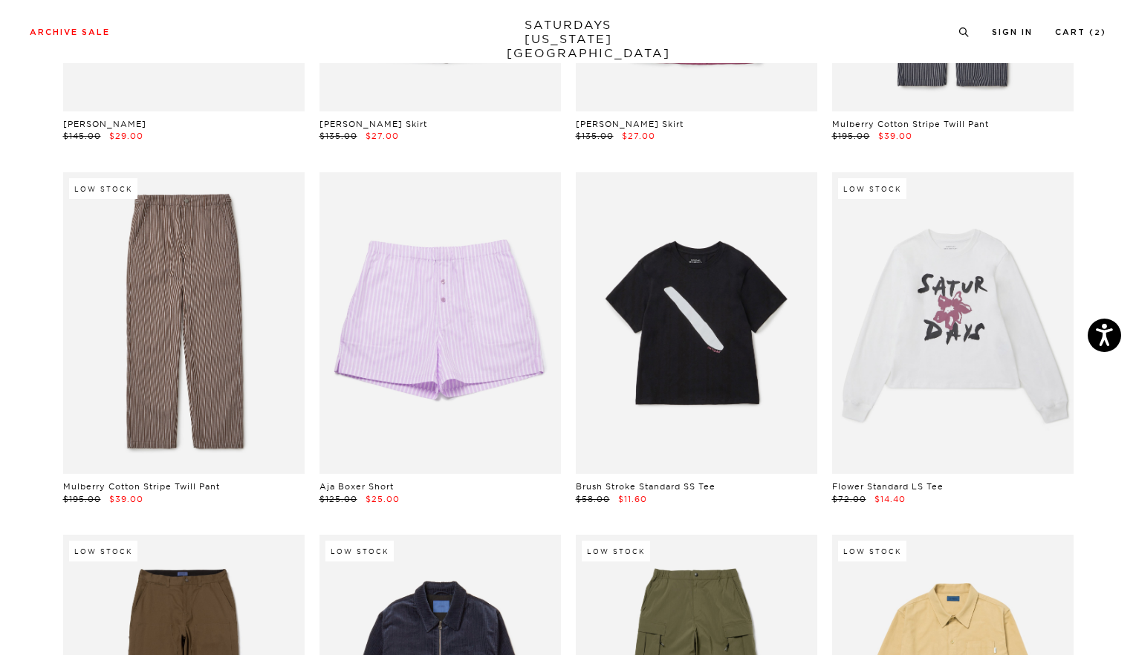
click at [244, 363] on link at bounding box center [183, 323] width 241 height 302
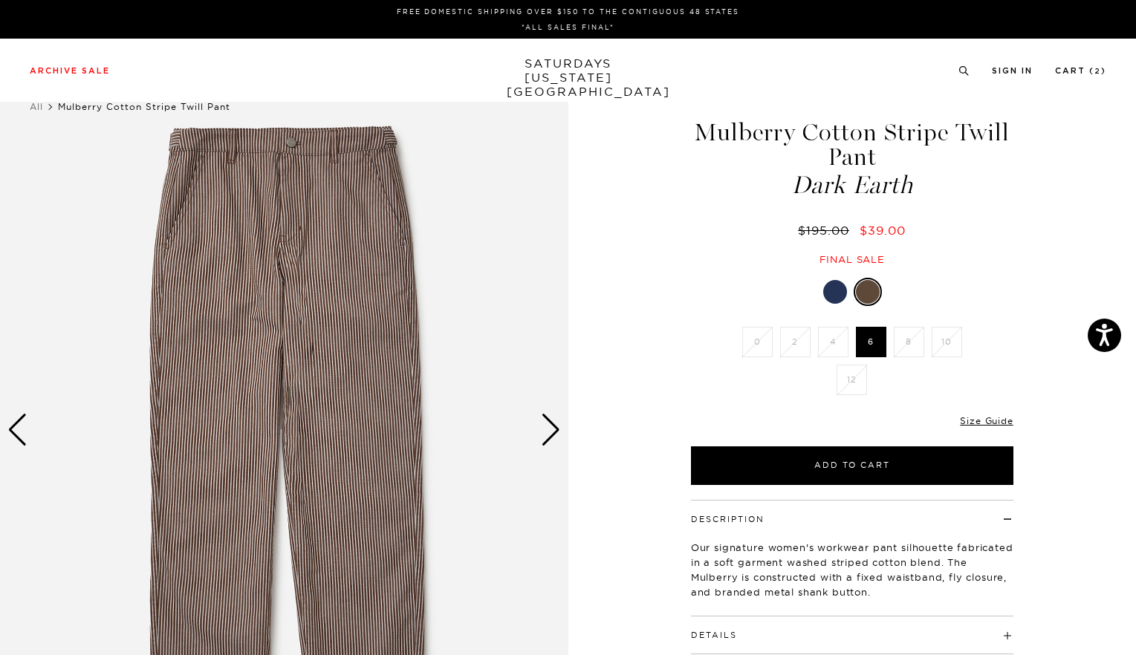
click at [549, 435] on div "Next slide" at bounding box center [551, 430] width 20 height 33
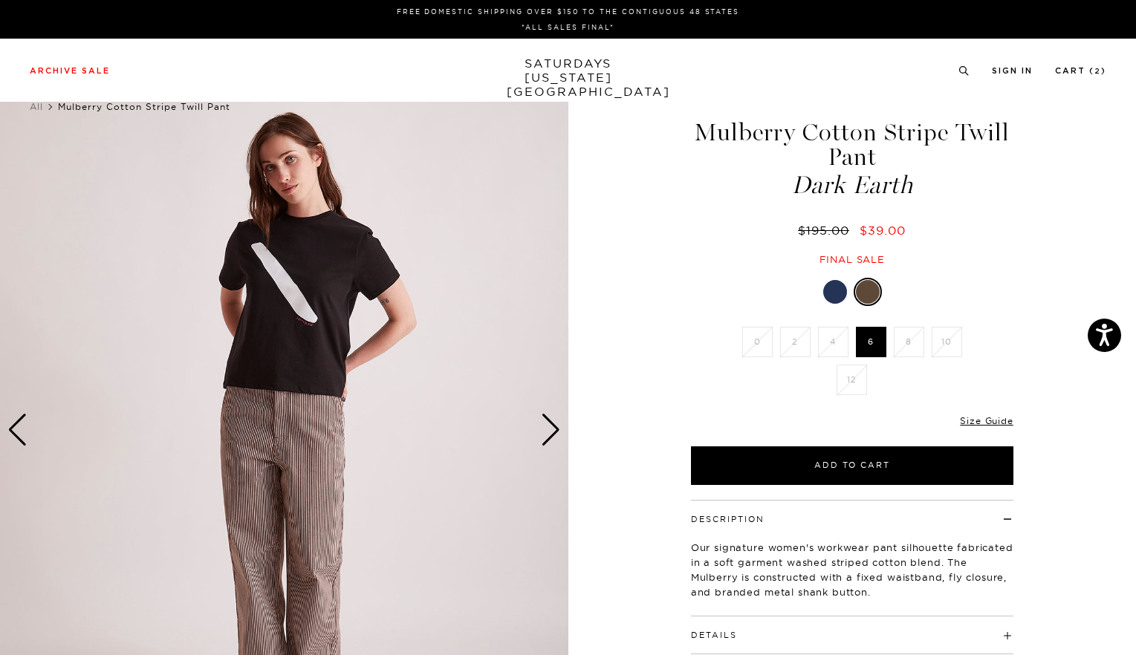
click at [549, 435] on div "Next slide" at bounding box center [551, 430] width 20 height 33
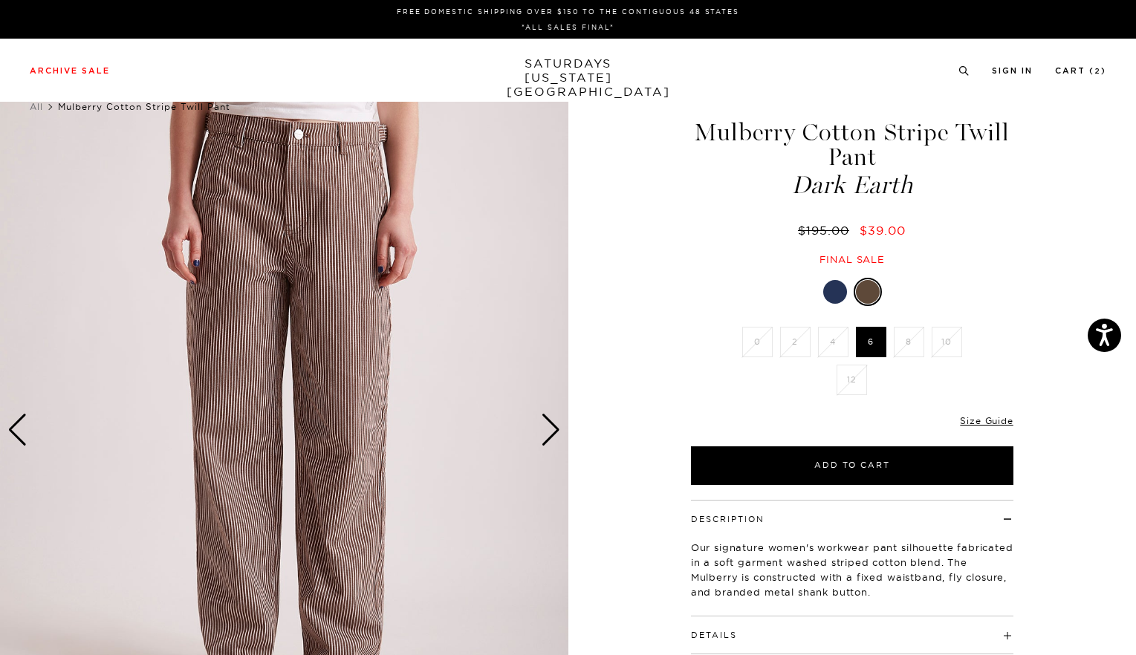
click at [549, 435] on div "Next slide" at bounding box center [551, 430] width 20 height 33
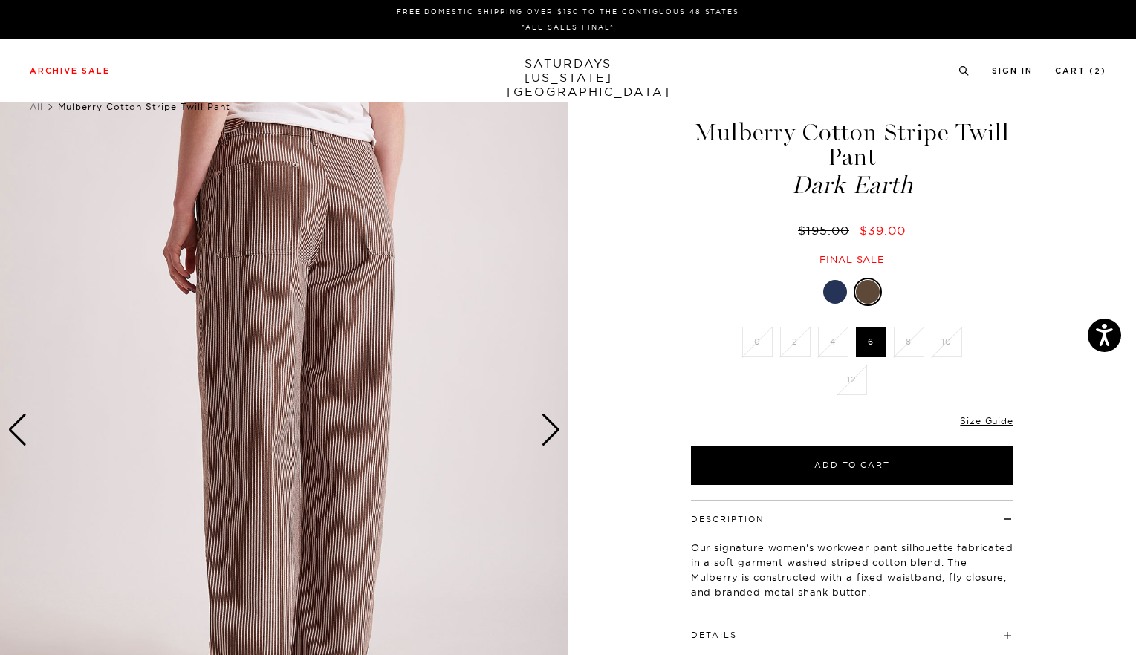
click at [549, 435] on div "Next slide" at bounding box center [551, 430] width 20 height 33
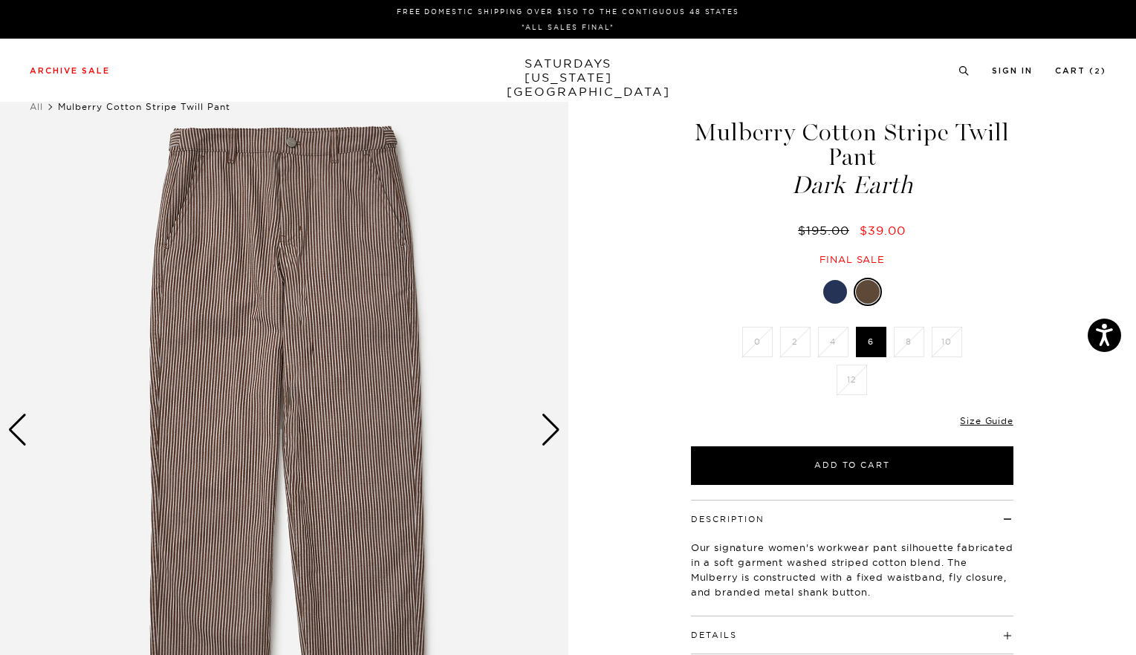
click at [834, 294] on div at bounding box center [835, 292] width 24 height 24
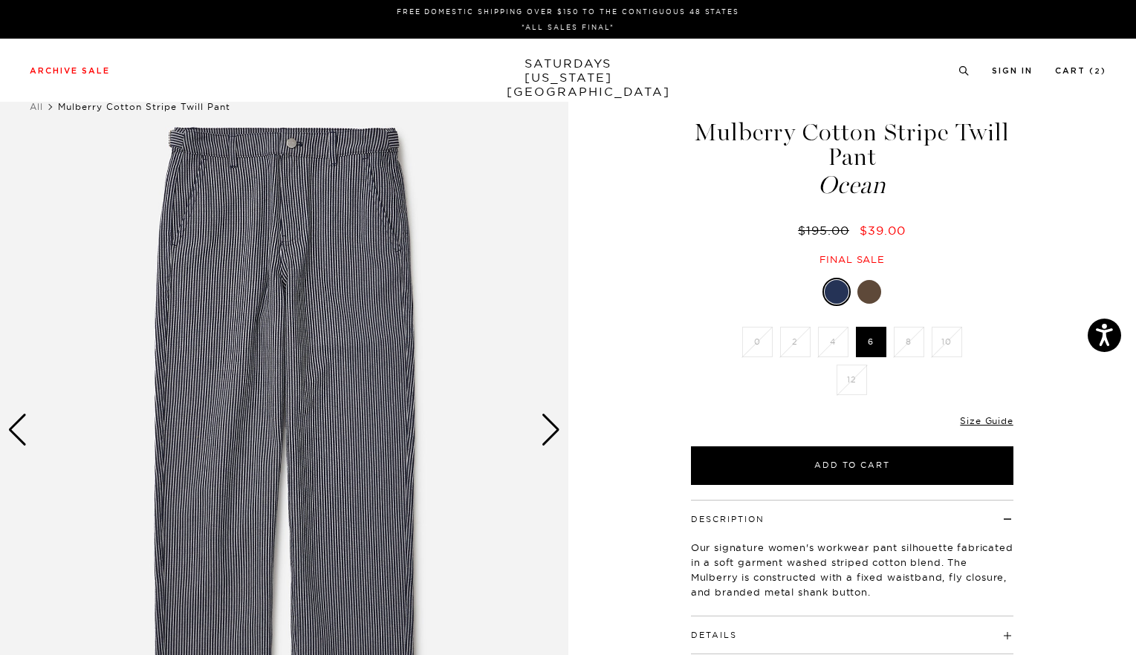
click at [549, 439] on div "Next slide" at bounding box center [551, 430] width 20 height 33
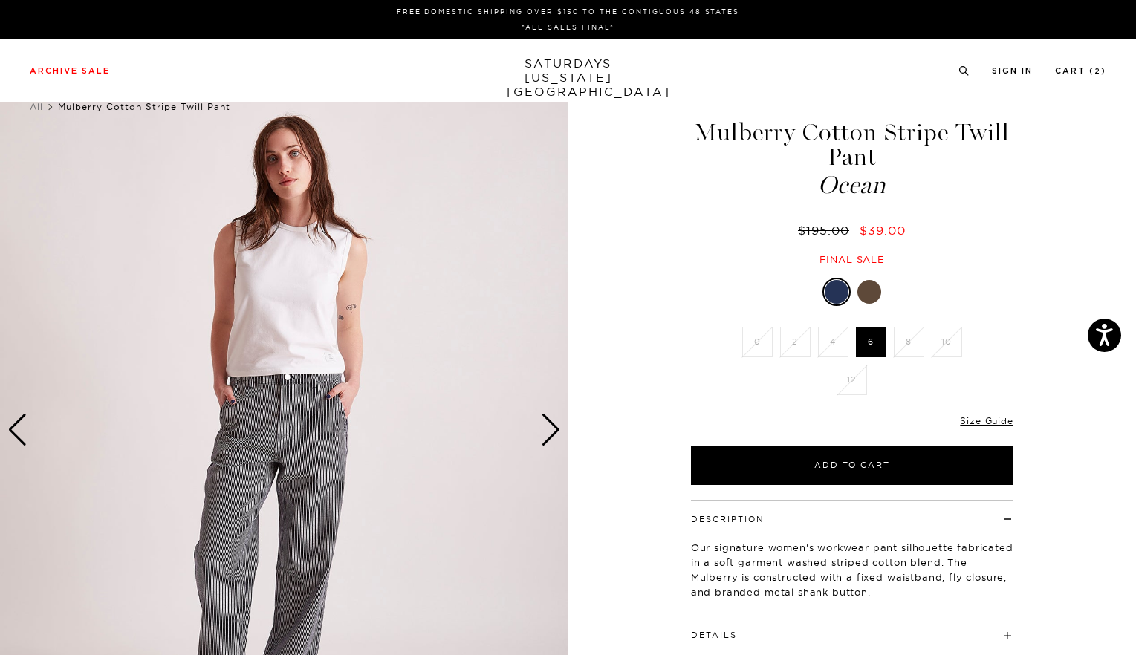
click at [549, 439] on div "Next slide" at bounding box center [551, 430] width 20 height 33
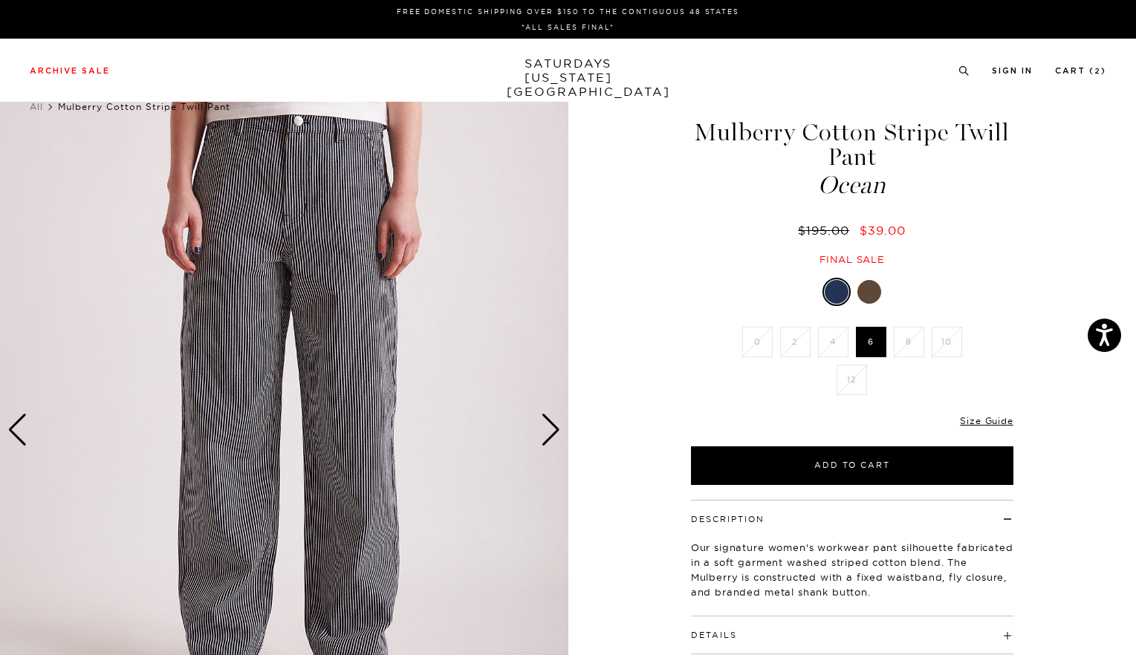
click at [549, 439] on div "Next slide" at bounding box center [551, 430] width 20 height 33
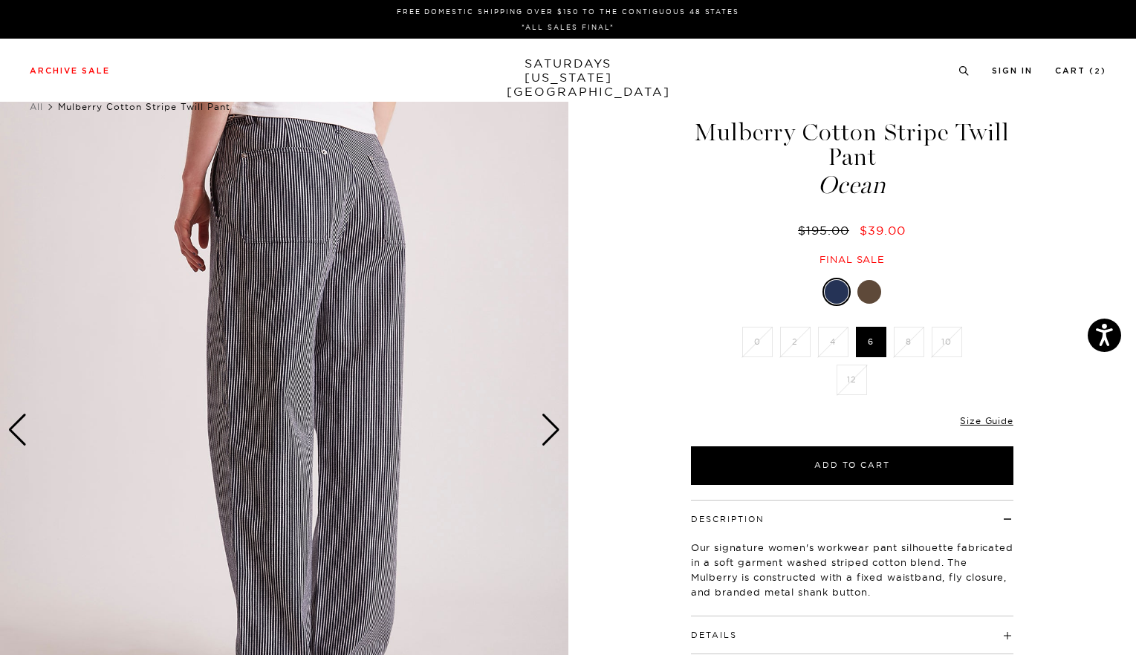
click at [549, 439] on div "Next slide" at bounding box center [551, 430] width 20 height 33
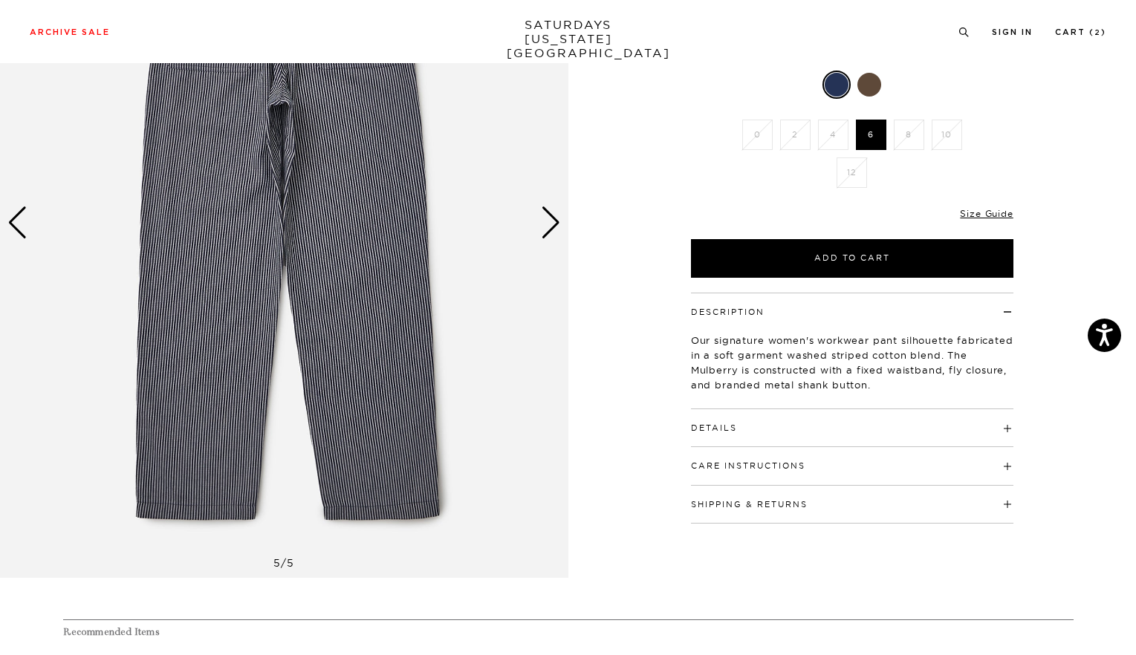
scroll to position [239, 0]
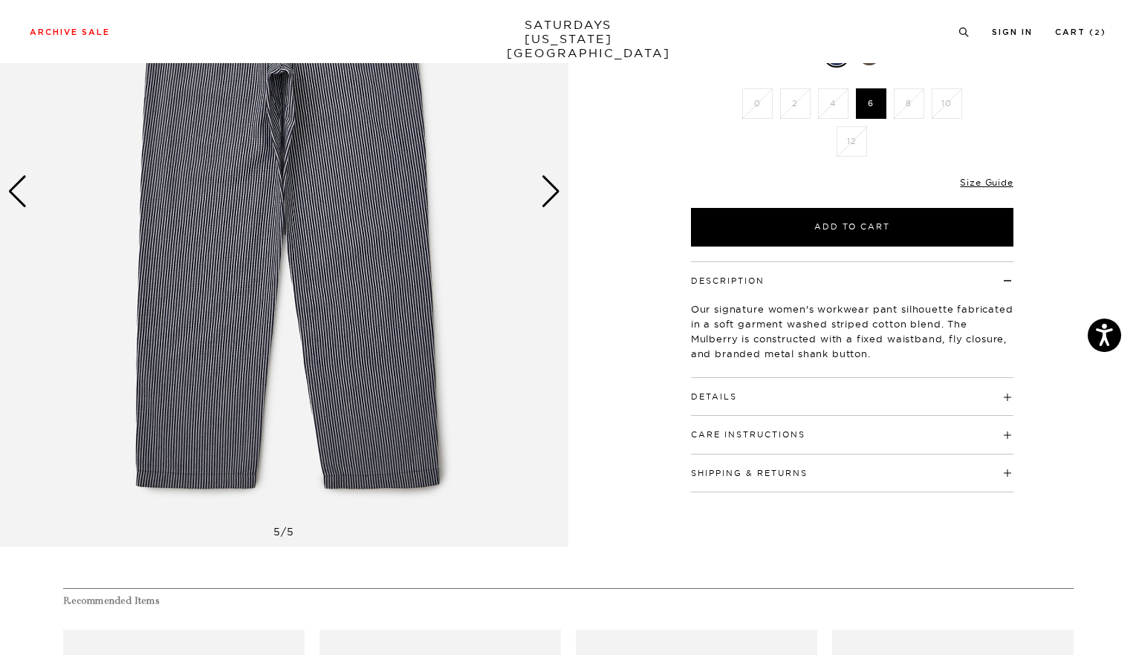
click at [1005, 400] on h4 "Details" at bounding box center [852, 390] width 322 height 25
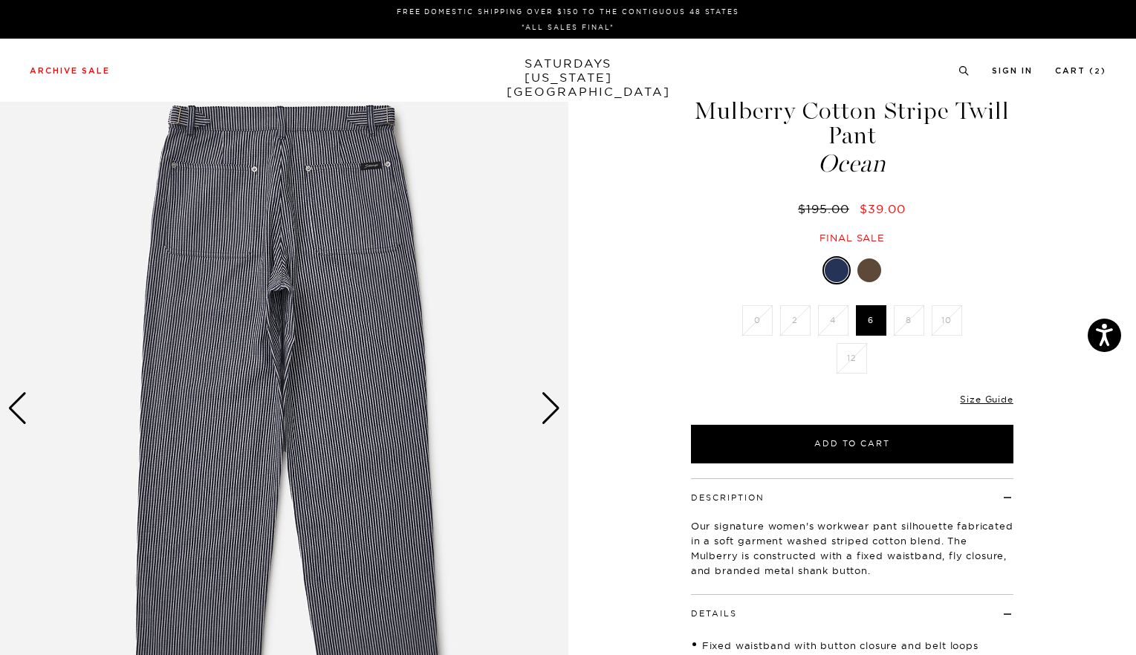
scroll to position [0, 0]
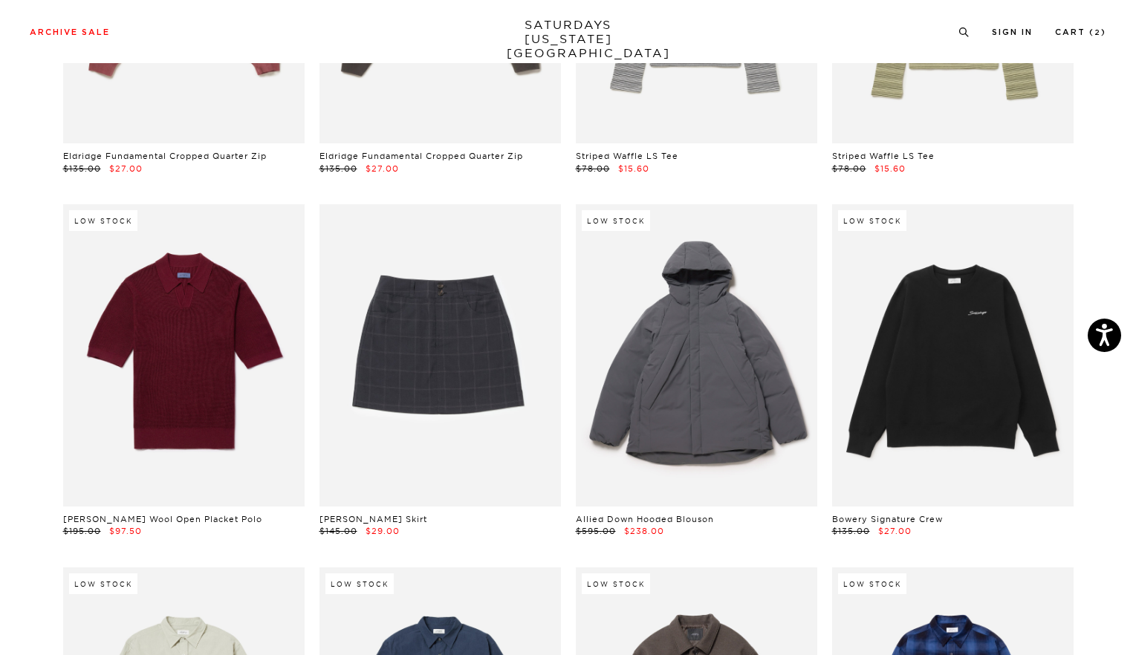
scroll to position [21392, 0]
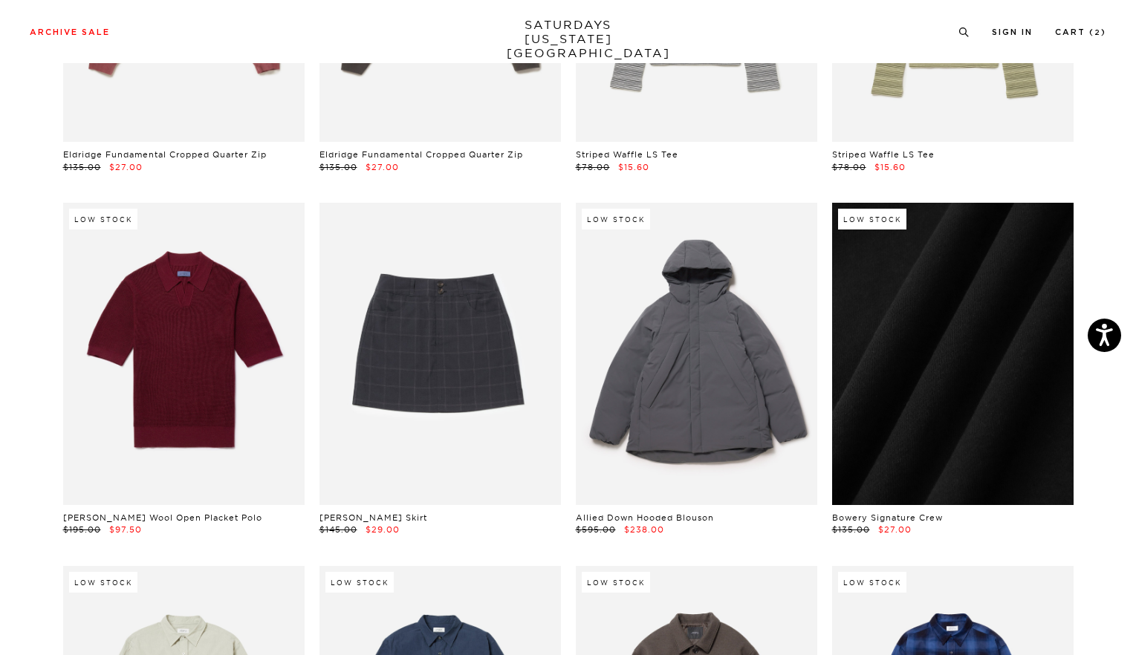
click at [975, 376] on link at bounding box center [952, 354] width 241 height 302
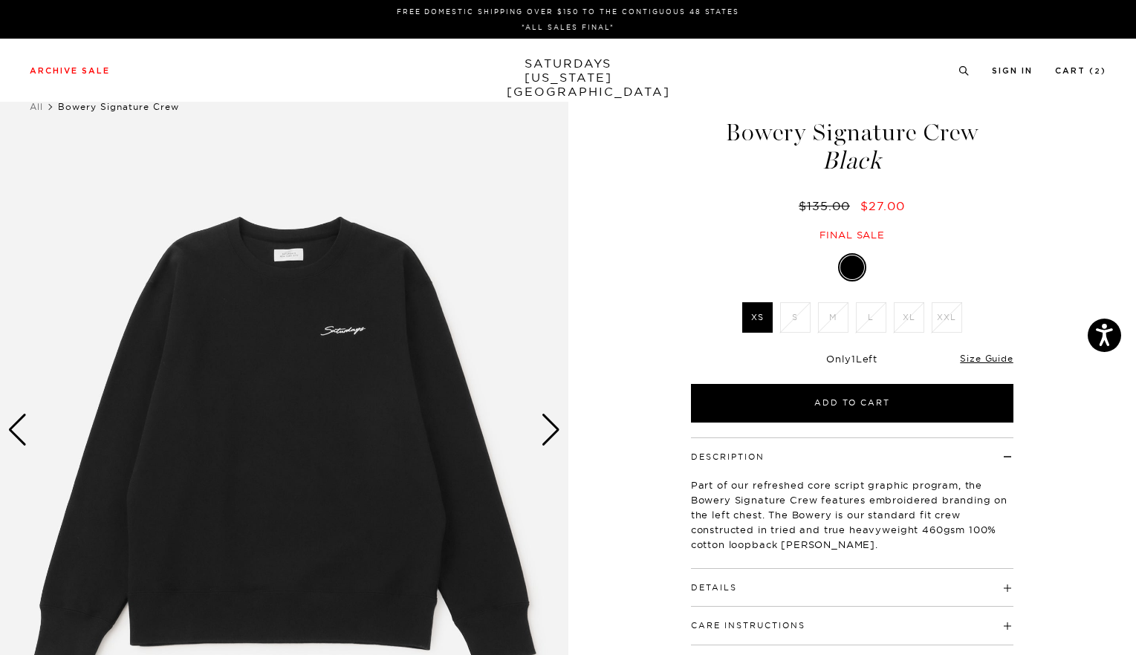
click at [550, 433] on div "Next slide" at bounding box center [551, 430] width 20 height 33
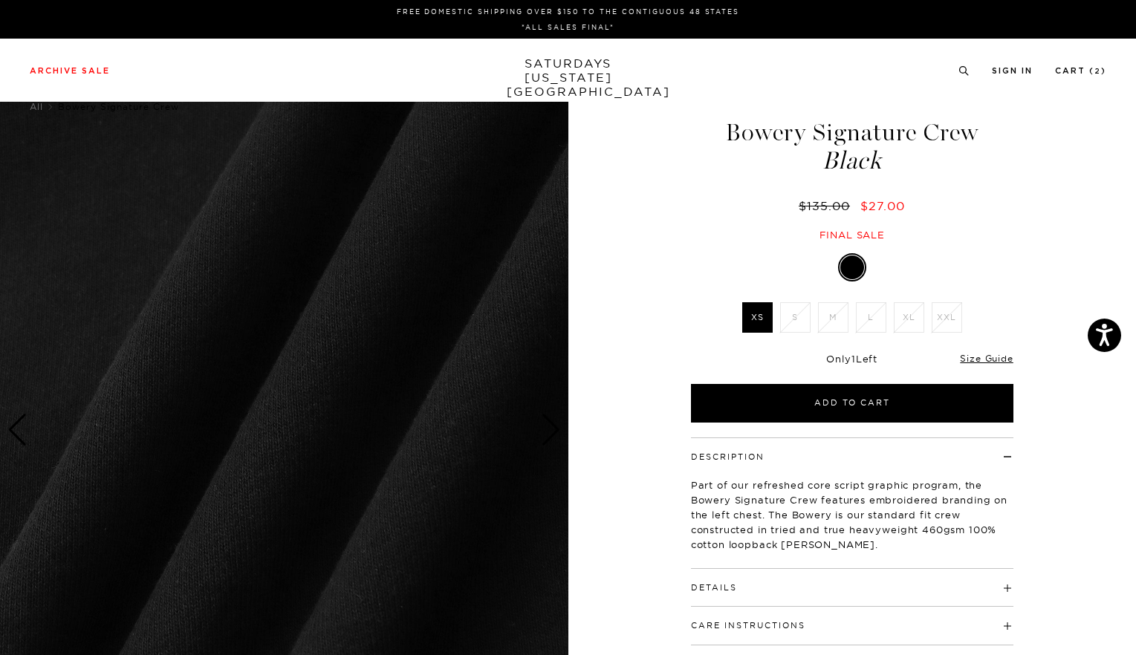
click at [550, 433] on div "Next slide" at bounding box center [551, 430] width 20 height 33
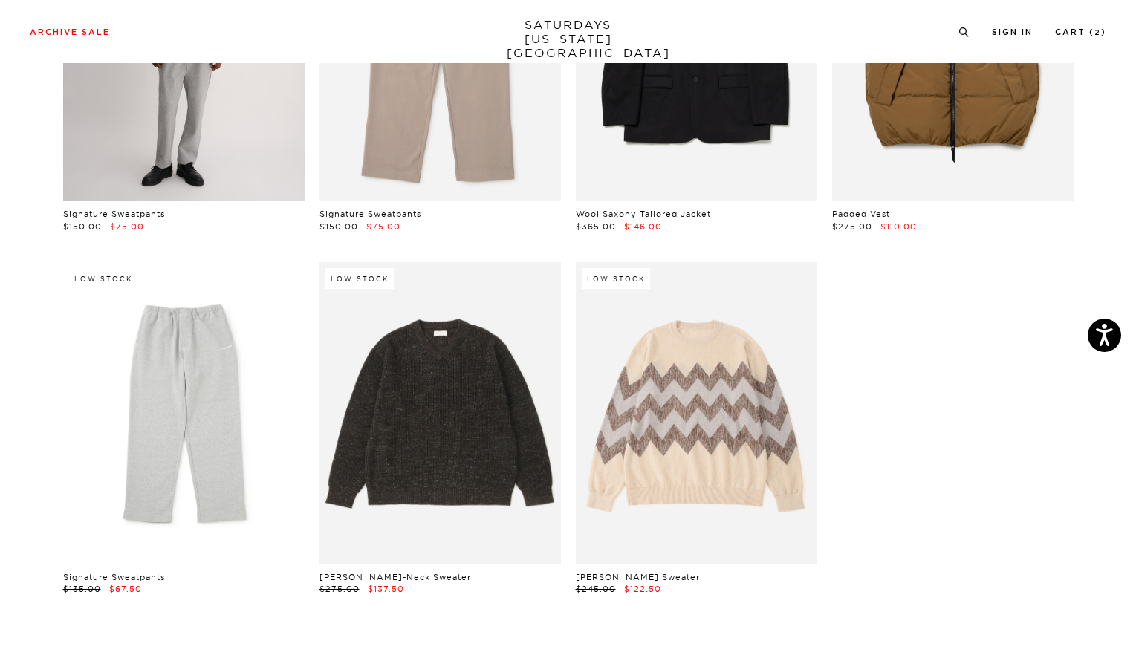
scroll to position [22988, 0]
